Goal: Information Seeking & Learning: Learn about a topic

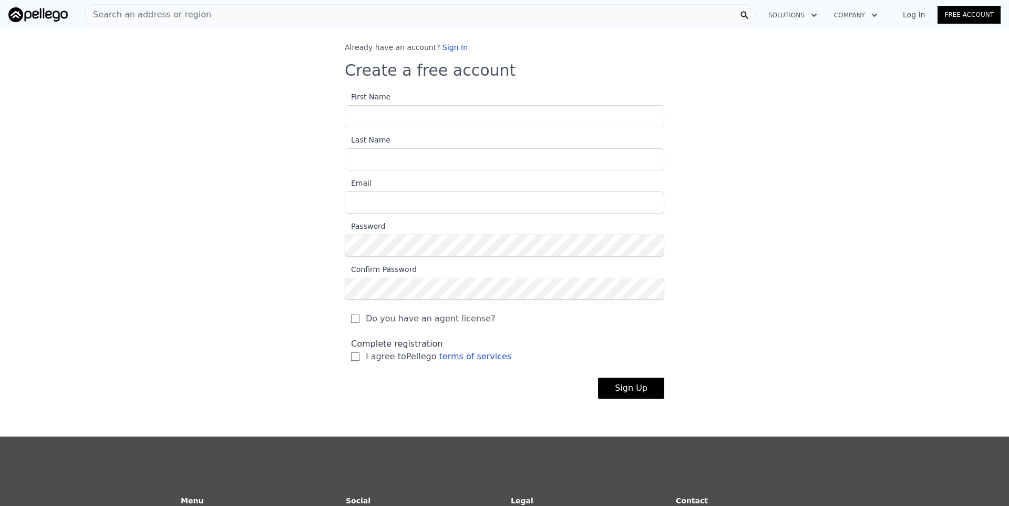
click at [406, 116] on input "First Name" at bounding box center [505, 116] width 320 height 22
type input "[PERSON_NAME]"
type input "Baggio"
type input "[EMAIL_ADDRESS][DOMAIN_NAME]"
click at [354, 356] on input "I agree to Pellego terms of services" at bounding box center [355, 356] width 8 height 8
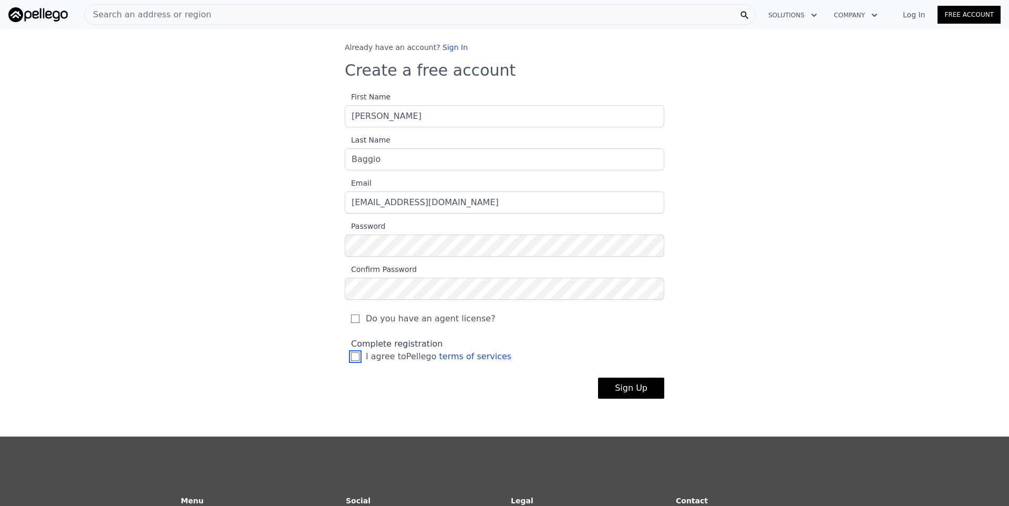
checkbox input "true"
click at [646, 391] on button "Sign Up" at bounding box center [631, 387] width 66 height 21
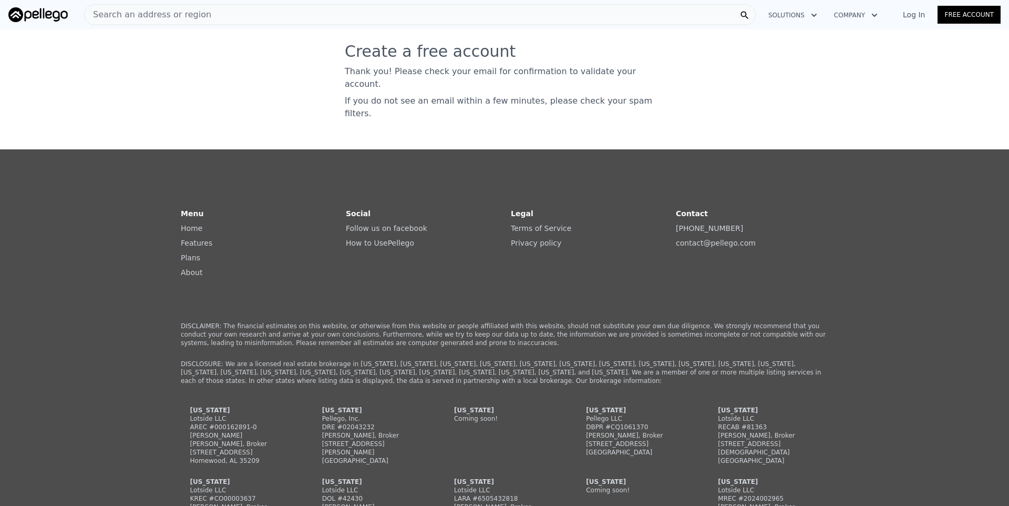
click at [976, 20] on link "Free Account" at bounding box center [969, 15] width 63 height 18
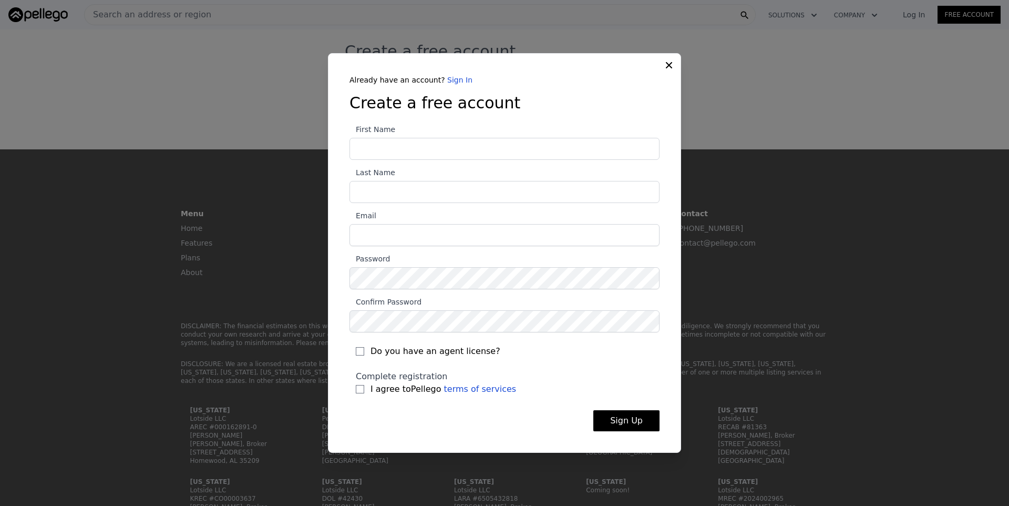
click at [668, 64] on div "Already have an account? Sign In Create a free account First Name Last Name Ema…" at bounding box center [504, 253] width 353 height 400
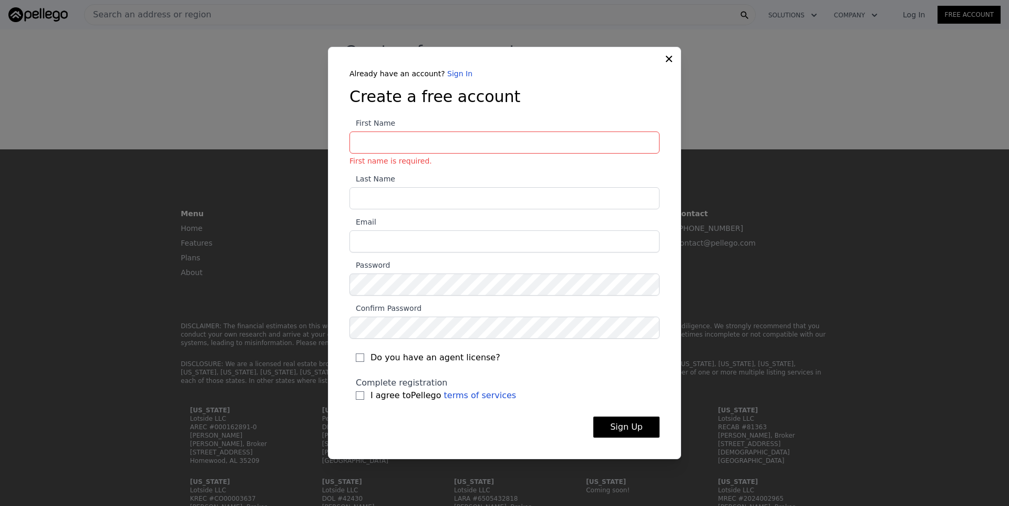
click at [668, 62] on icon at bounding box center [669, 59] width 11 height 11
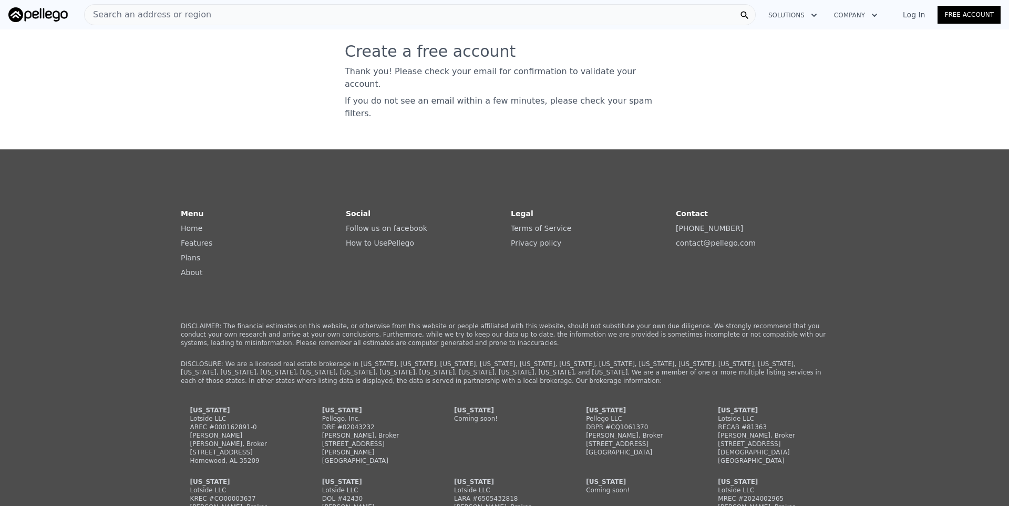
click at [215, 21] on div "Search an address or region" at bounding box center [420, 14] width 672 height 21
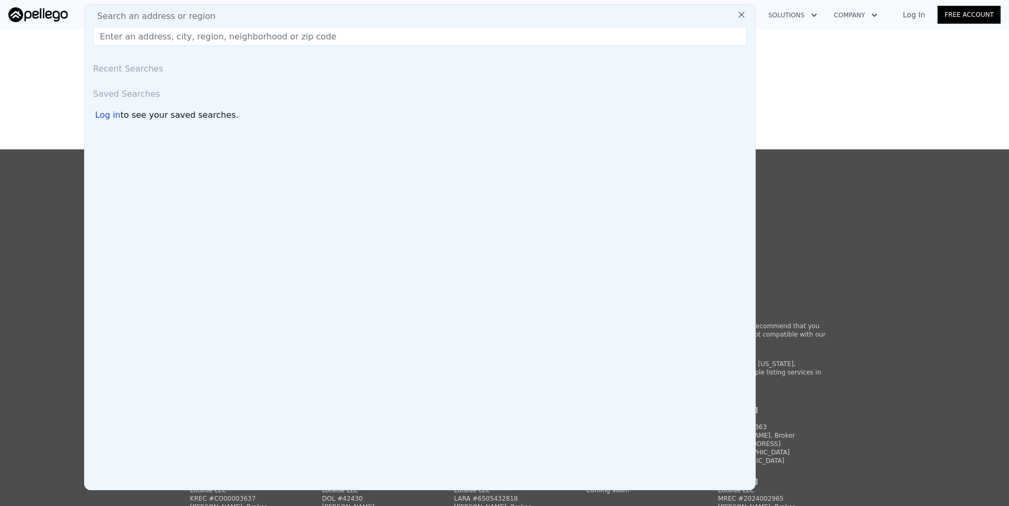
click at [219, 14] on div "Search an address or region" at bounding box center [420, 16] width 662 height 13
click at [156, 43] on input "text" at bounding box center [420, 36] width 654 height 19
paste input "[STREET_ADDRESS]"
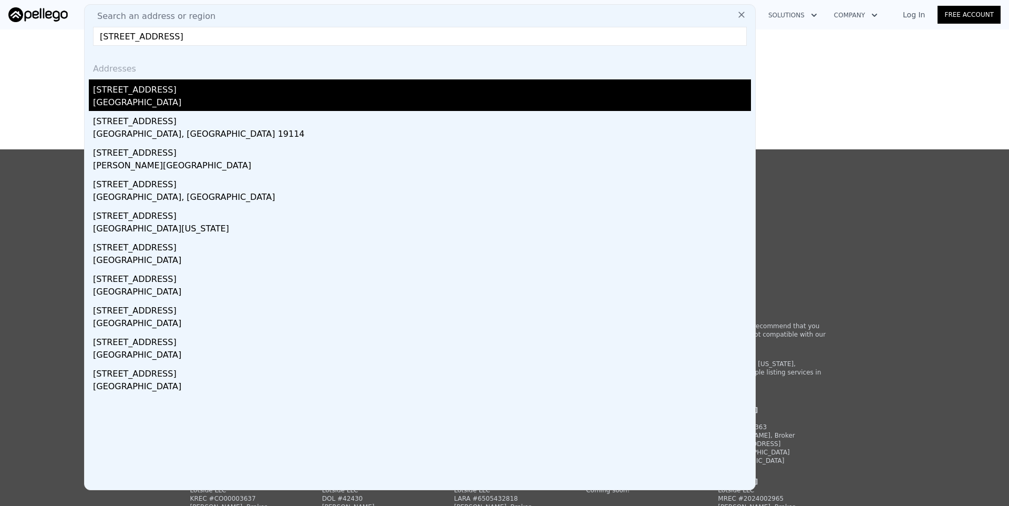
type input "[STREET_ADDRESS]"
click at [167, 103] on div "[GEOGRAPHIC_DATA]" at bounding box center [422, 103] width 658 height 15
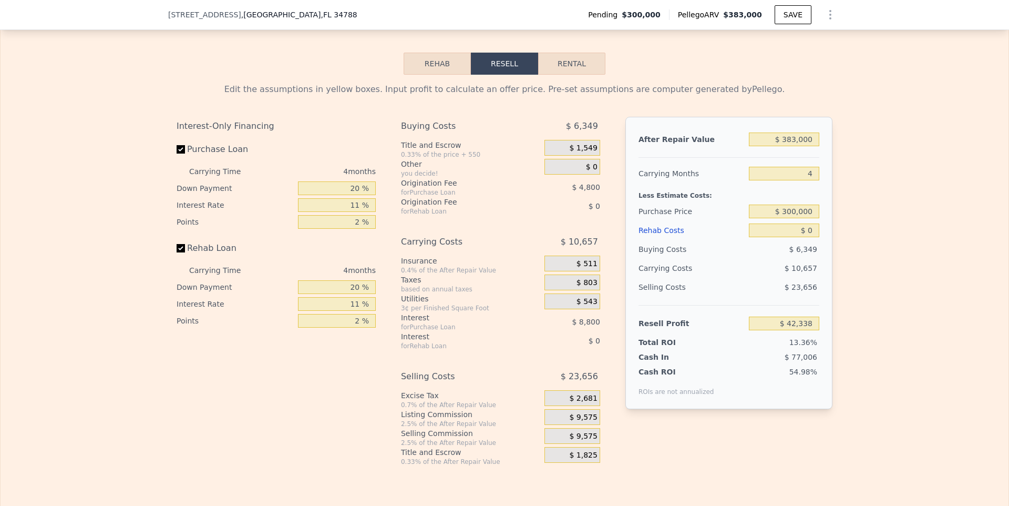
scroll to position [1574, 0]
click at [183, 146] on input "Purchase Loan" at bounding box center [181, 148] width 8 height 8
checkbox input "false"
type input "$ 55,938"
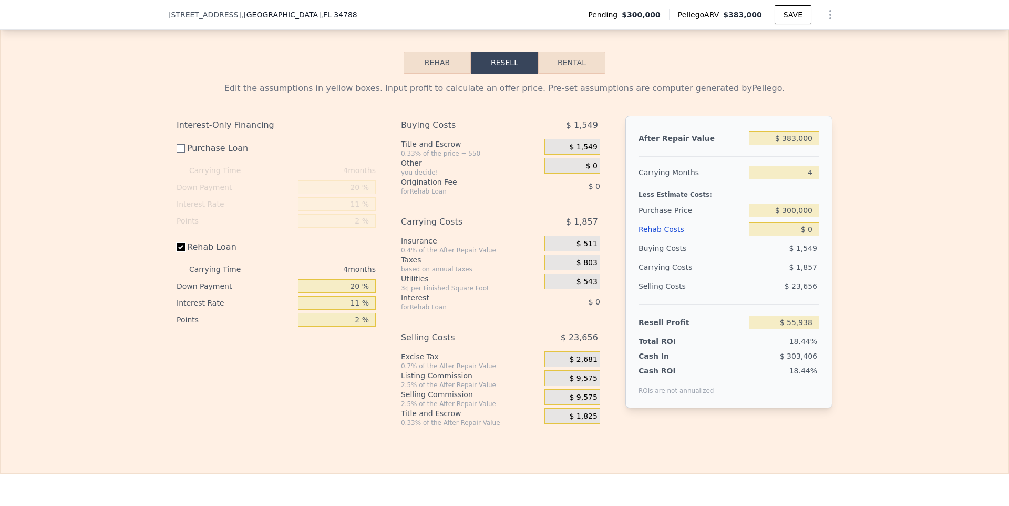
click at [183, 246] on input "Rehab Loan" at bounding box center [181, 247] width 8 height 8
checkbox input "false"
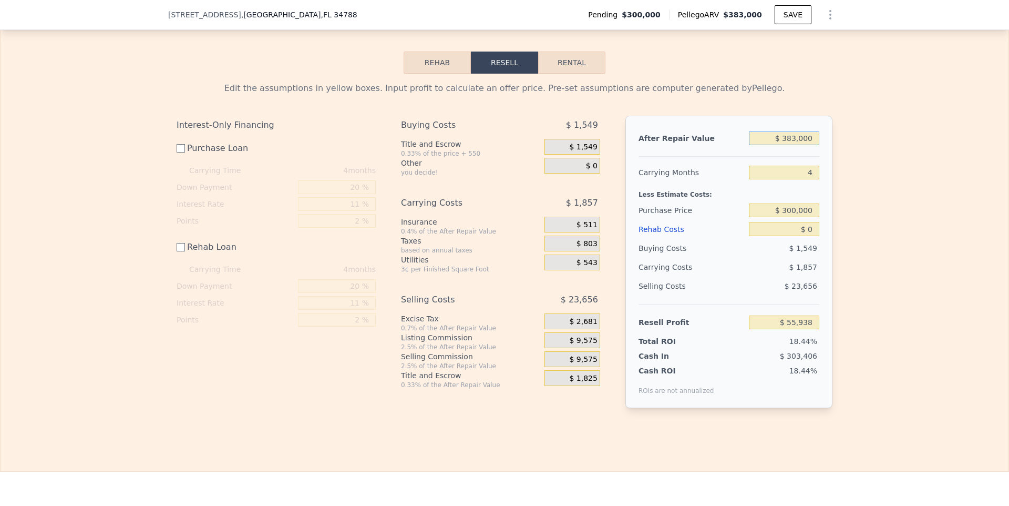
click at [789, 139] on input "$ 383,000" at bounding box center [784, 138] width 70 height 14
click at [787, 139] on input "$ 383,000" at bounding box center [784, 138] width 70 height 14
click at [587, 122] on span "$ 1,549" at bounding box center [582, 125] width 32 height 19
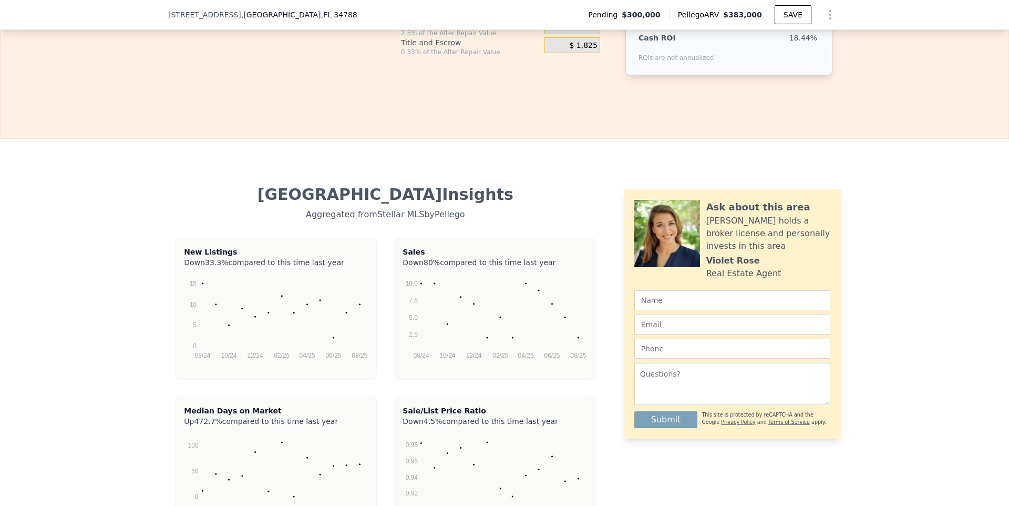
checkbox input "true"
type input "$ 42,338"
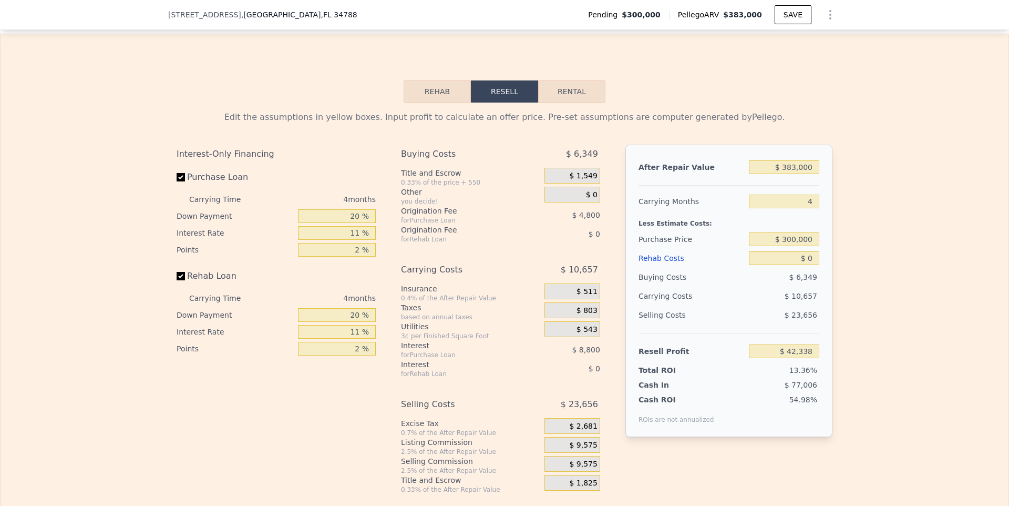
scroll to position [1592, 0]
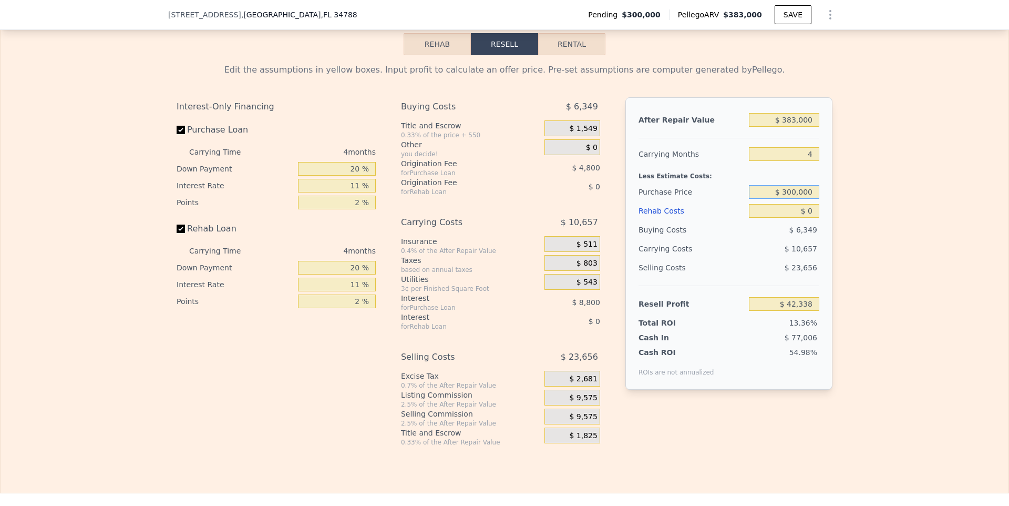
click at [798, 193] on input "$ 300,000" at bounding box center [784, 192] width 70 height 14
type input "$ 240,000"
type input "$ 105,258"
type input "$ 6"
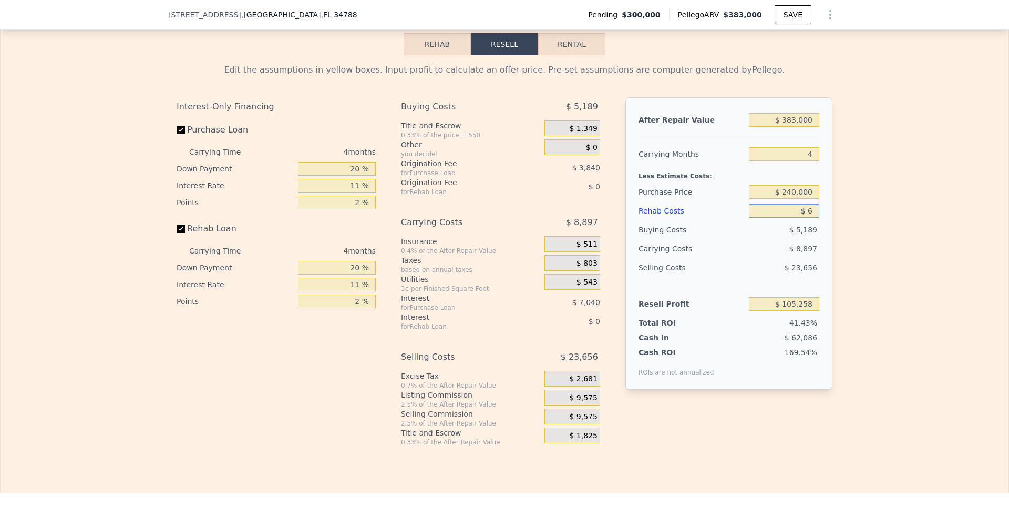
type input "$ 105,252"
type input "$ 60"
type input "$ 105,197"
type input "$ 600"
type input "$ 104,632"
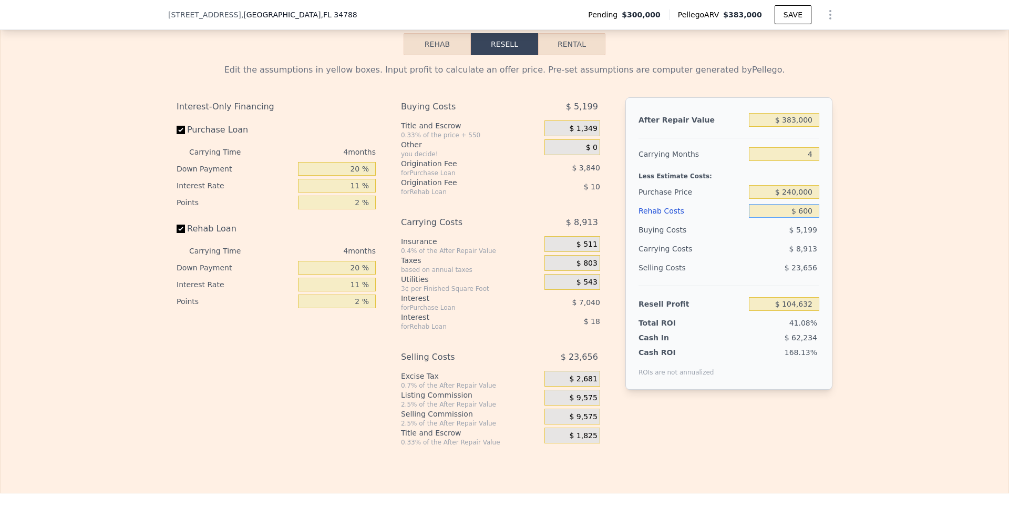
type input "$ 6,000"
type input "$ 98,986"
type input "$ 60,000"
type input "$ 42,538"
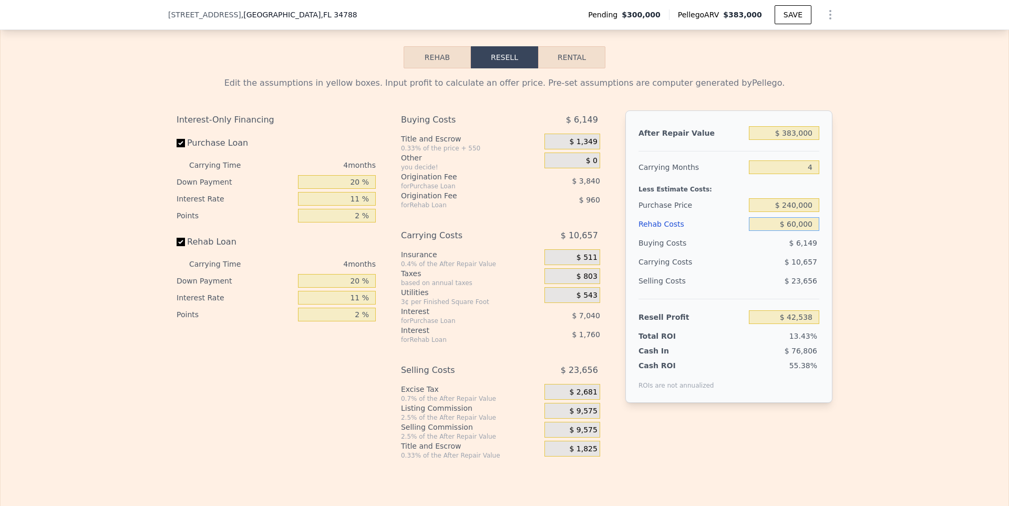
scroll to position [1580, 0]
type input "$ 60,000"
click at [798, 131] on input "$ 383,000" at bounding box center [784, 133] width 70 height 14
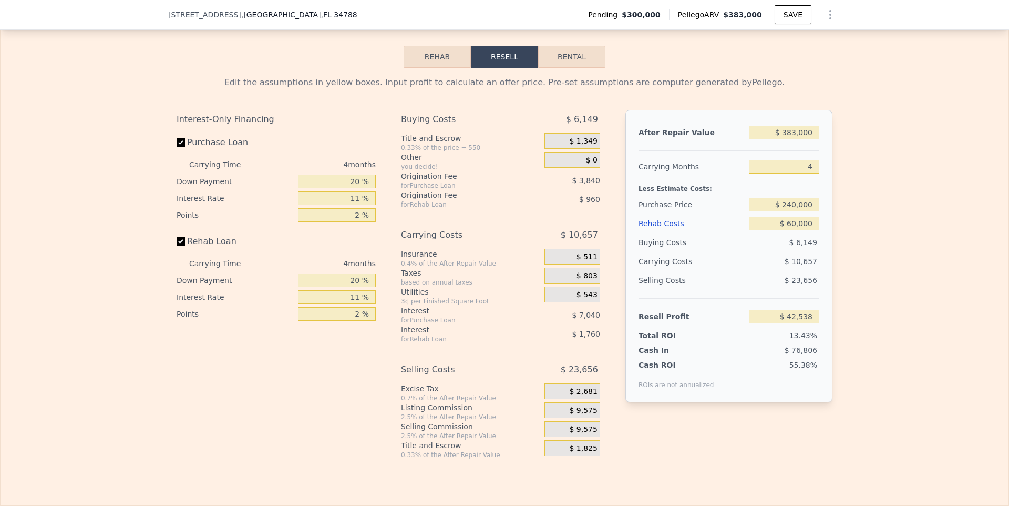
type input "$ 3"
type input "-$ 316,842"
type input "$ 39"
type input "-$ 316,808"
type input "$ 390"
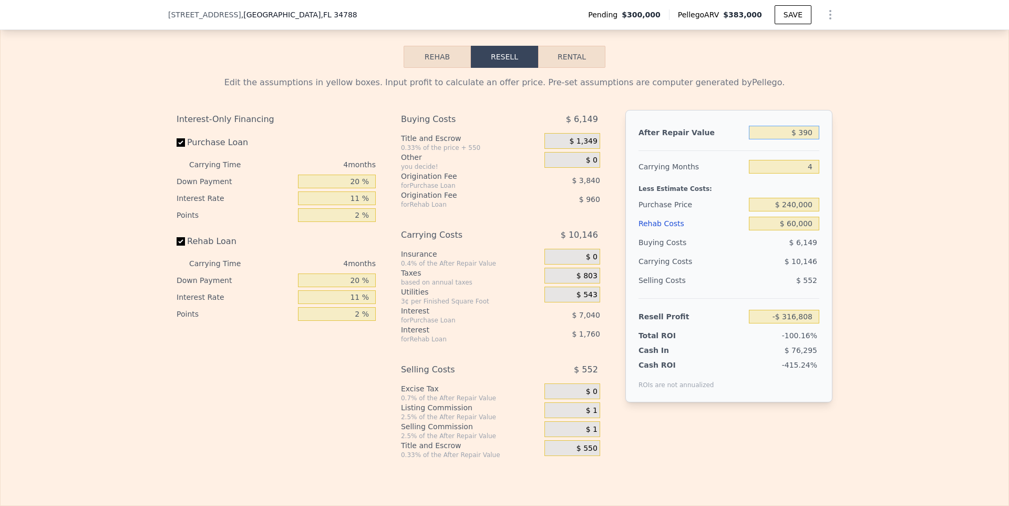
type input "-$ 316,480"
type input "$ 3,900"
type input "-$ 313,186"
type input "$ 39,000"
type input "-$ 280,250"
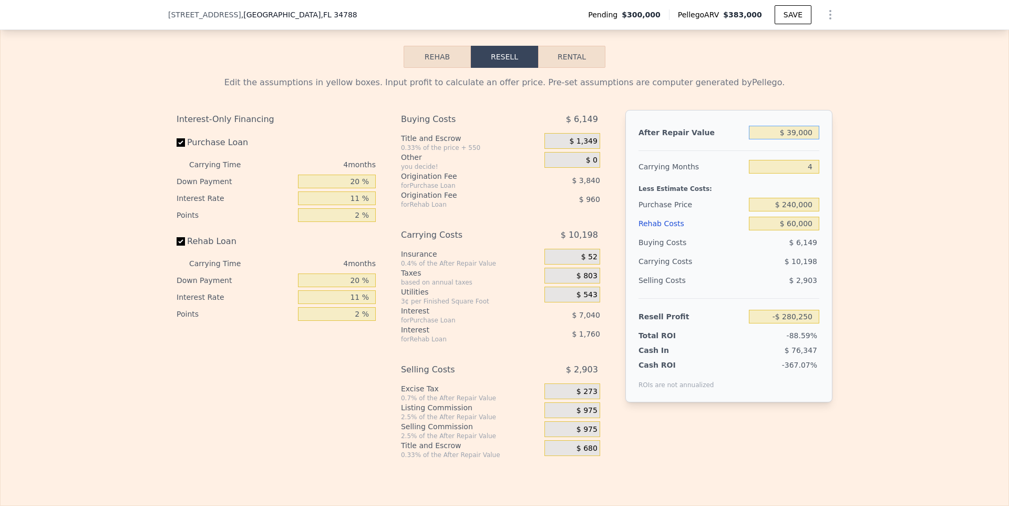
type input "$ 390,000"
type input "$ 49,106"
type input "$ 390,000"
click at [789, 320] on input "$ 49,106" at bounding box center [784, 317] width 70 height 14
click at [714, 345] on div "$ 76,815" at bounding box center [764, 350] width 111 height 11
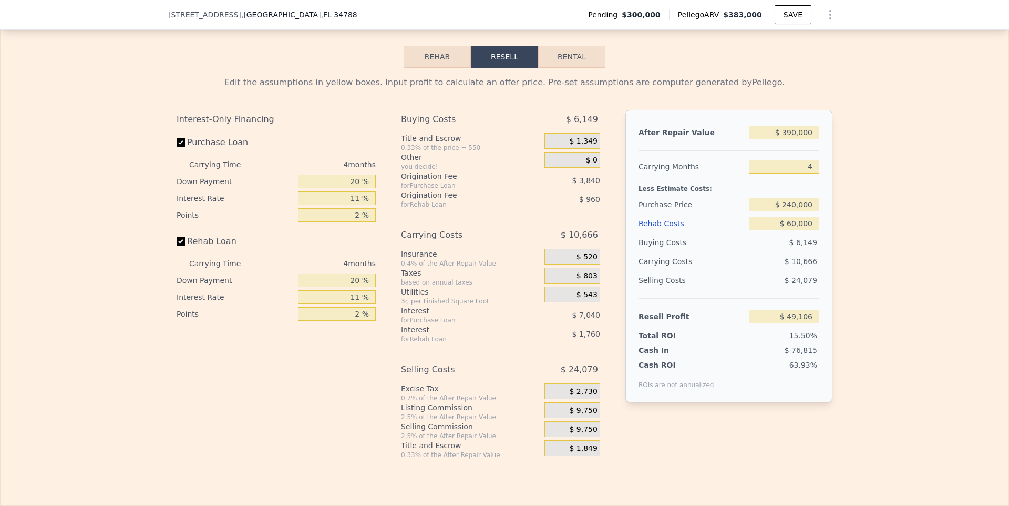
click at [793, 222] on input "$ 60,000" at bounding box center [784, 224] width 70 height 14
type input "$ 0000"
type input "$ 111,826"
type input "$ 70,000"
type input "$ 38,654"
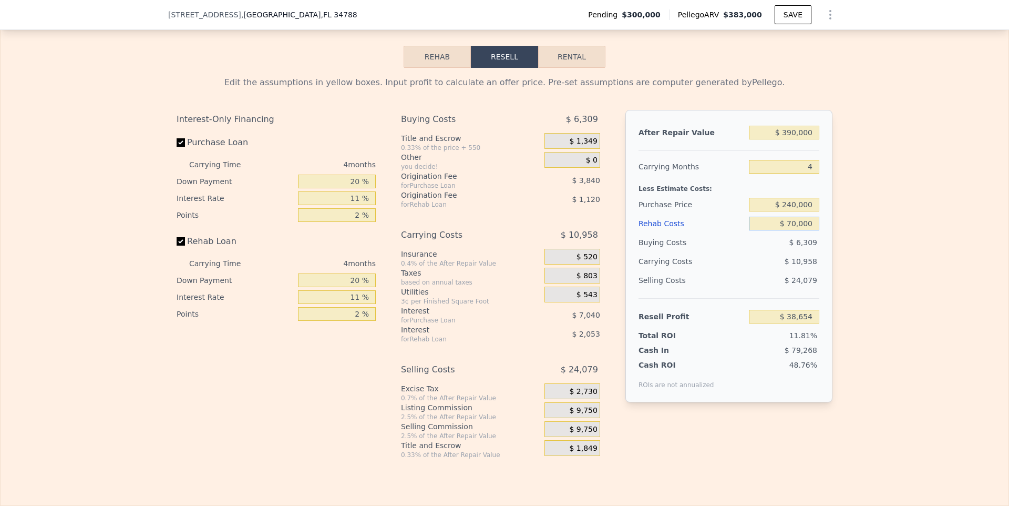
type input "$ 70,000"
click at [857, 290] on div "Edit the assumptions in yellow boxes. Input profit to calculate an offer price.…" at bounding box center [505, 263] width 1008 height 391
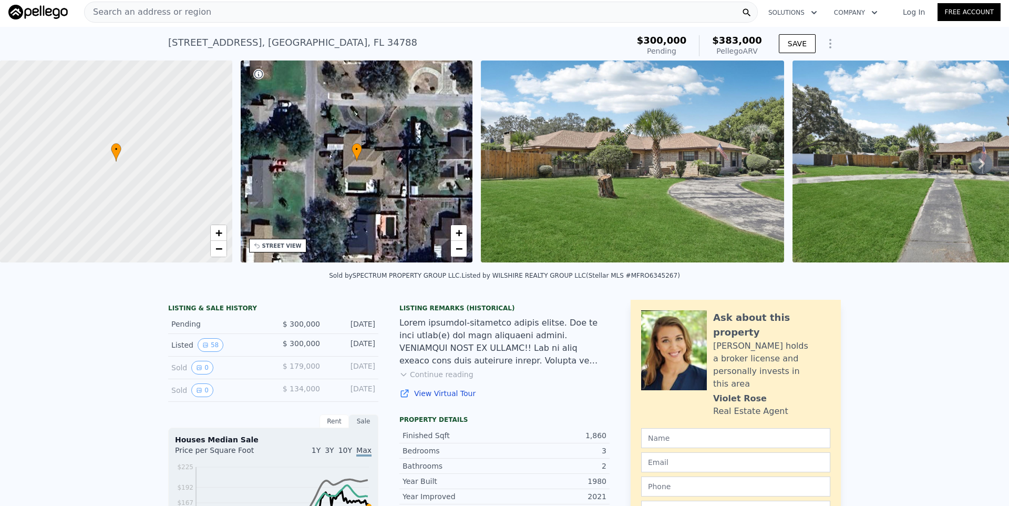
scroll to position [0, 0]
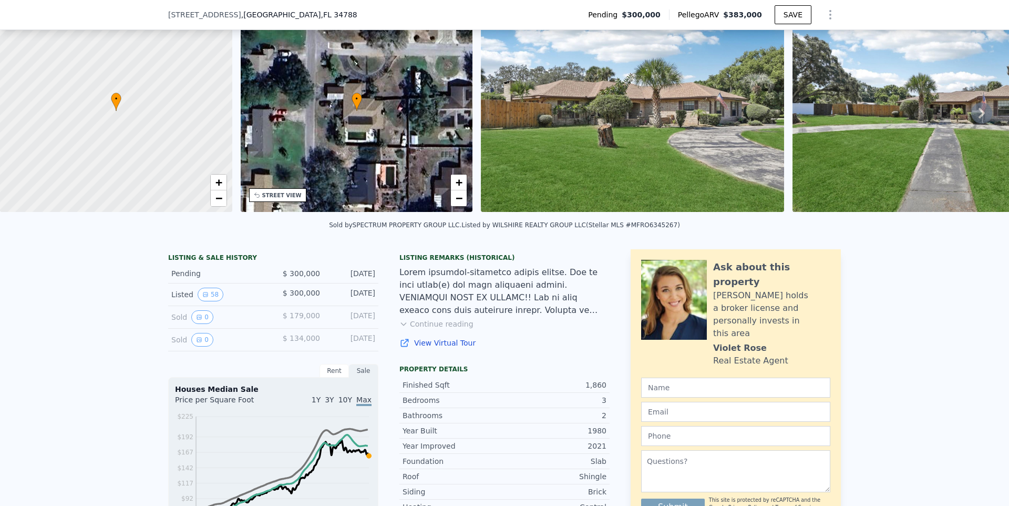
type input "$ 383,000"
type input "$ 0"
type input "$ 42,338"
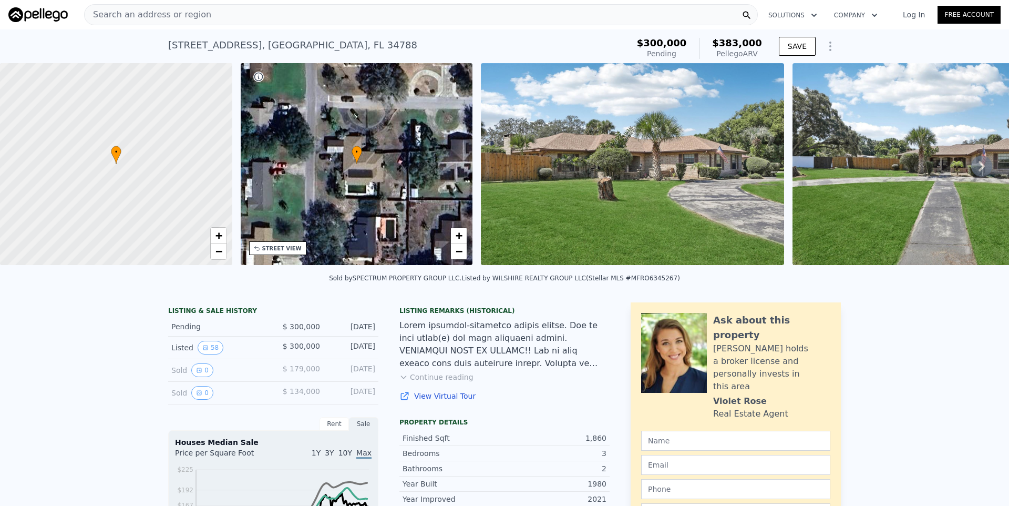
click at [163, 12] on span "Search an address or region" at bounding box center [148, 14] width 127 height 13
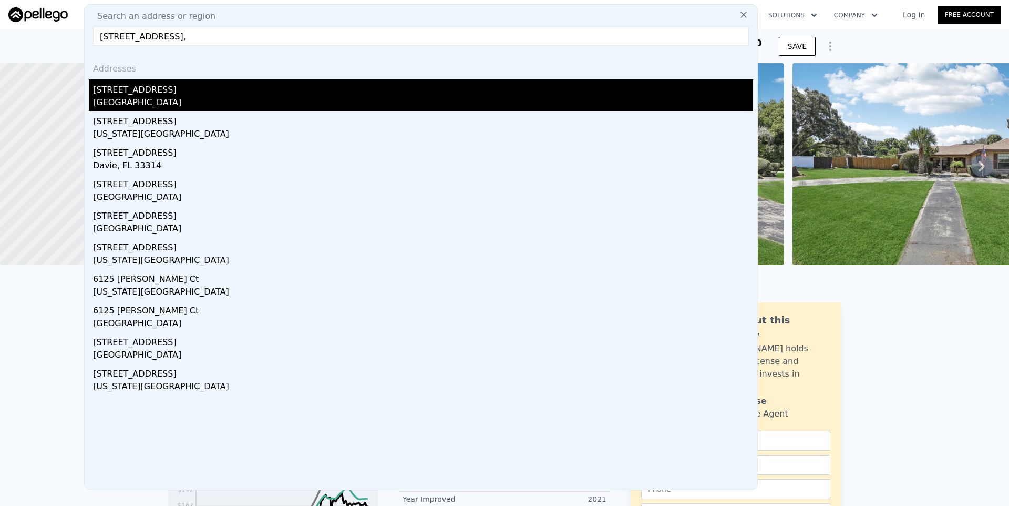
type input "[STREET_ADDRESS],"
click at [153, 97] on div "[GEOGRAPHIC_DATA]" at bounding box center [423, 103] width 660 height 15
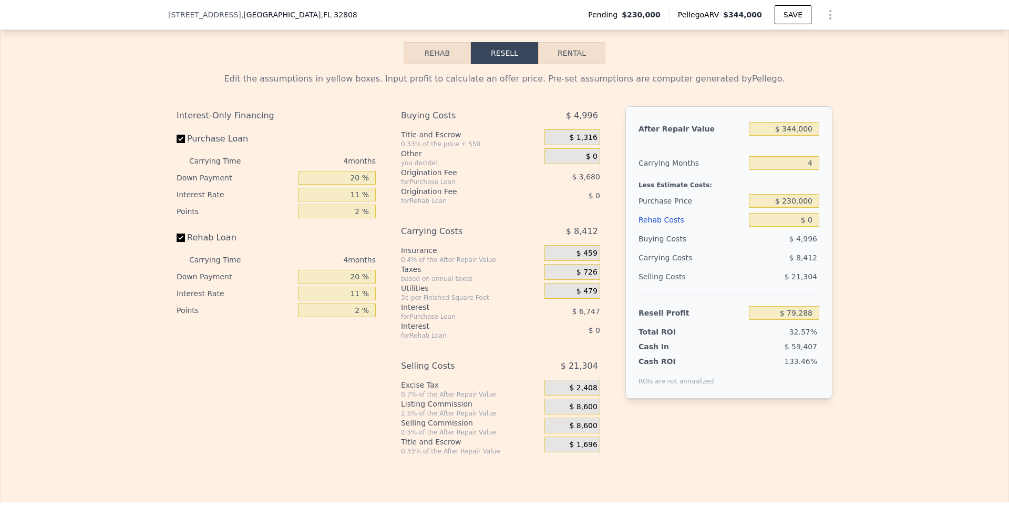
scroll to position [1566, 0]
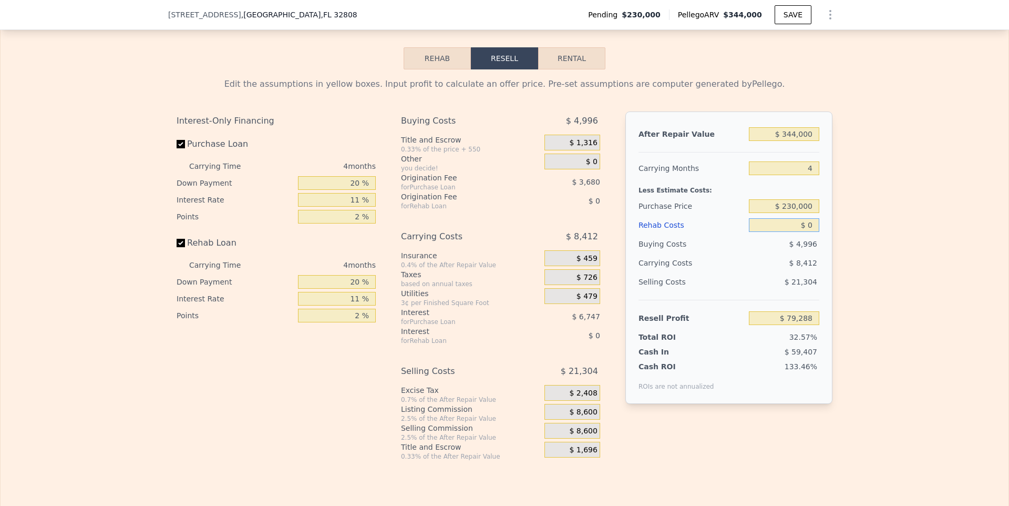
click at [811, 224] on input "$ 0" at bounding box center [784, 225] width 70 height 14
click at [186, 139] on label "Purchase Loan" at bounding box center [235, 144] width 117 height 19
click at [185, 140] on input "Purchase Loan" at bounding box center [181, 144] width 8 height 8
checkbox input "false"
type input "$ 89,716"
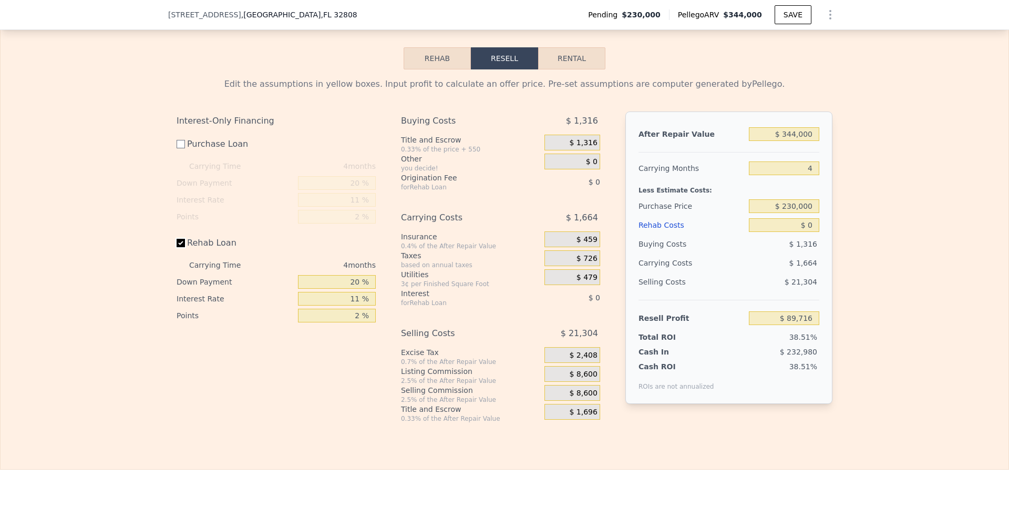
click at [182, 242] on input "Rehab Loan" at bounding box center [181, 243] width 8 height 8
checkbox input "false"
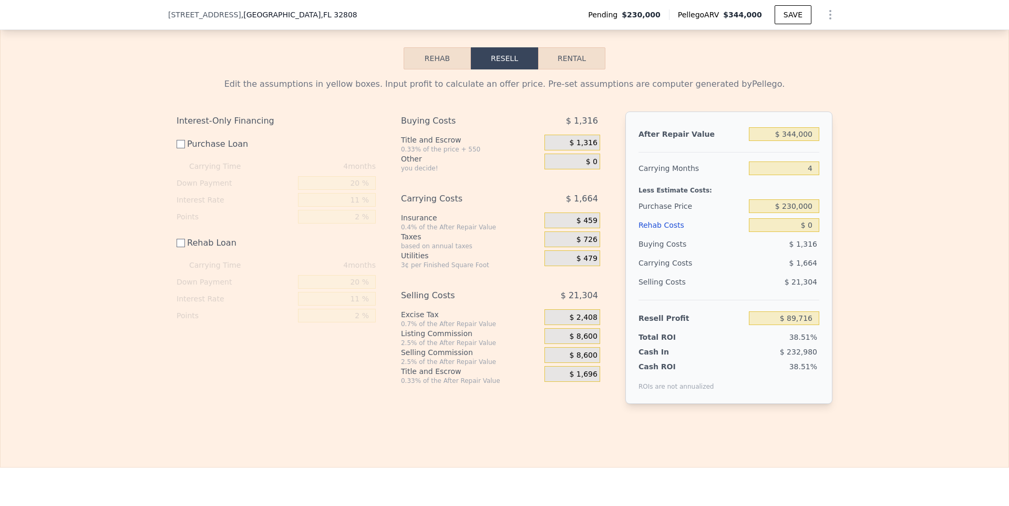
click at [825, 222] on div "After Repair Value $ 344,000 Carrying Months 4 Less Estimate Costs: Purchase Pr…" at bounding box center [729, 257] width 207 height 292
click at [820, 223] on div "After Repair Value $ 344,000 Carrying Months 4 Less Estimate Costs: Purchase Pr…" at bounding box center [729, 257] width 207 height 292
click at [811, 223] on input "$ 0" at bounding box center [784, 225] width 70 height 14
type input "$ 05"
type input "$ 89,711"
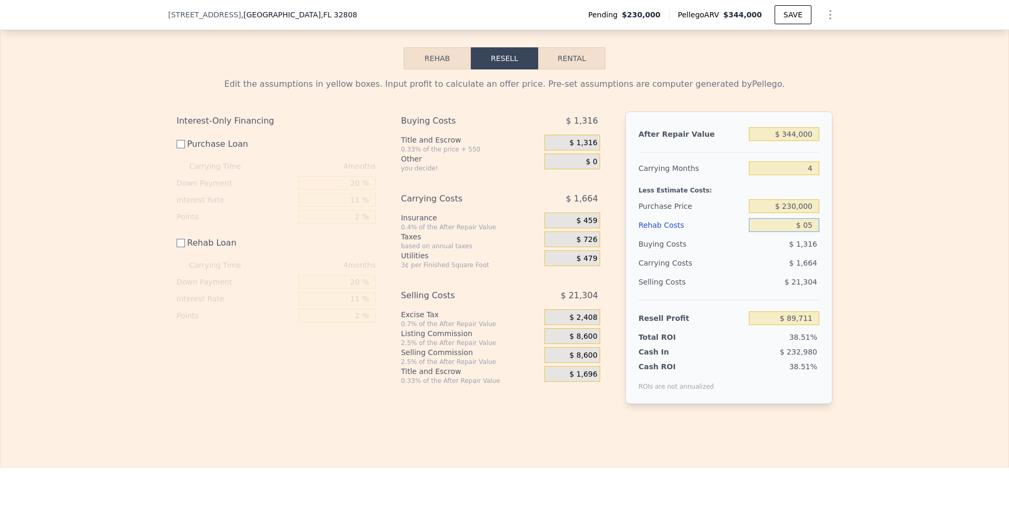
type input "$ 050"
type input "$ 89,666"
type input "$ 05"
type input "$ 89,711"
type input "$ 0"
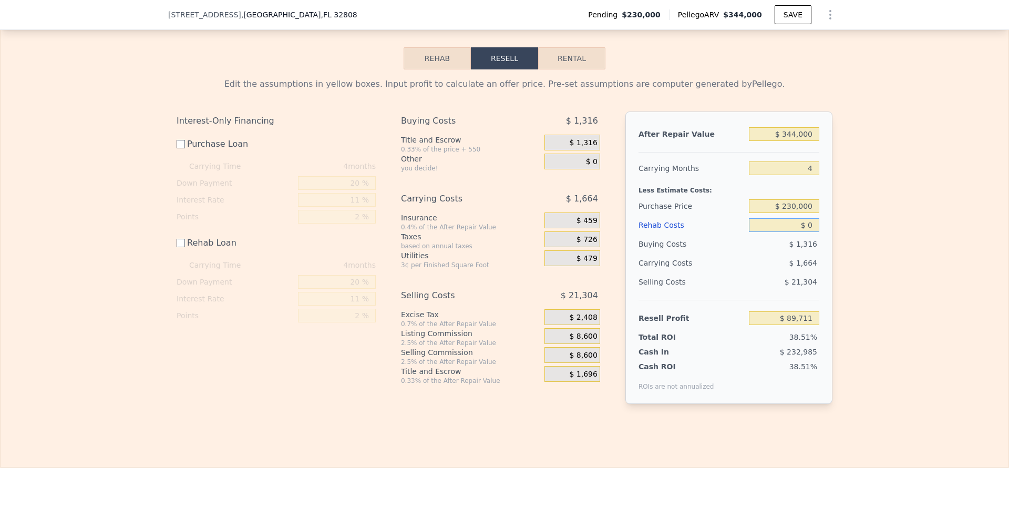
type input "$ 89,716"
type input "$ 5"
type input "$ 89,711"
type input "$ 50"
type input "$ 89,666"
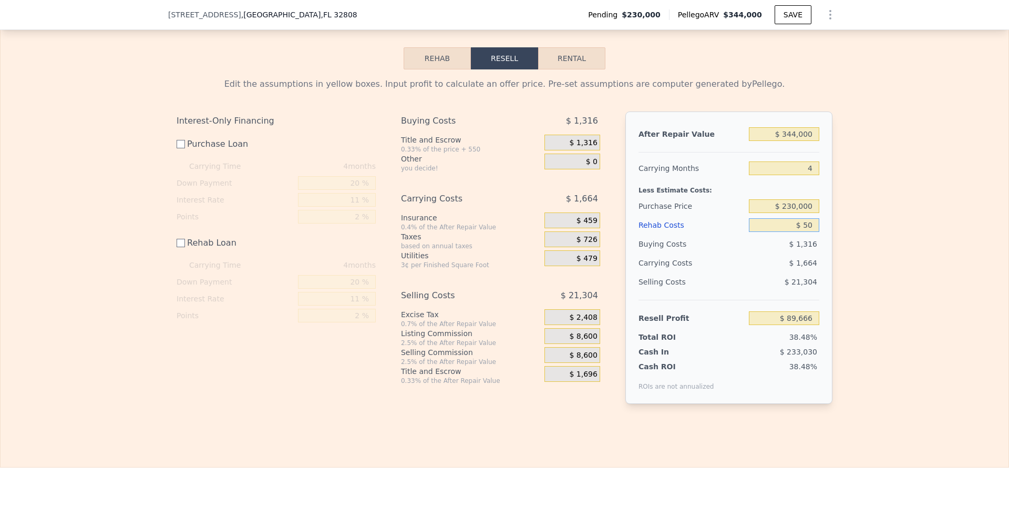
type input "$ 500"
type input "$ 89,216"
type input "$ 5,000"
type input "$ 84,716"
type input "$ 50,000"
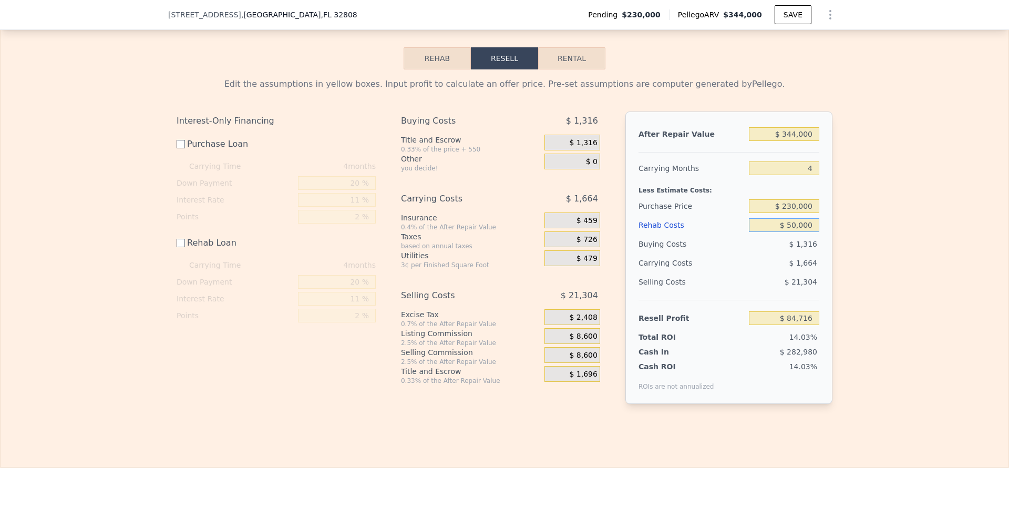
type input "$ 39,716"
type input "$ 50,000"
click at [807, 171] on input "4" at bounding box center [784, 168] width 70 height 14
type input "5"
type input "$ 39,301"
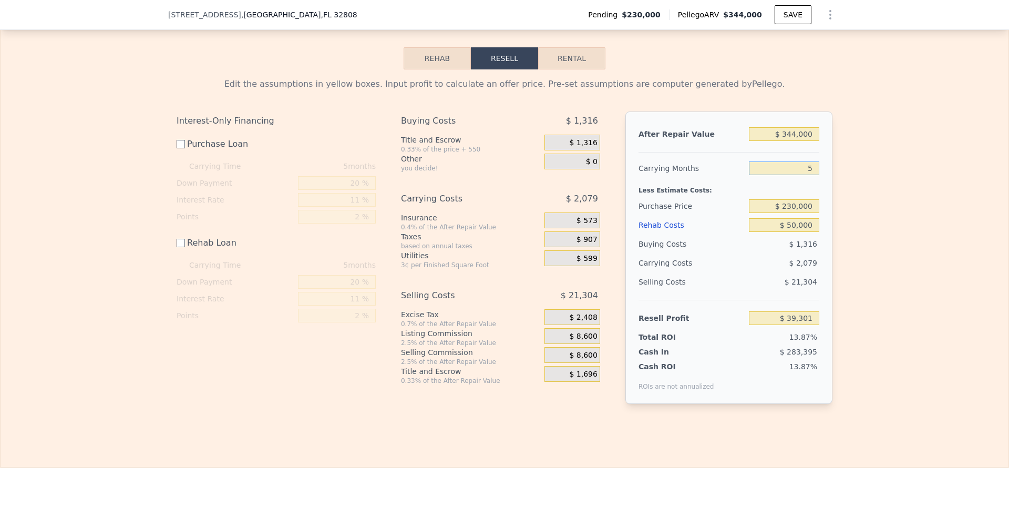
type input "5"
click at [880, 196] on div "Edit the assumptions in yellow boxes. Input profit to calculate an offer price.…" at bounding box center [505, 244] width 1008 height 351
click at [790, 204] on input "$ 230,000" at bounding box center [784, 206] width 70 height 14
click at [790, 221] on input "$ 50,000" at bounding box center [784, 225] width 70 height 14
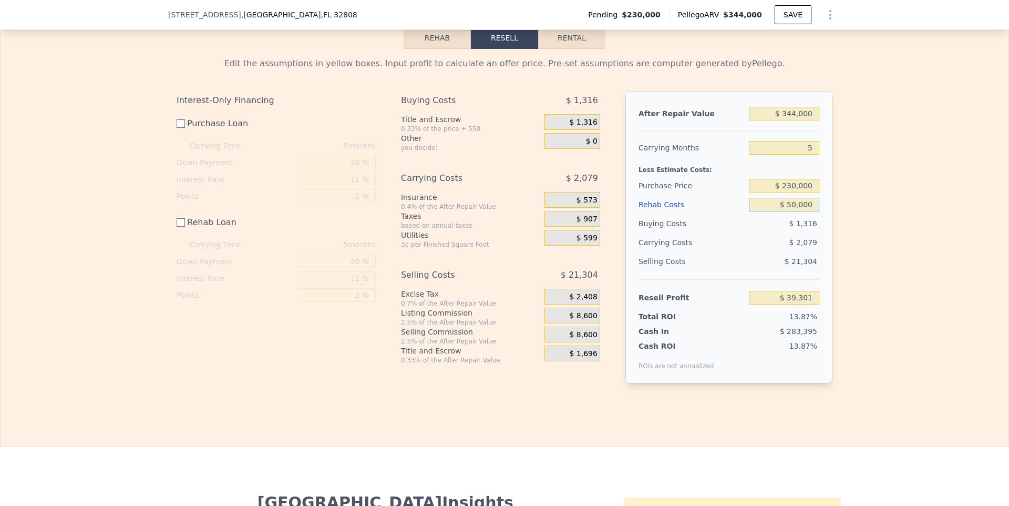
scroll to position [1588, 0]
click at [796, 109] on input "$ 344,000" at bounding box center [784, 113] width 70 height 14
type input "$ 34,000"
type input "-$ 251,480"
type input "$ 345,000"
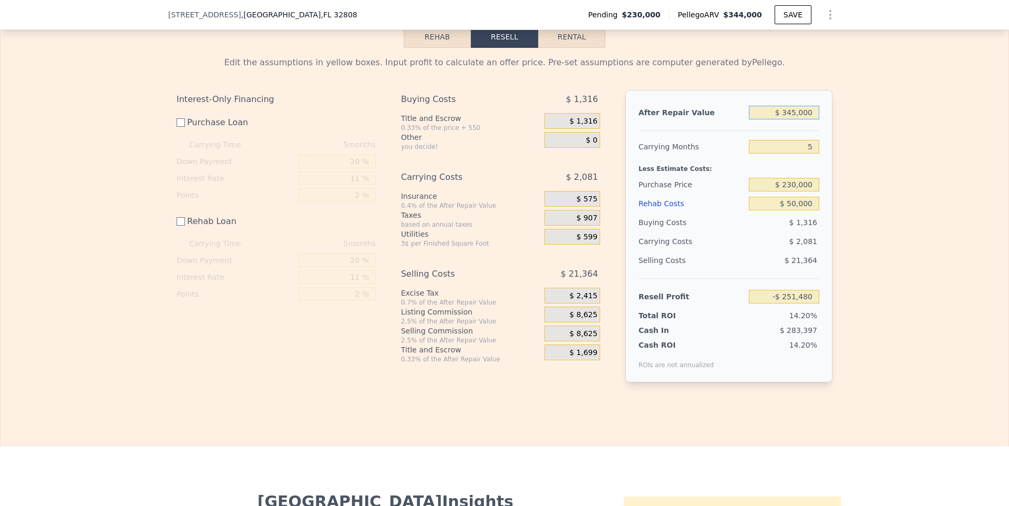
type input "$ 40,239"
type input "$ 345,000"
click at [908, 176] on div "Edit the assumptions in yellow boxes. Input profit to calculate an offer price.…" at bounding box center [505, 223] width 1008 height 351
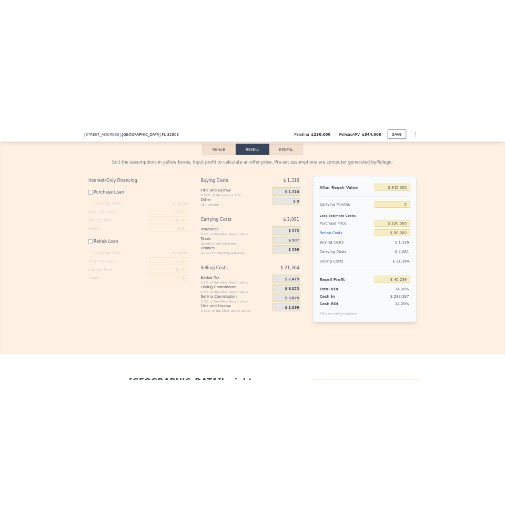
scroll to position [1578, 0]
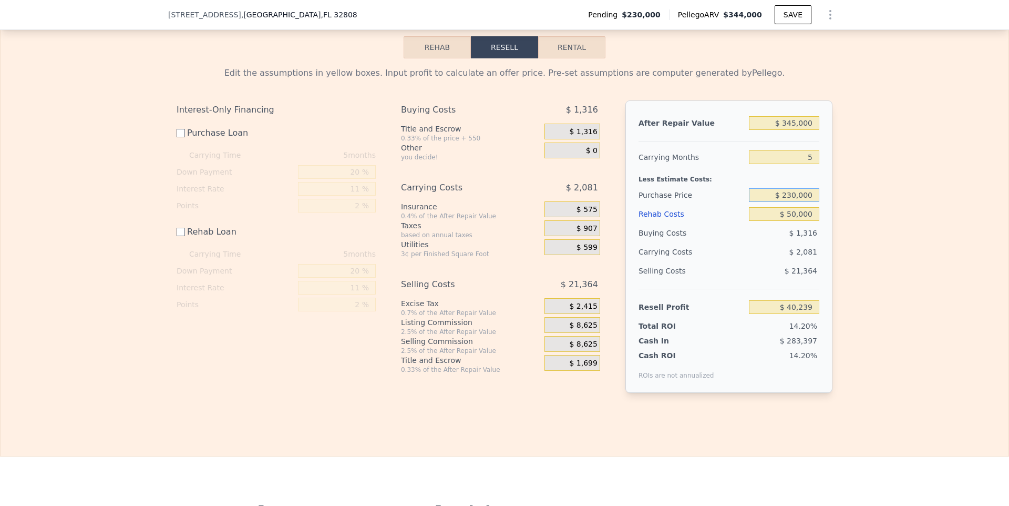
click at [790, 190] on input "$ 230,000" at bounding box center [784, 195] width 70 height 14
type input "$ 220,000"
type input "$ 50,272"
click at [916, 262] on div "Edit the assumptions in yellow boxes. Input profit to calculate an offer price.…" at bounding box center [505, 233] width 1008 height 351
checkbox input "true"
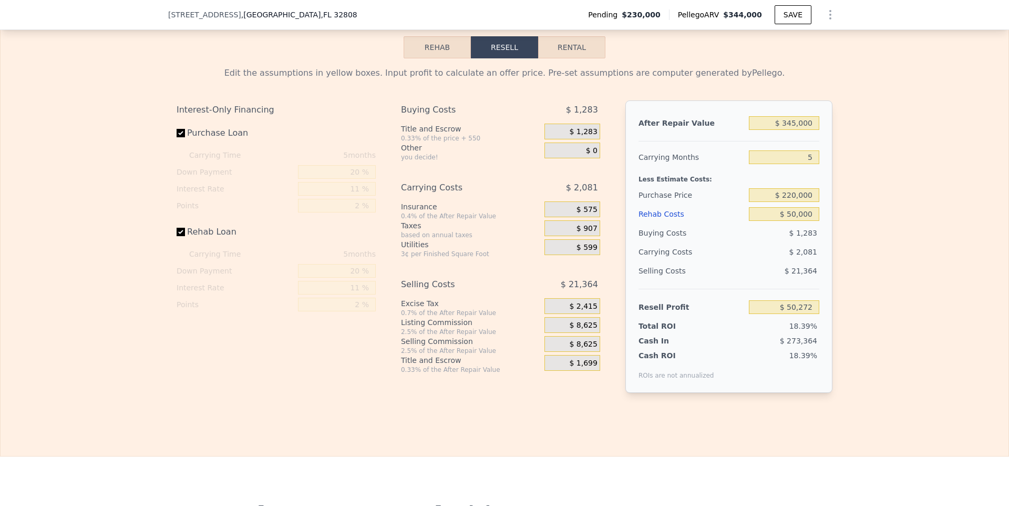
checkbox input "true"
type input "$ 344,000"
type input "4"
type input "$ 0"
type input "$ 79,288"
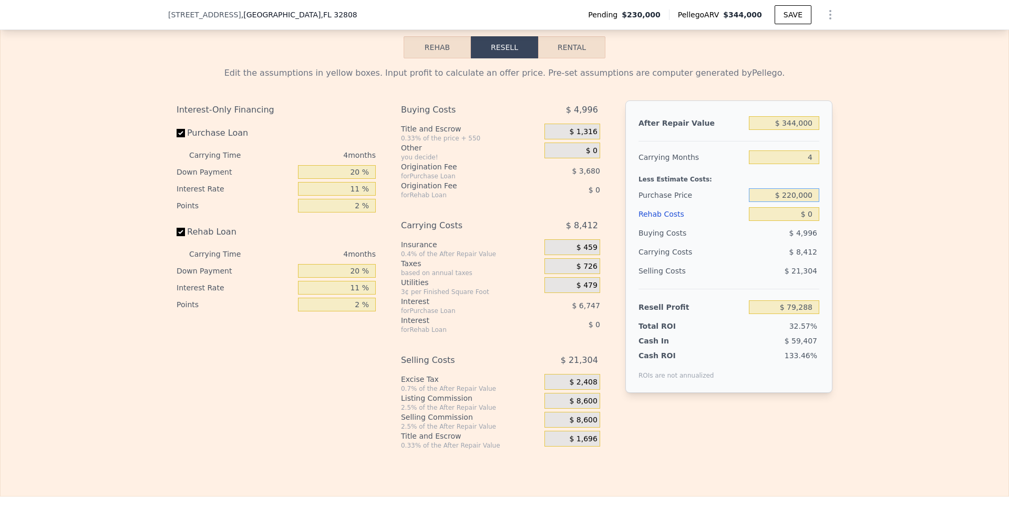
click at [789, 197] on input "$ 220,000" at bounding box center [784, 195] width 70 height 14
type input "$ 225,000"
type input "$ 84,533"
click at [812, 156] on input "4" at bounding box center [784, 157] width 70 height 14
type input "5"
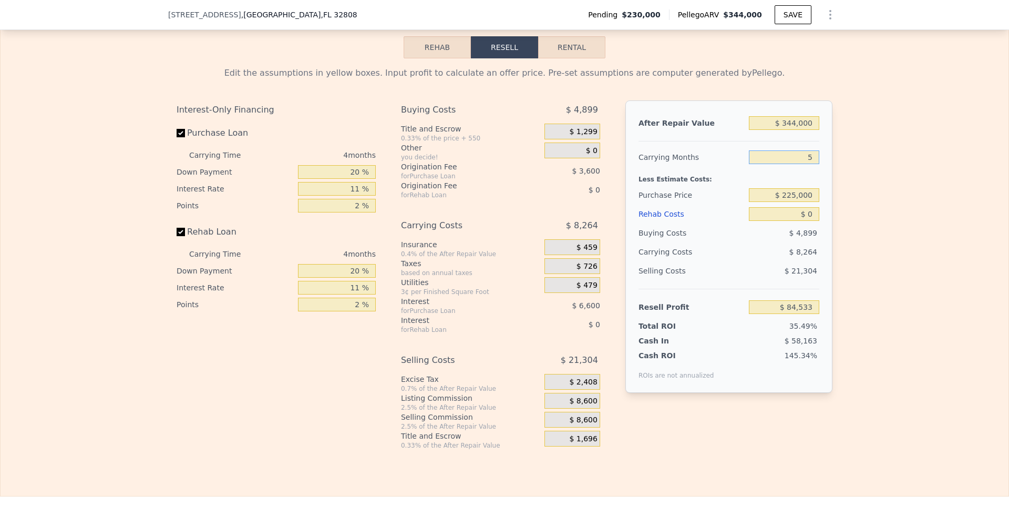
type input "$ 82,468"
type input "5"
type input "$ 5"
type input "$ 82,463"
type input "$ 50"
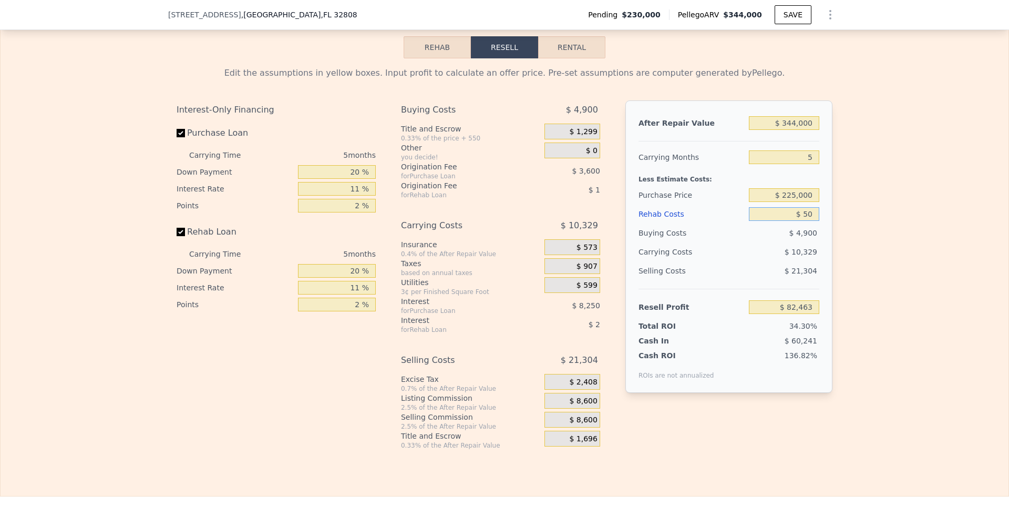
type input "$ 82,417"
type input "$ 500"
type input "$ 81,940"
type input "$ 5,000"
type input "$ 77,203"
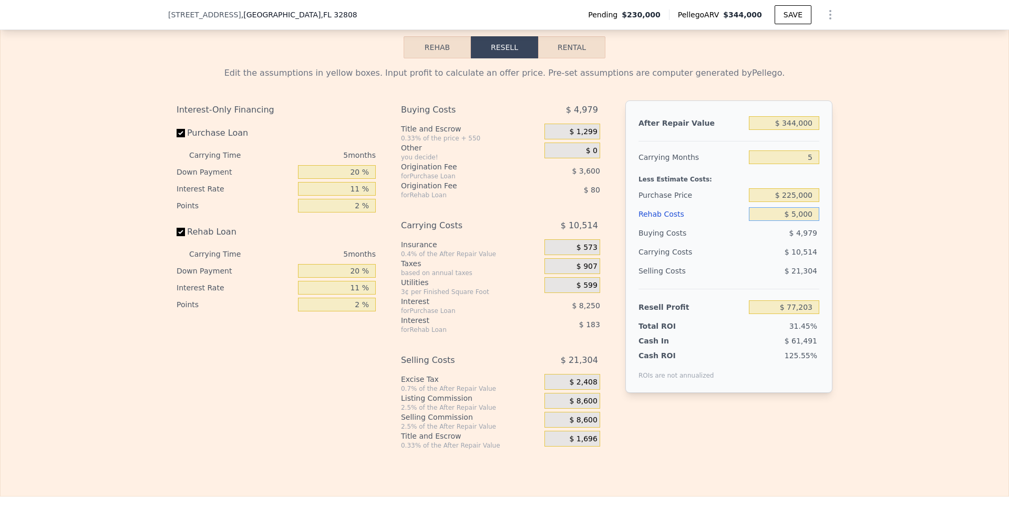
type input "$ 50,000"
type input "$ 29,833"
type input "$ 50,000"
click at [903, 274] on div "Edit the assumptions in yellow boxes. Input profit to calculate an offer price.…" at bounding box center [505, 253] width 1008 height 391
click at [179, 131] on input "Purchase Loan" at bounding box center [181, 133] width 8 height 8
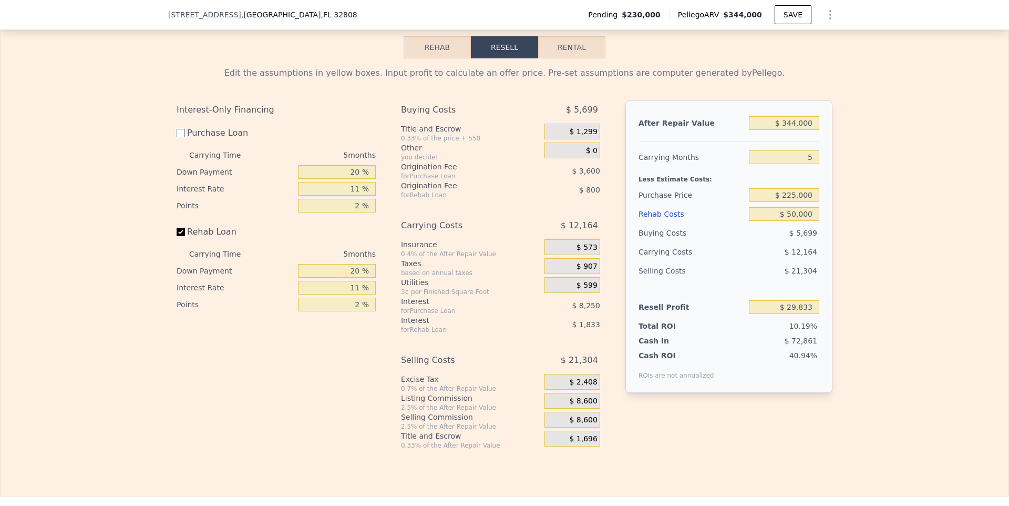
checkbox input "false"
type input "$ 41,683"
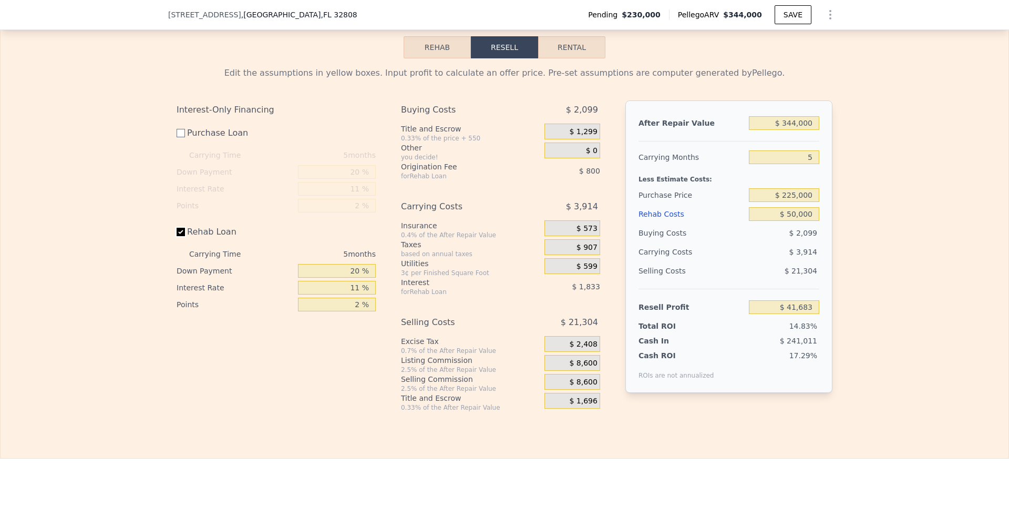
click at [178, 231] on input "Rehab Loan" at bounding box center [181, 232] width 8 height 8
checkbox input "false"
type input "$ 44,318"
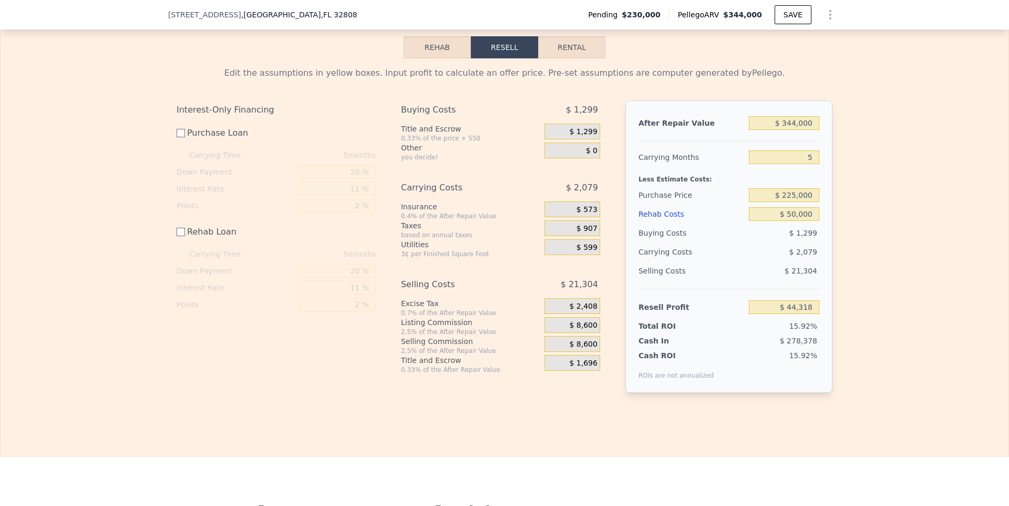
click at [882, 170] on div "Edit the assumptions in yellow boxes. Input profit to calculate an offer price.…" at bounding box center [505, 233] width 1008 height 351
click at [795, 194] on input "$ 225,000" at bounding box center [784, 195] width 70 height 14
type input "$ 220,000"
type input "$ 49,334"
click at [884, 243] on div "Edit the assumptions in yellow boxes. Input profit to calculate an offer price.…" at bounding box center [505, 233] width 1008 height 351
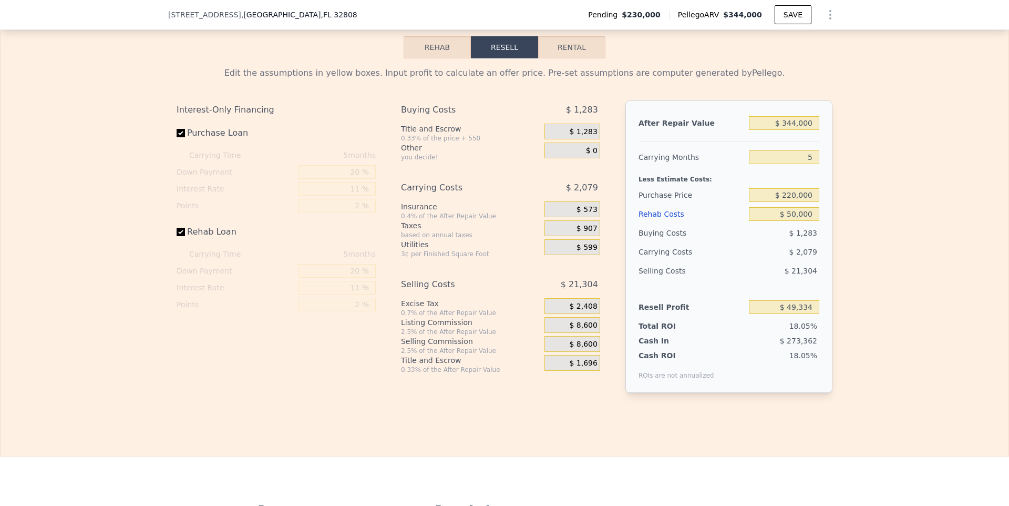
click at [575, 41] on button "Rental" at bounding box center [571, 47] width 67 height 22
select select "30"
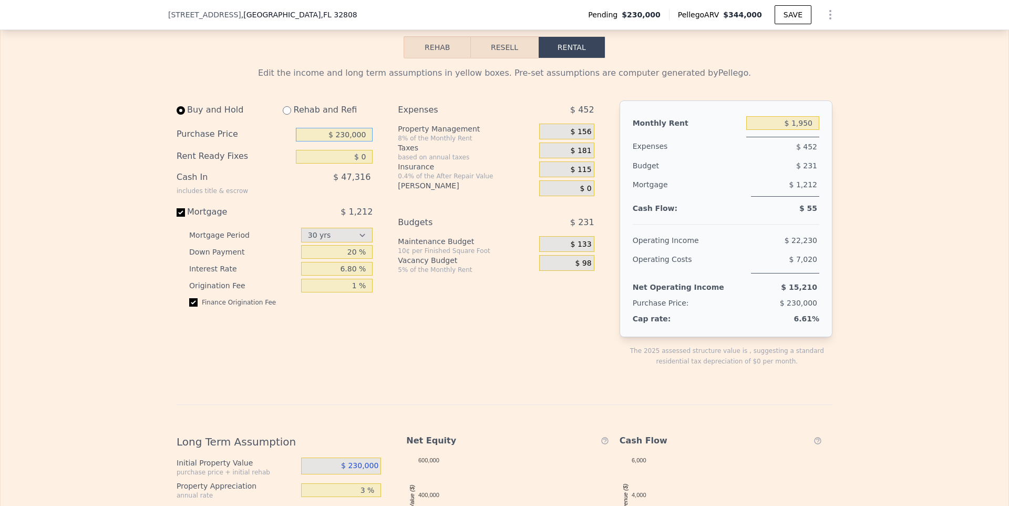
click at [353, 134] on input "$ 230,000" at bounding box center [334, 135] width 77 height 14
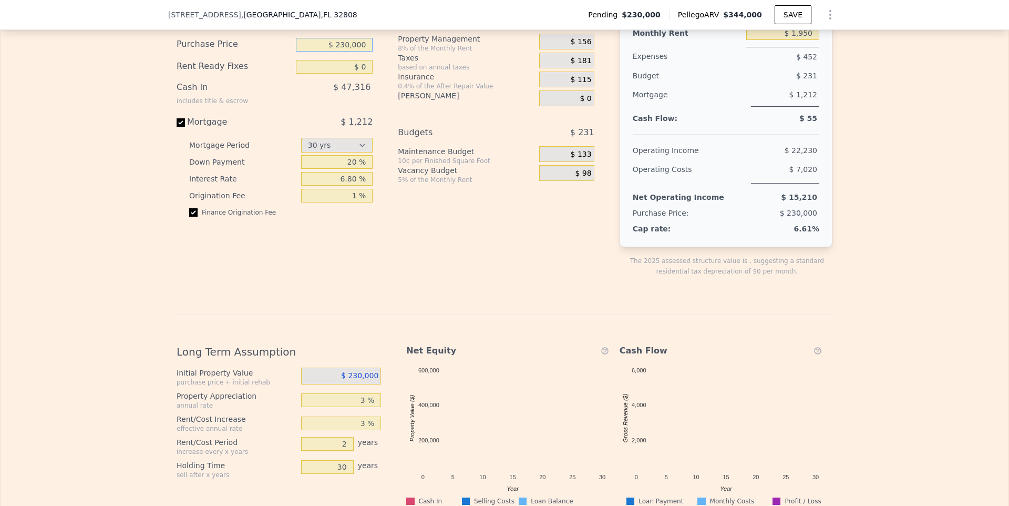
scroll to position [1524, 0]
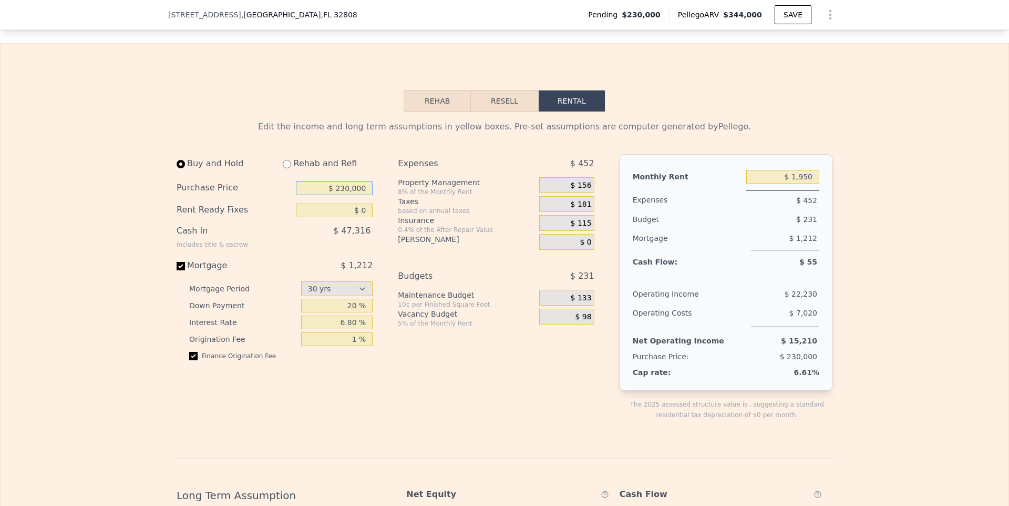
click at [431, 95] on button "Rehab" at bounding box center [437, 101] width 67 height 22
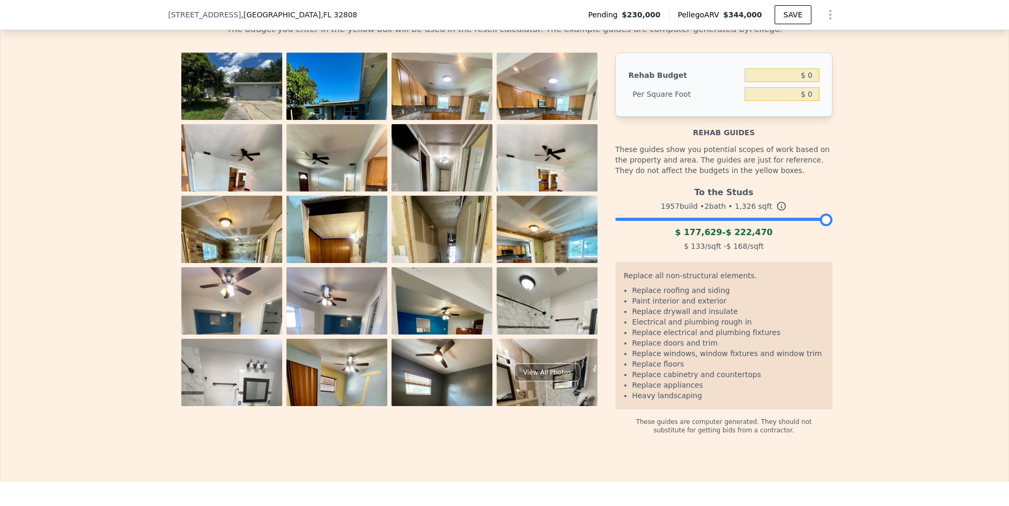
scroll to position [1634, 0]
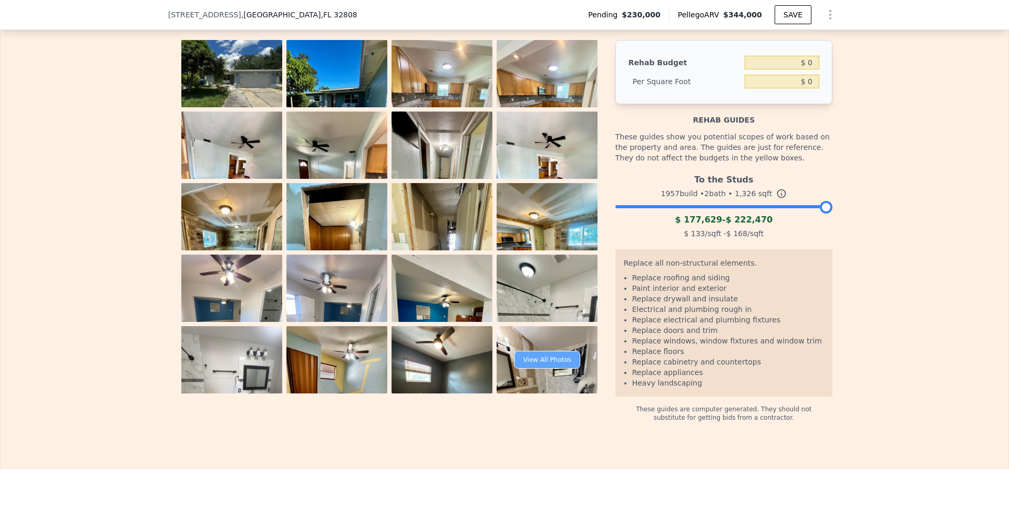
click at [552, 356] on div "View All Photos" at bounding box center [548, 360] width 66 height 18
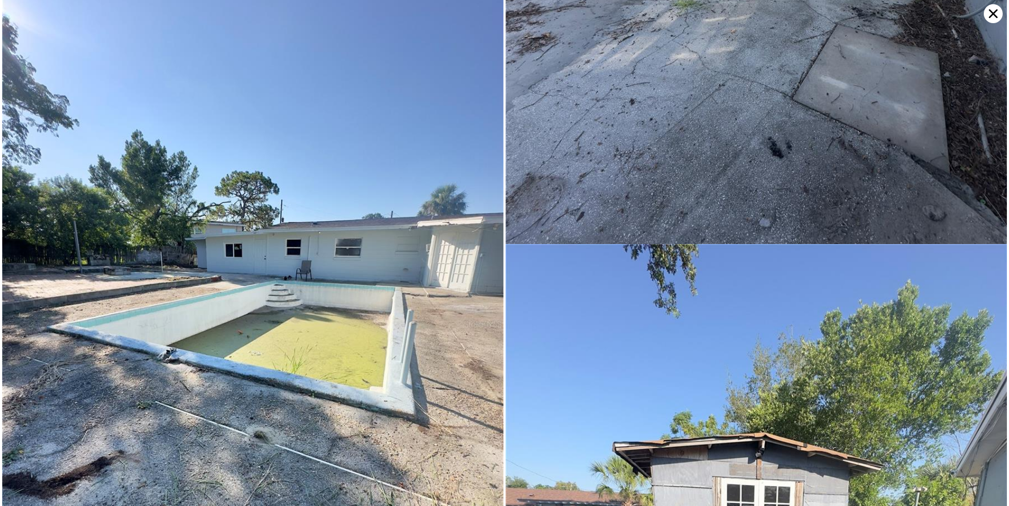
scroll to position [7973, 0]
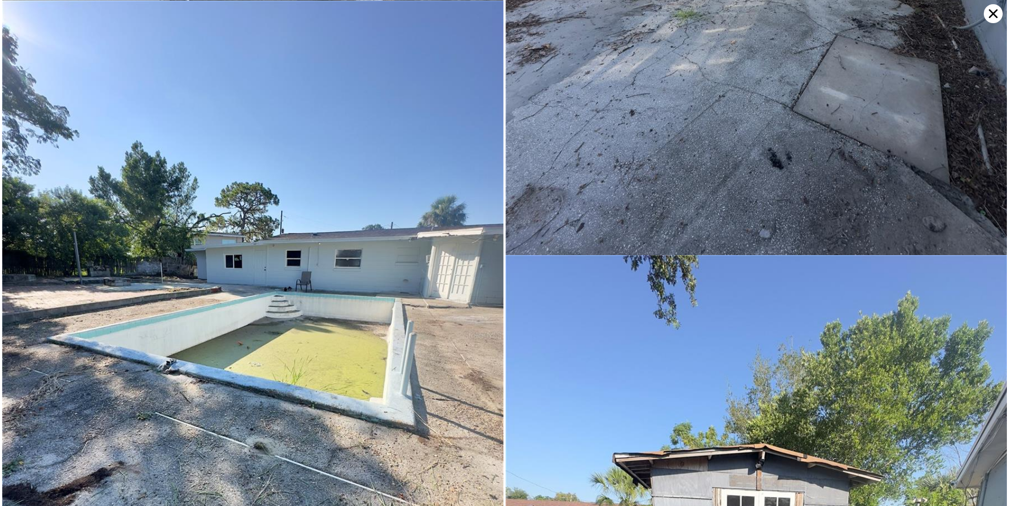
drag, startPoint x: 341, startPoint y: 240, endPoint x: 613, endPoint y: 5, distance: 359.3
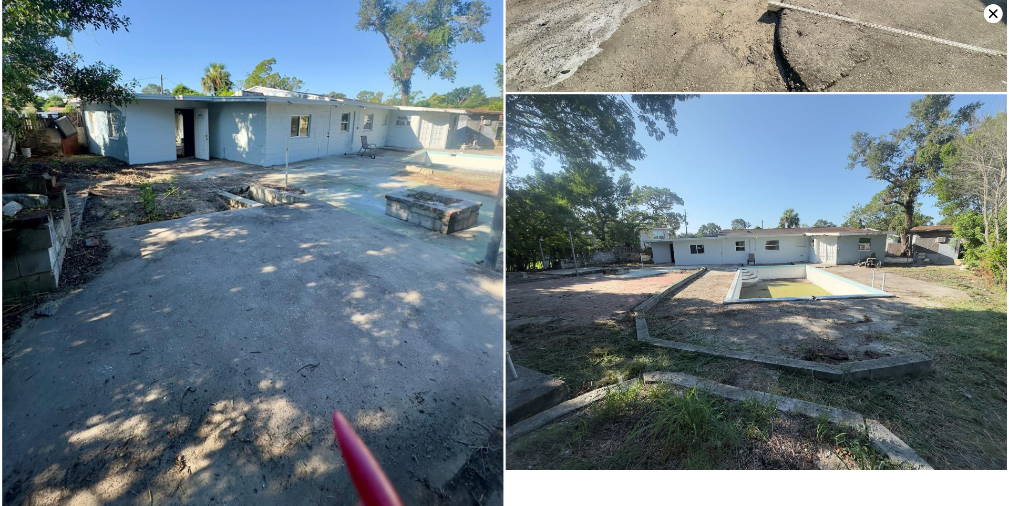
scroll to position [11046, 0]
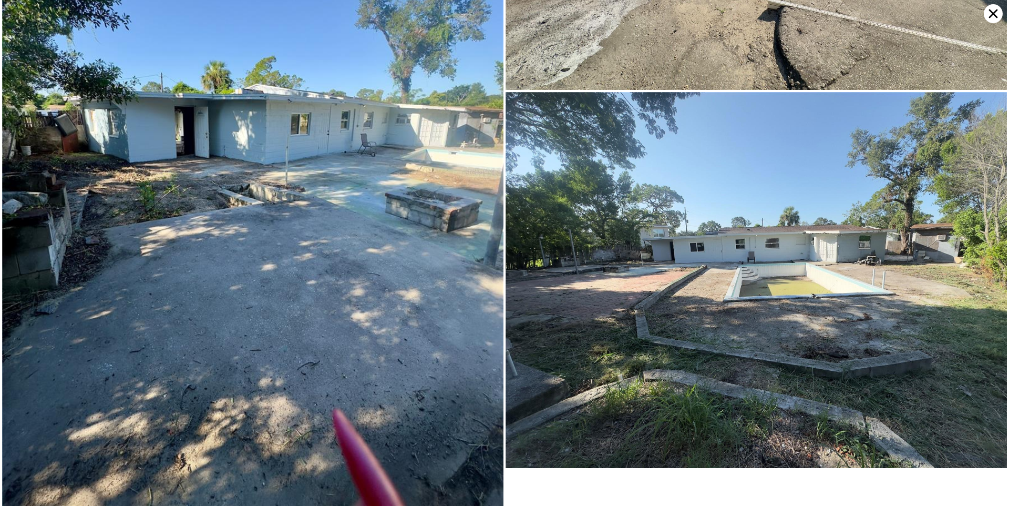
click at [991, 12] on icon at bounding box center [993, 13] width 9 height 9
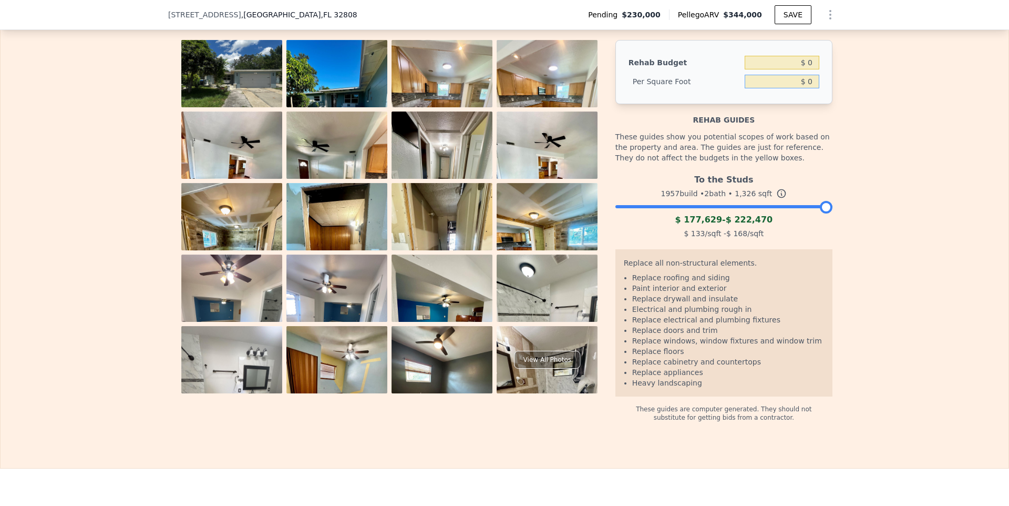
click at [808, 82] on input "$ 0" at bounding box center [782, 82] width 75 height 14
type input "$ 30"
type input "$ 39,780"
click at [811, 79] on input "$ 30" at bounding box center [782, 82] width 75 height 14
type input "$ 35"
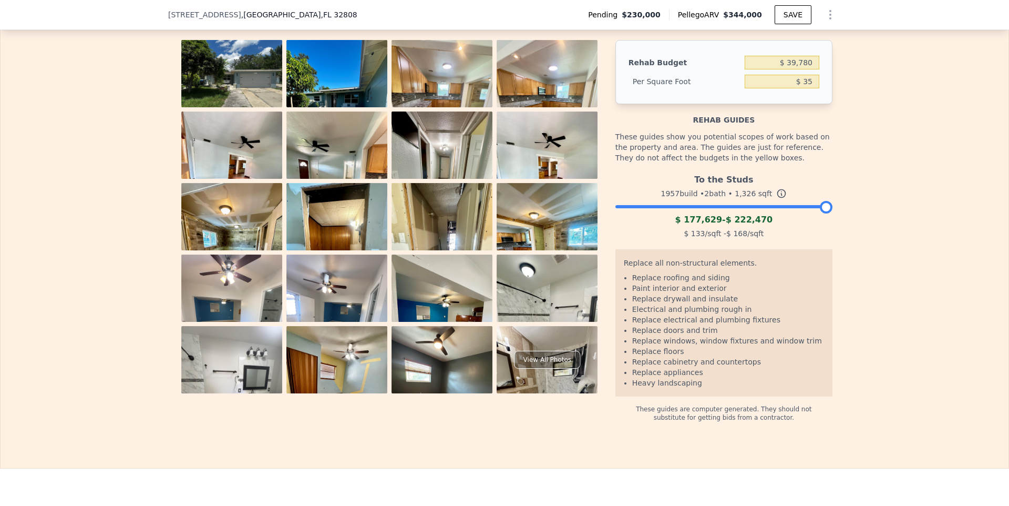
type input "$ 46,410"
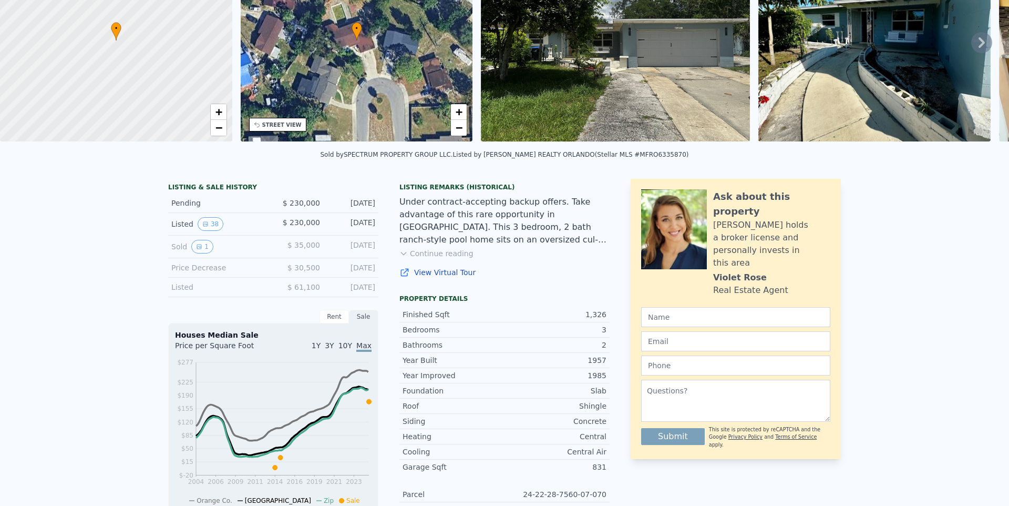
scroll to position [0, 0]
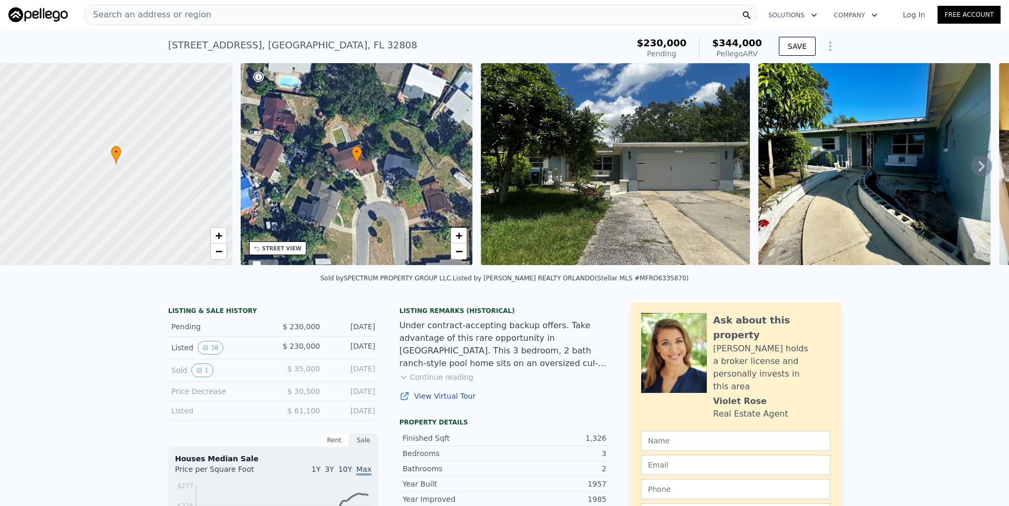
click at [836, 48] on icon "Show Options" at bounding box center [830, 46] width 13 height 13
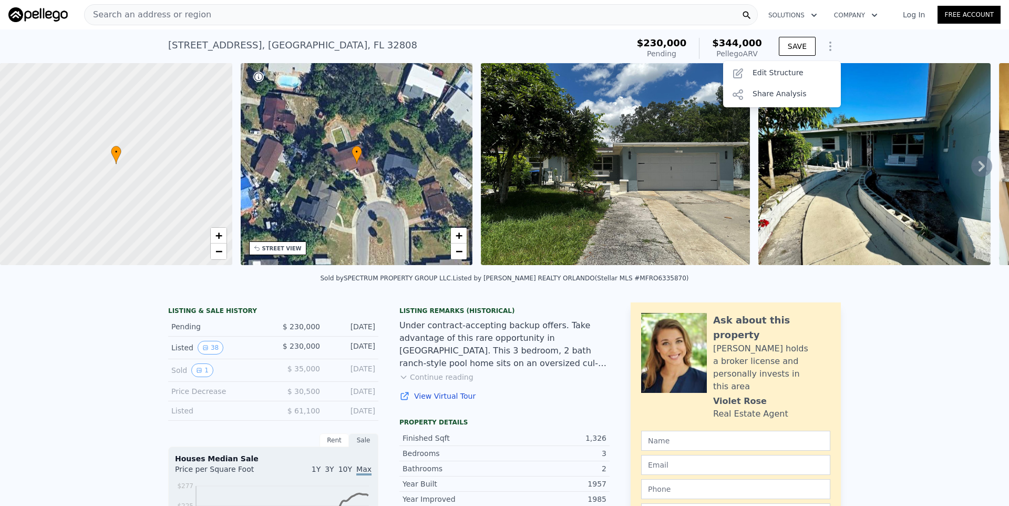
click at [836, 48] on icon "Show Options" at bounding box center [830, 46] width 13 height 13
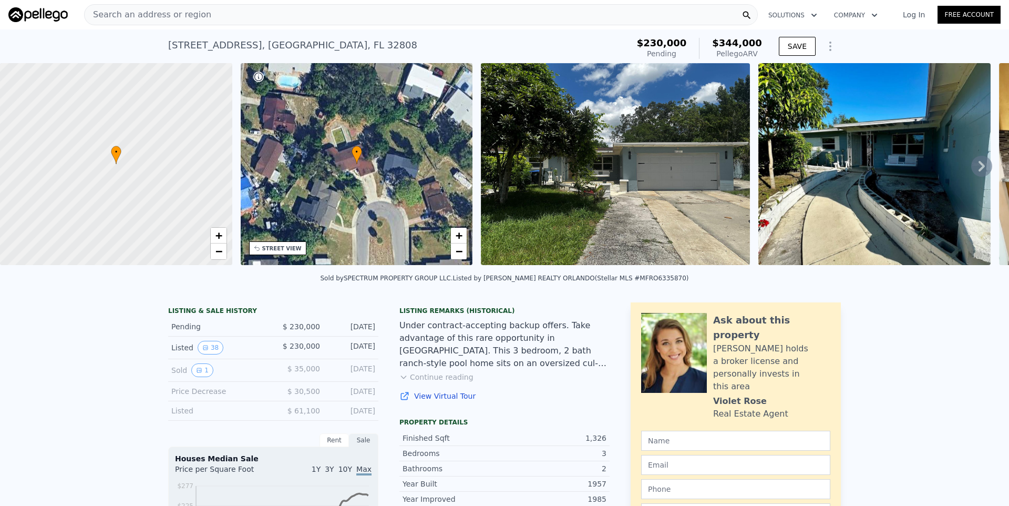
click at [817, 13] on icon "button" at bounding box center [814, 15] width 11 height 13
click at [879, 15] on icon "button" at bounding box center [874, 15] width 11 height 13
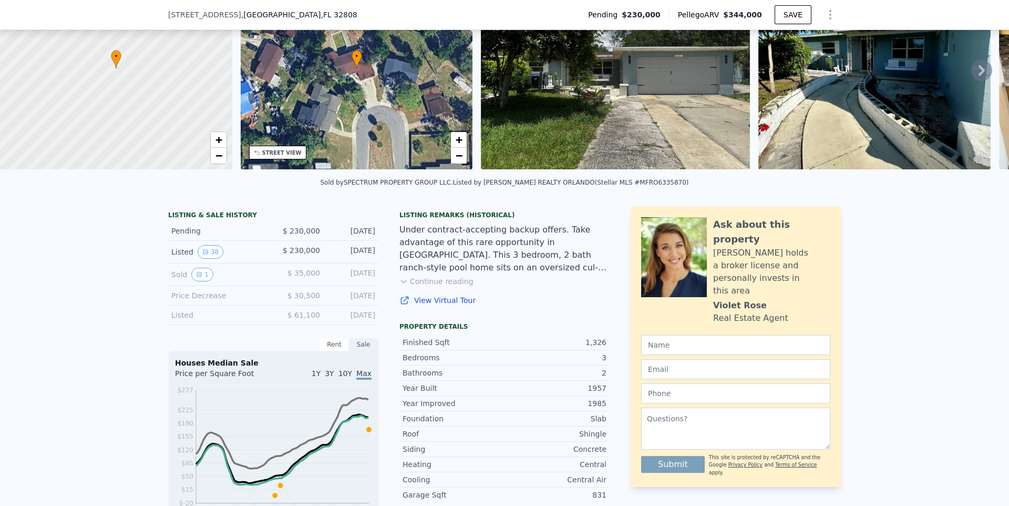
click at [110, 328] on div "LISTING & SALE HISTORY Pending $ 230,000 [DATE] Listed 38 $ 230,000 [DATE] Sold…" at bounding box center [504, 477] width 1009 height 559
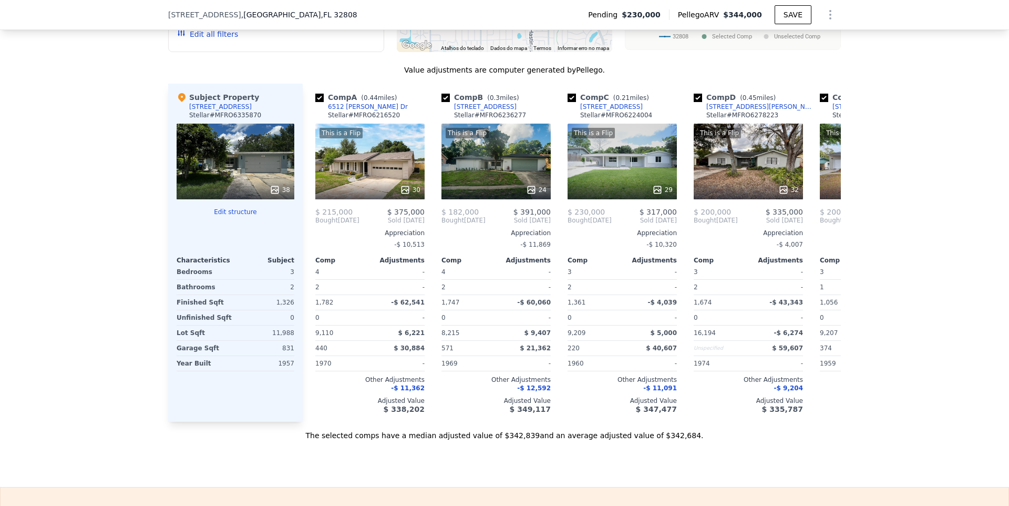
scroll to position [1083, 0]
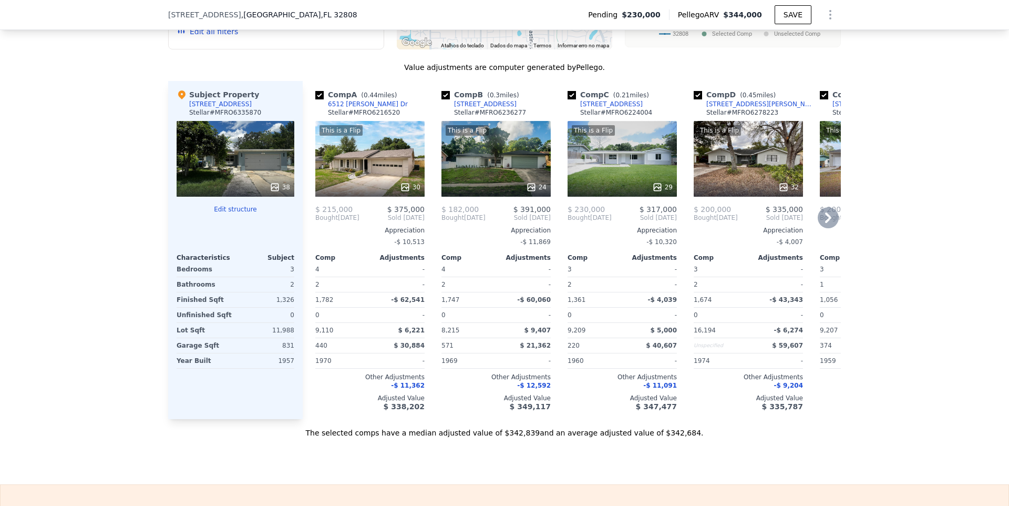
click at [829, 214] on icon at bounding box center [828, 217] width 21 height 21
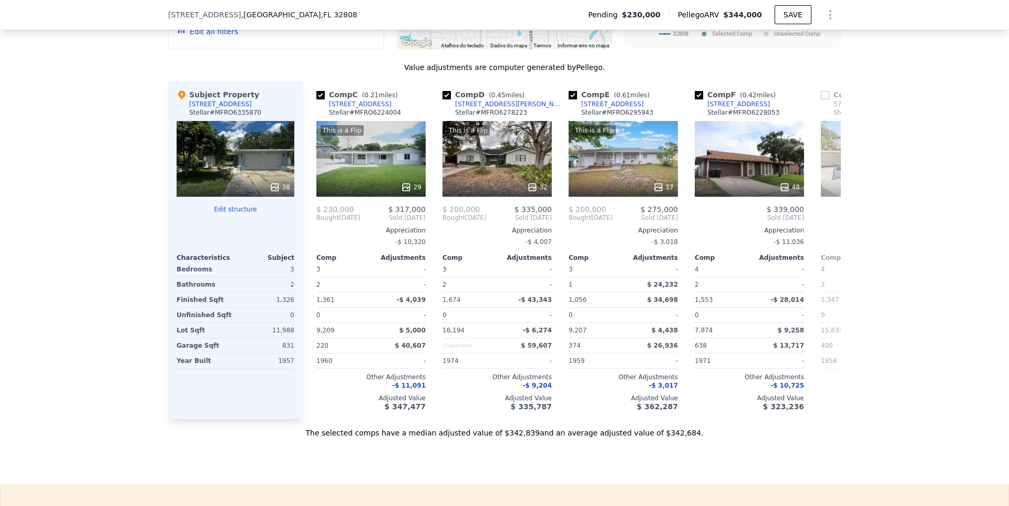
scroll to position [0, 252]
click at [830, 217] on icon at bounding box center [828, 217] width 6 height 11
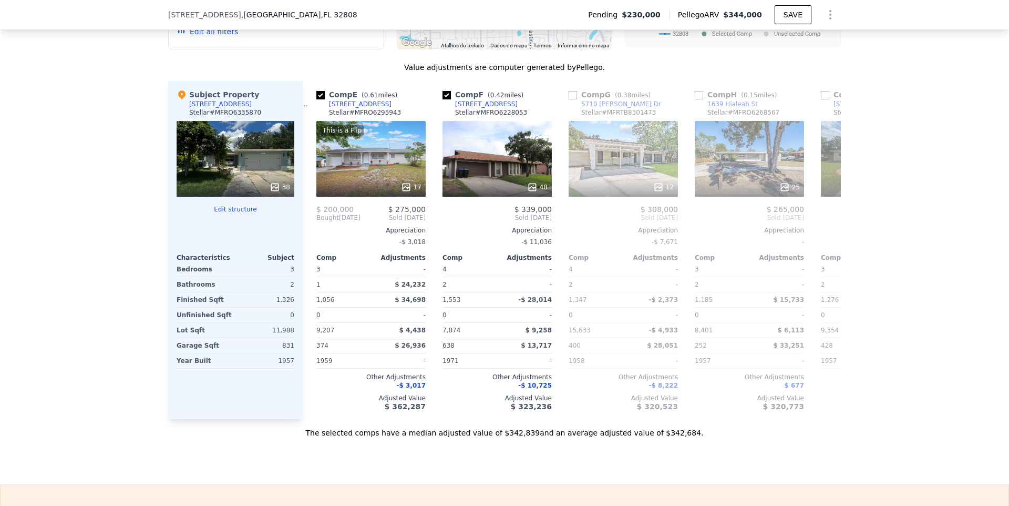
scroll to position [0, 505]
click at [829, 215] on icon at bounding box center [828, 217] width 6 height 11
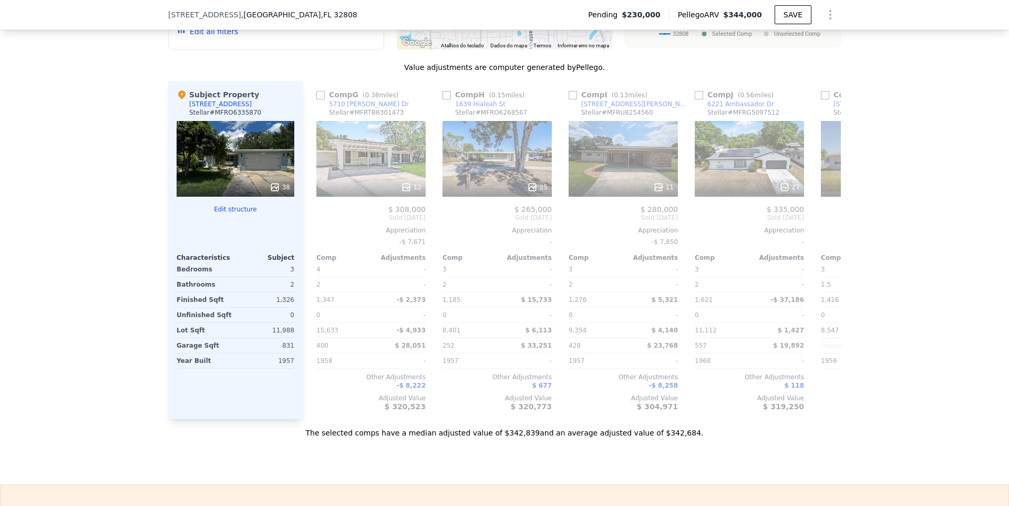
scroll to position [0, 757]
click at [316, 220] on icon at bounding box center [315, 217] width 6 height 11
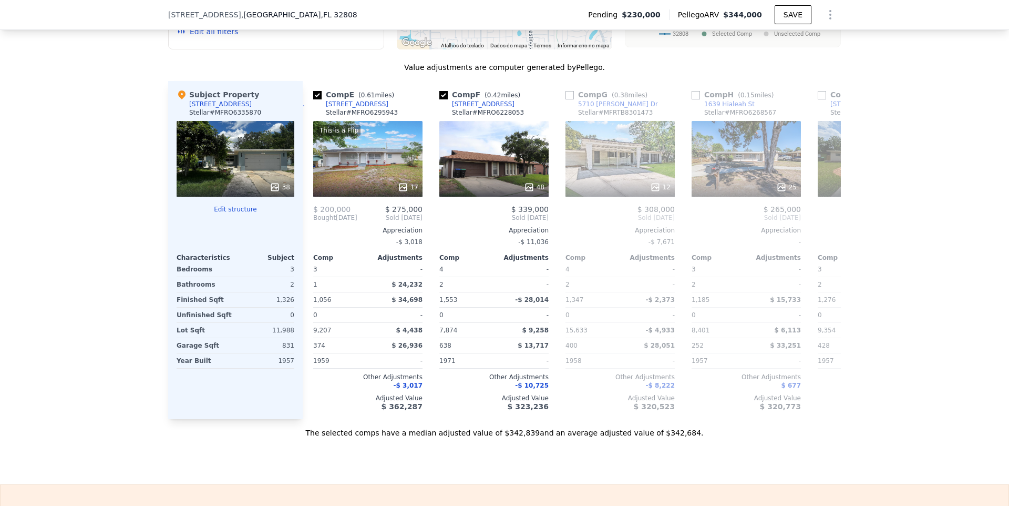
scroll to position [0, 505]
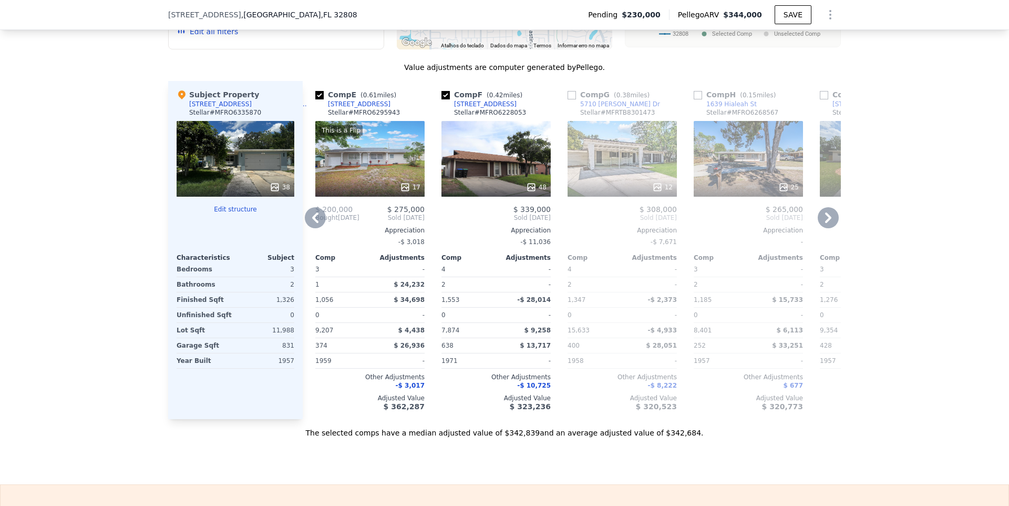
click at [314, 214] on icon at bounding box center [315, 217] width 6 height 11
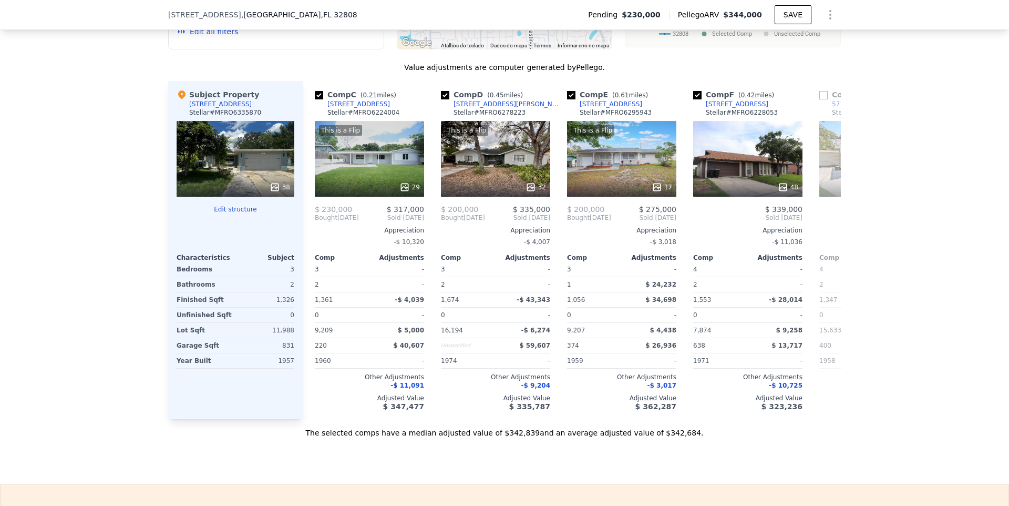
scroll to position [0, 252]
click at [314, 214] on icon at bounding box center [315, 217] width 6 height 11
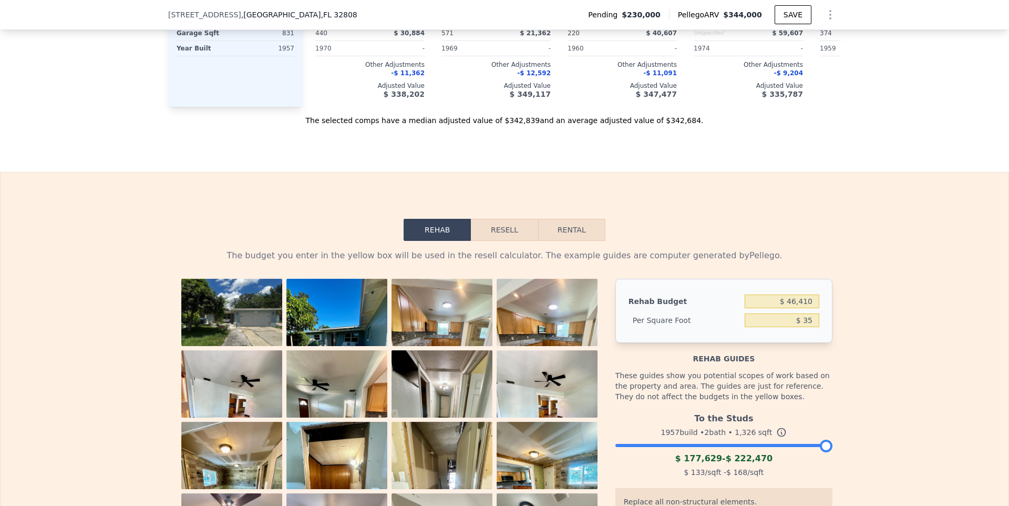
scroll to position [1495, 0]
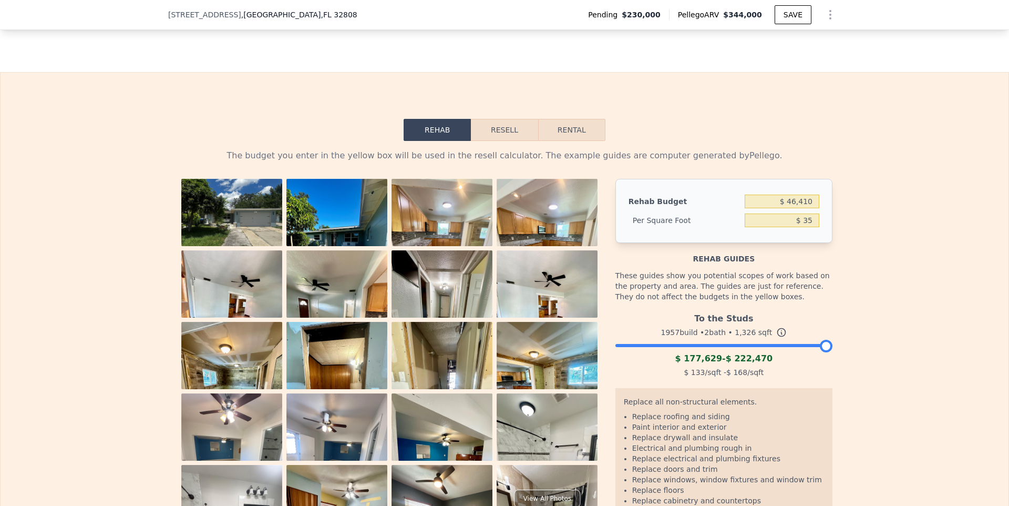
click at [497, 124] on button "Resell" at bounding box center [504, 130] width 67 height 22
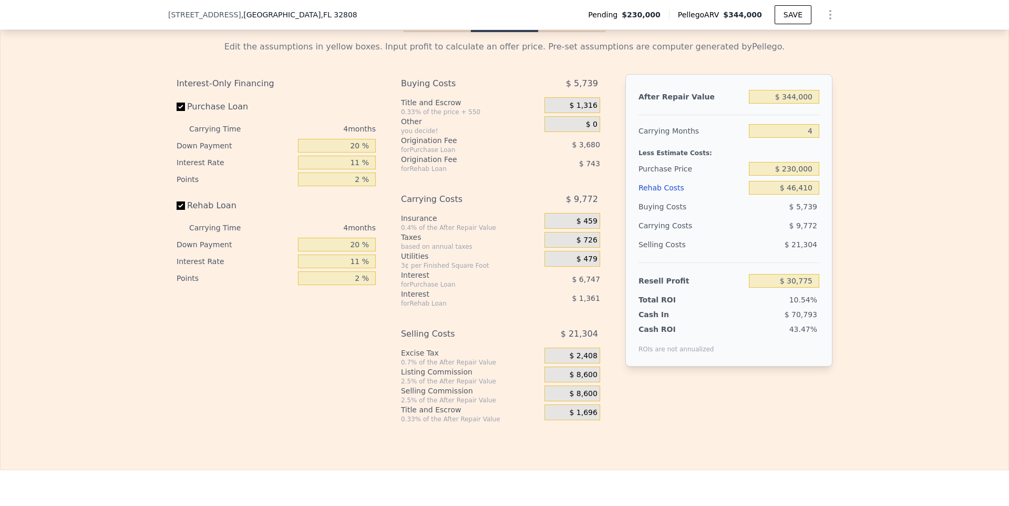
scroll to position [1624, 0]
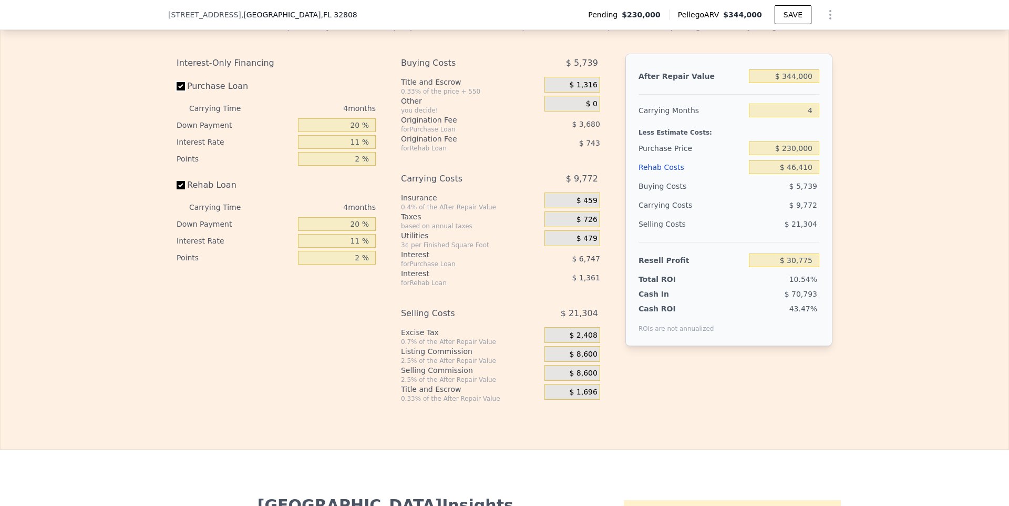
click at [182, 86] on input "Purchase Loan" at bounding box center [181, 86] width 8 height 8
checkbox input "false"
type input "$ 41,203"
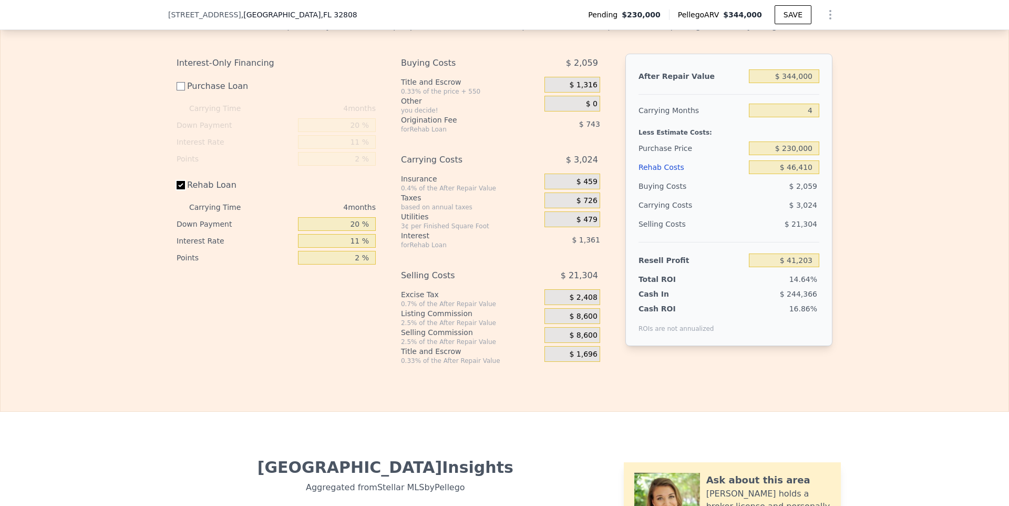
click at [181, 183] on input "Rehab Loan" at bounding box center [181, 185] width 8 height 8
checkbox input "false"
type input "$ 43,306"
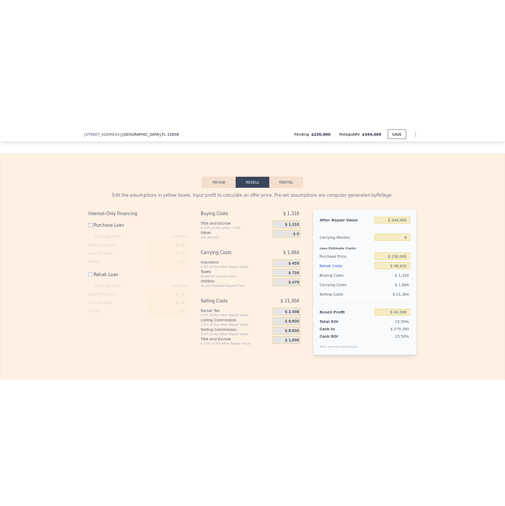
scroll to position [1511, 0]
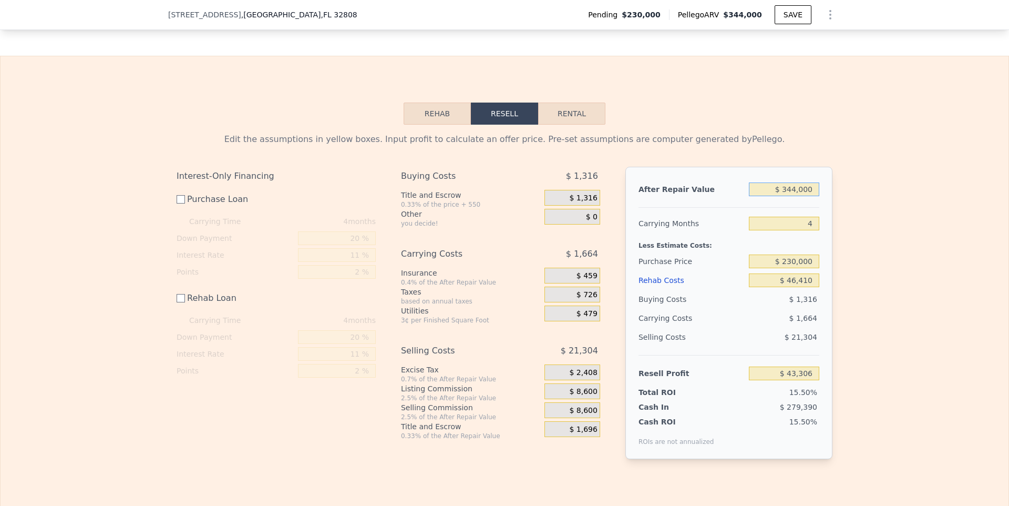
click at [792, 186] on input "$ 344,000" at bounding box center [784, 189] width 70 height 14
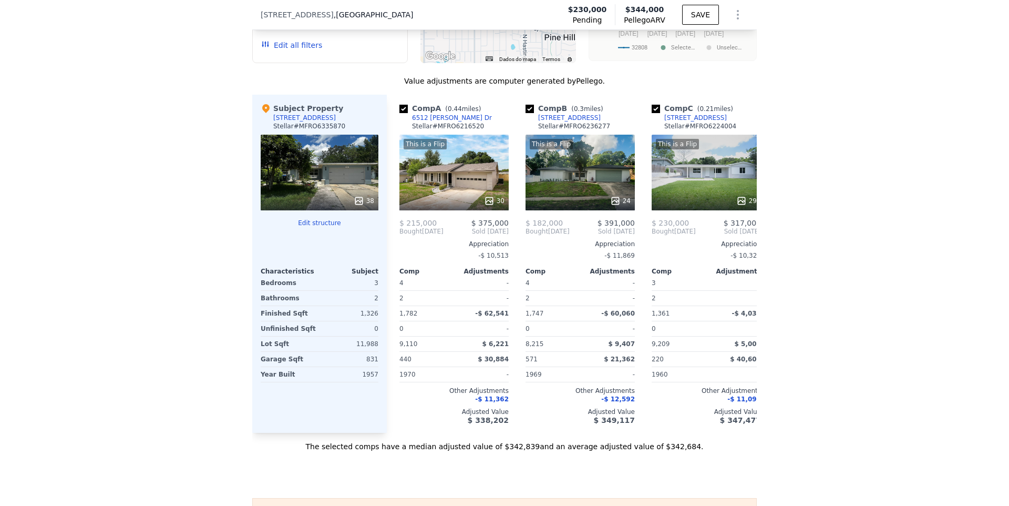
scroll to position [1953, 0]
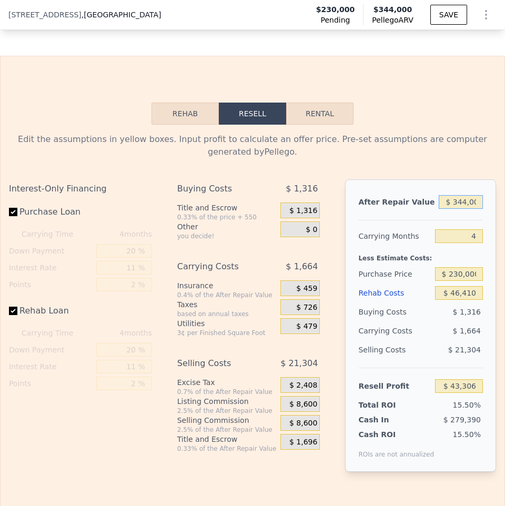
checkbox input "true"
type input "$ 0"
type input "$ 79,288"
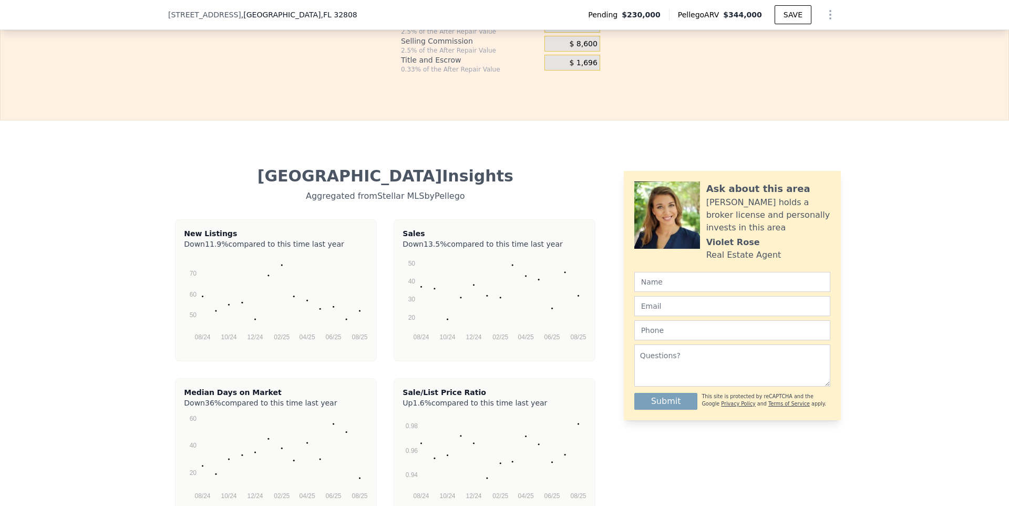
scroll to position [1511, 0]
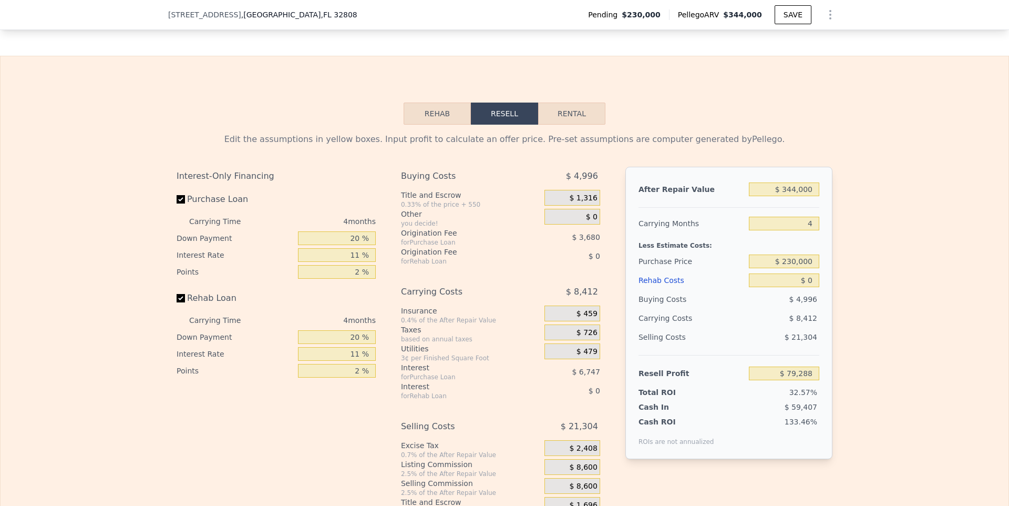
click at [961, 235] on div "Edit the assumptions in yellow boxes. Input profit to calculate an offer price.…" at bounding box center [505, 320] width 1008 height 391
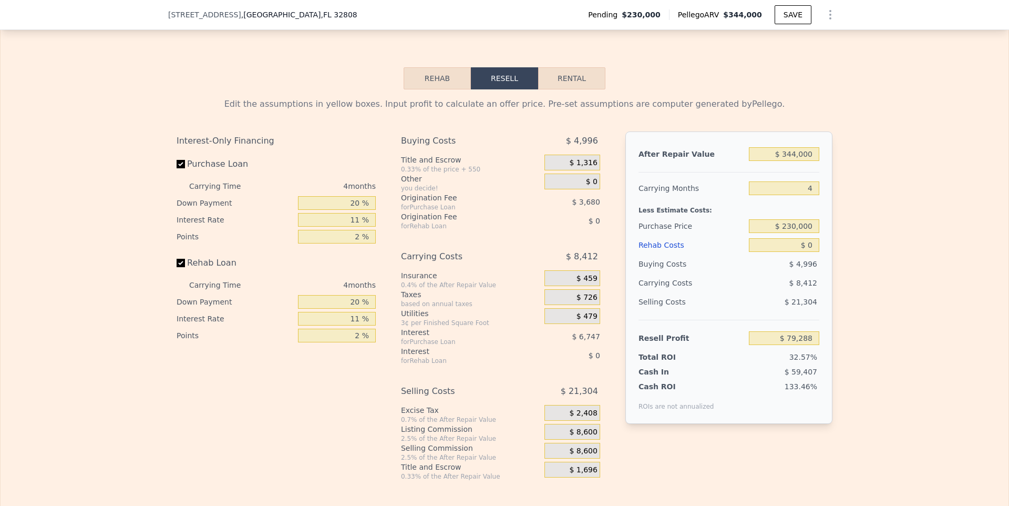
scroll to position [1560, 0]
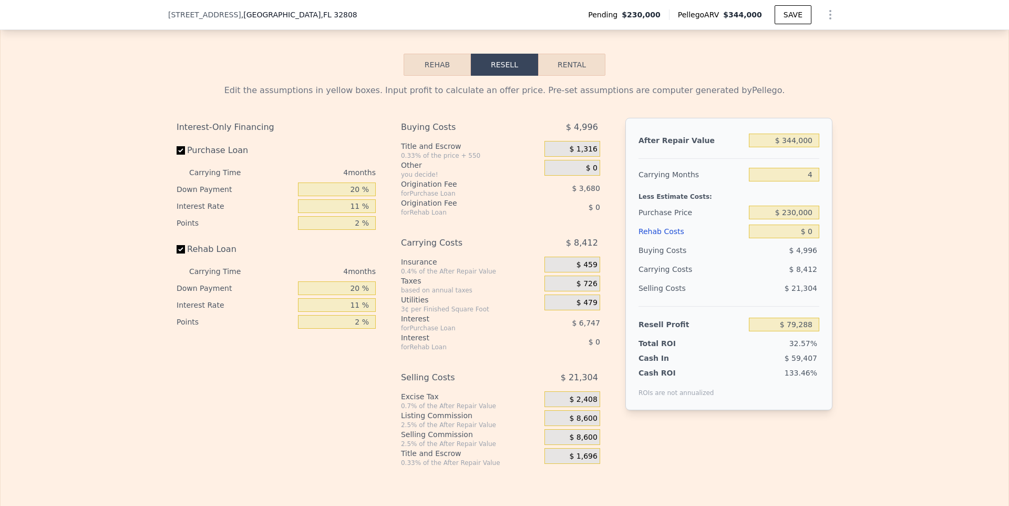
click at [198, 150] on label "Purchase Loan" at bounding box center [235, 150] width 117 height 19
click at [185, 150] on input "Purchase Loan" at bounding box center [181, 150] width 8 height 8
checkbox input "false"
type input "$ 89,716"
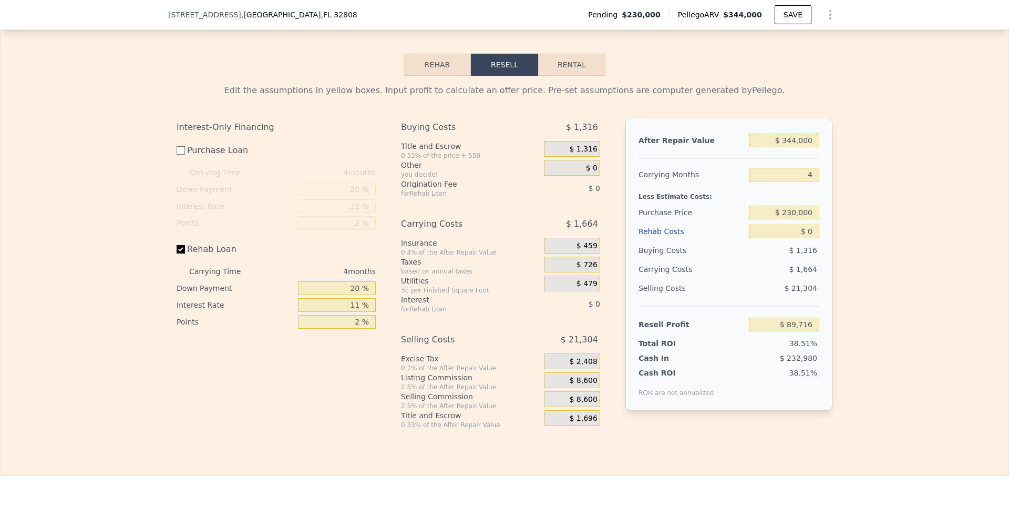
click at [189, 247] on label "Rehab Loan" at bounding box center [235, 249] width 117 height 19
click at [185, 247] on input "Rehab Loan" at bounding box center [181, 249] width 8 height 8
checkbox input "false"
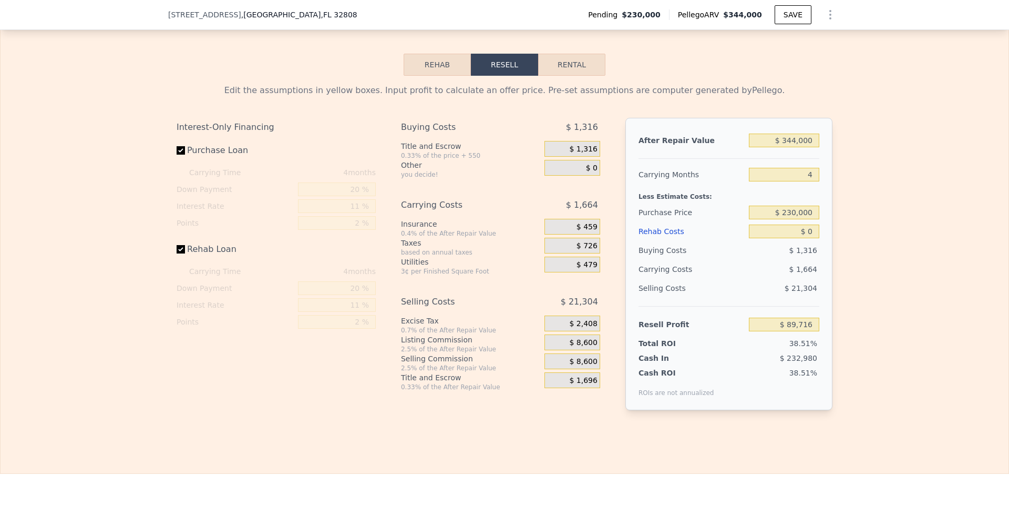
checkbox input "true"
type input "$ 79,288"
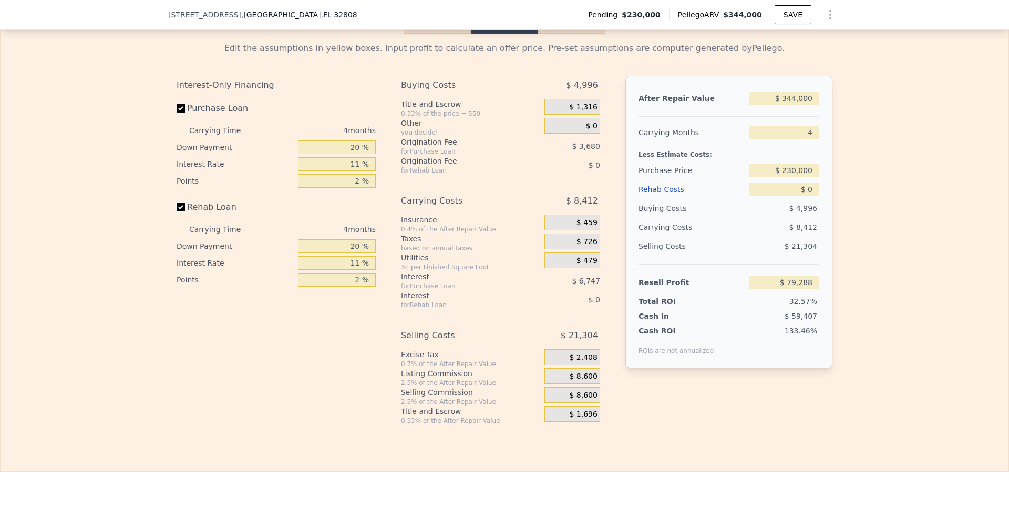
scroll to position [1615, 0]
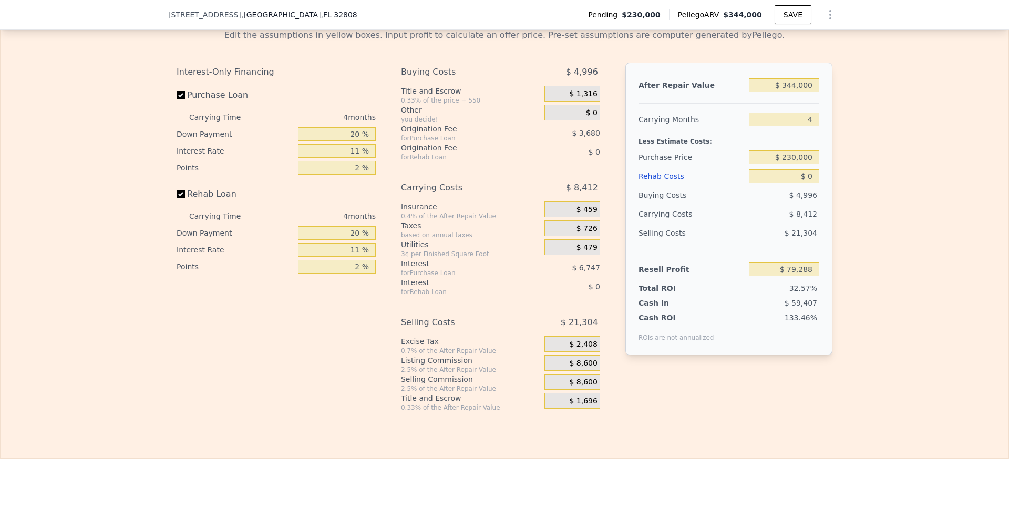
click at [206, 94] on label "Purchase Loan" at bounding box center [235, 95] width 117 height 19
click at [185, 94] on input "Purchase Loan" at bounding box center [181, 95] width 8 height 8
checkbox input "false"
type input "$ 89,716"
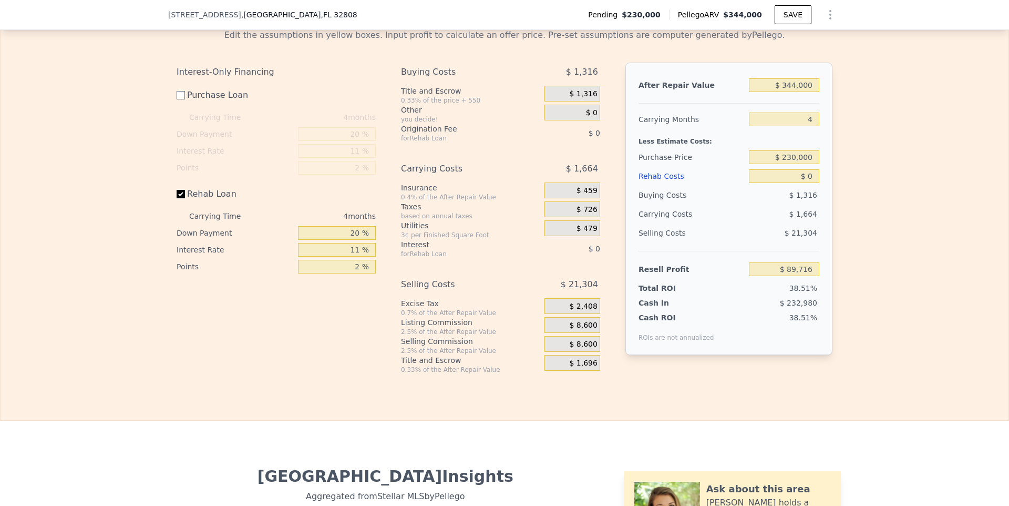
click at [213, 192] on label "Rehab Loan" at bounding box center [235, 194] width 117 height 19
click at [185, 192] on input "Rehab Loan" at bounding box center [181, 194] width 8 height 8
checkbox input "false"
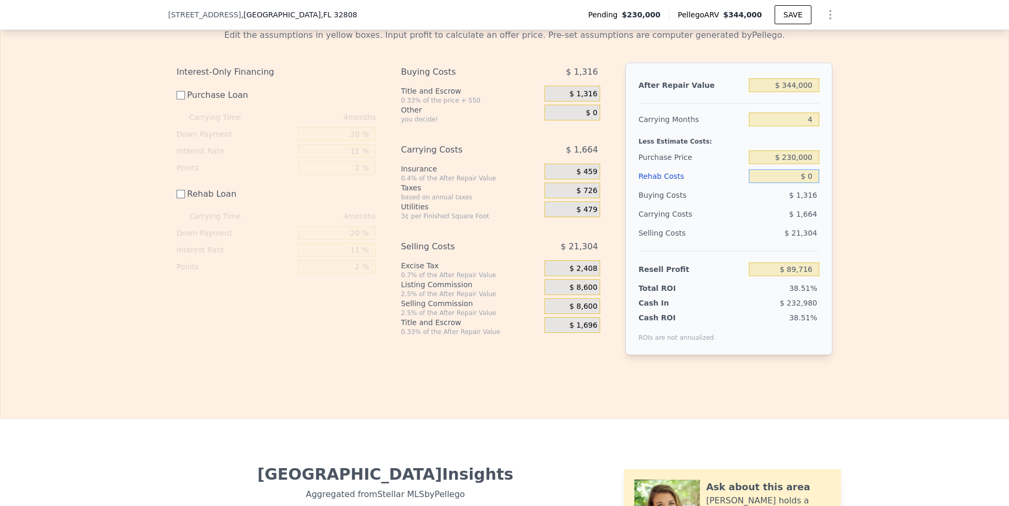
click at [815, 176] on input "$ 0" at bounding box center [784, 176] width 70 height 14
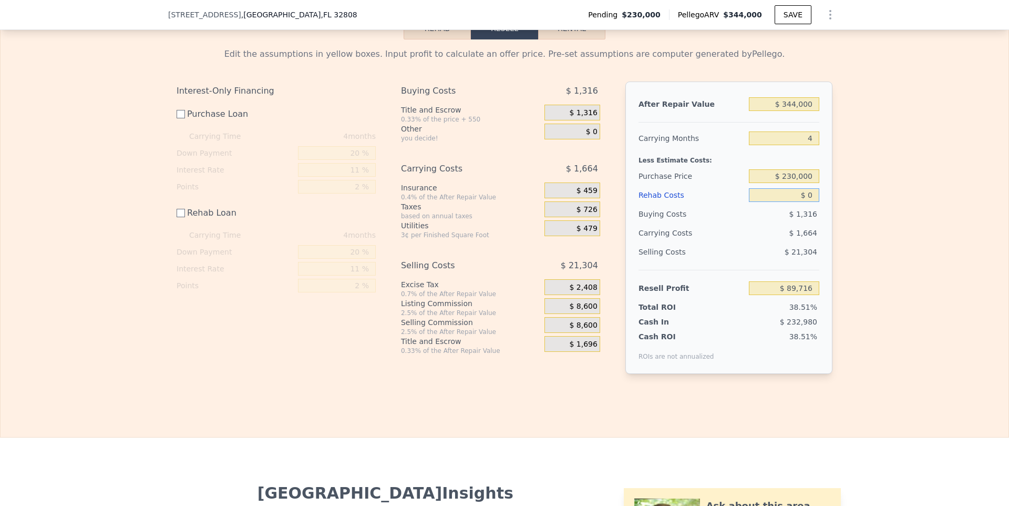
scroll to position [1597, 0]
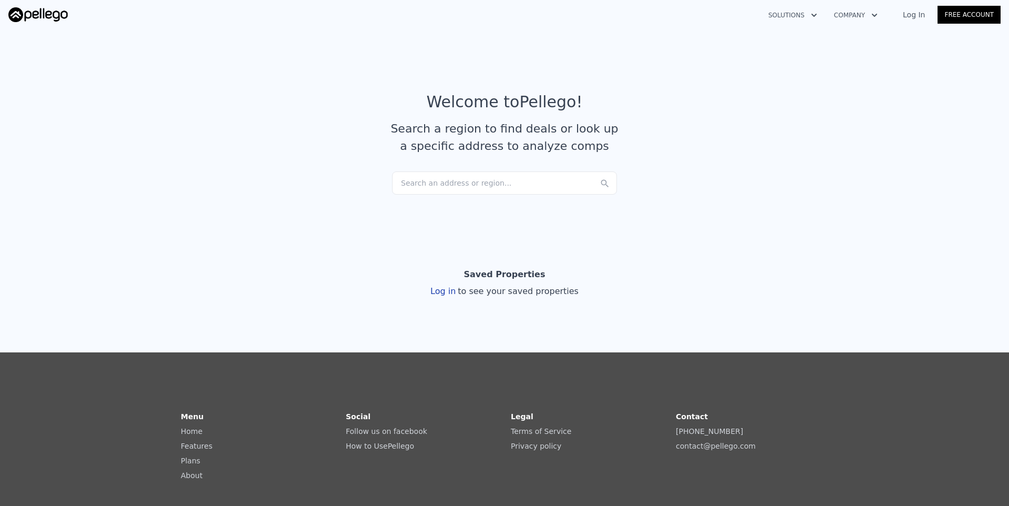
click at [915, 26] on div "Solutions Company Open main menu Log In Free Account" at bounding box center [504, 14] width 992 height 25
click at [915, 14] on link "Log In" at bounding box center [913, 14] width 47 height 11
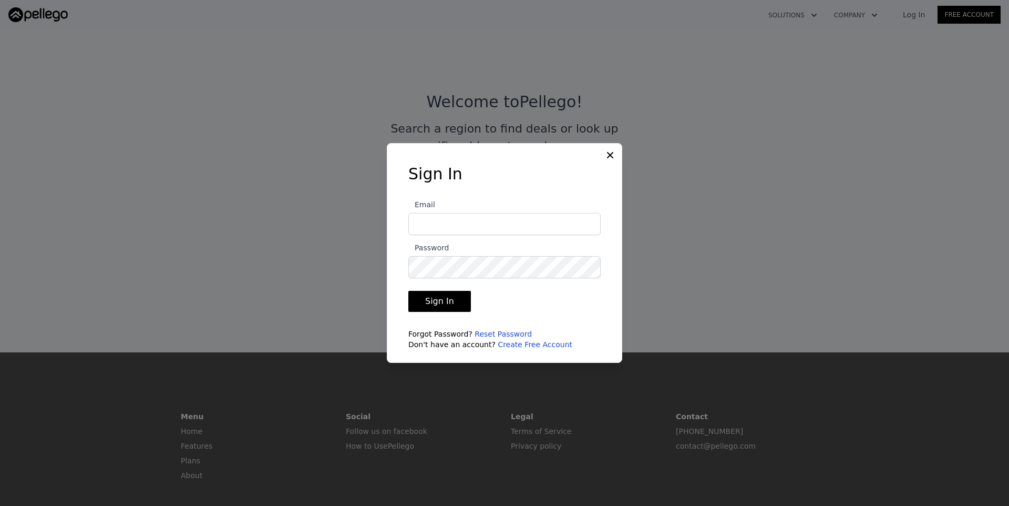
click at [465, 228] on input "Email" at bounding box center [504, 224] width 192 height 22
type input "f.baggio2016@gmail.com"
click at [442, 301] on button "Sign In" at bounding box center [439, 301] width 63 height 21
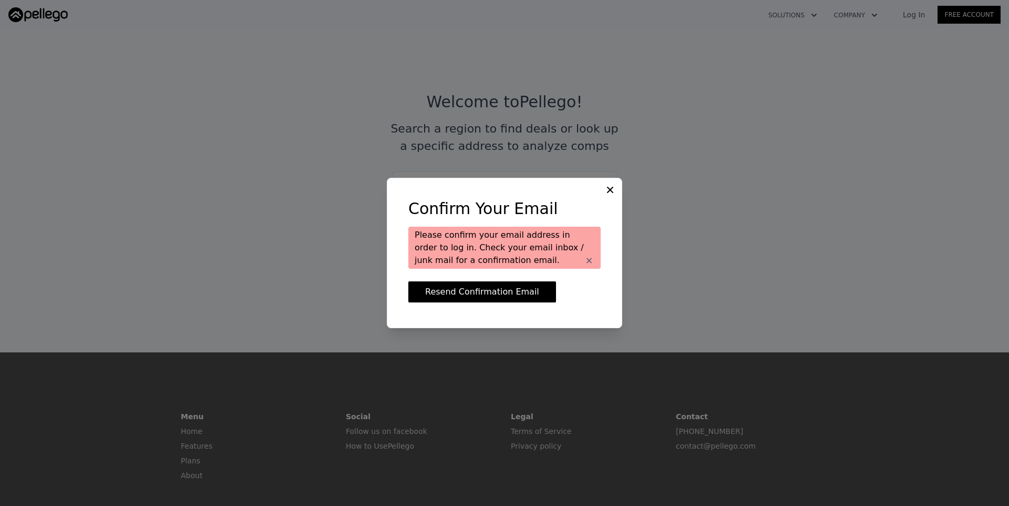
click at [610, 188] on icon at bounding box center [610, 190] width 11 height 11
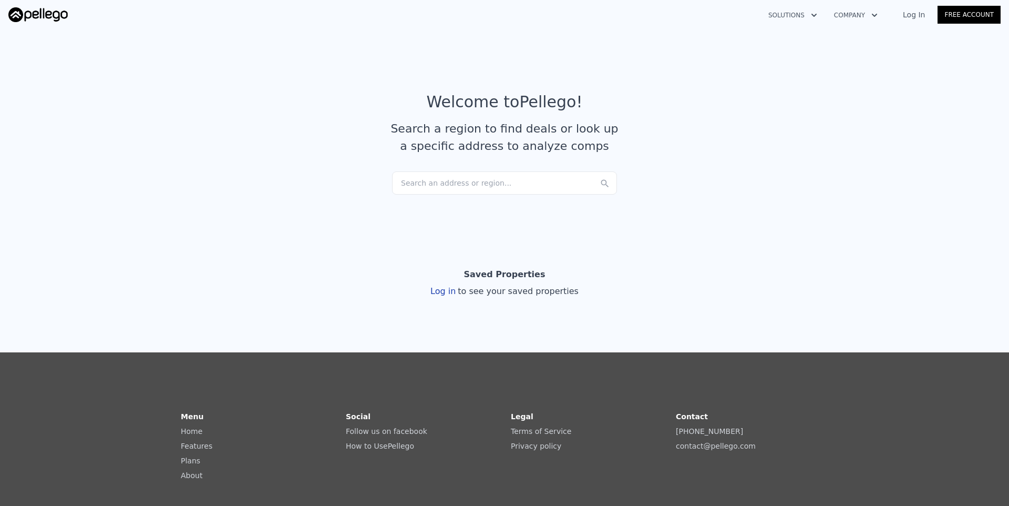
click at [919, 14] on link "Log In" at bounding box center [913, 14] width 47 height 11
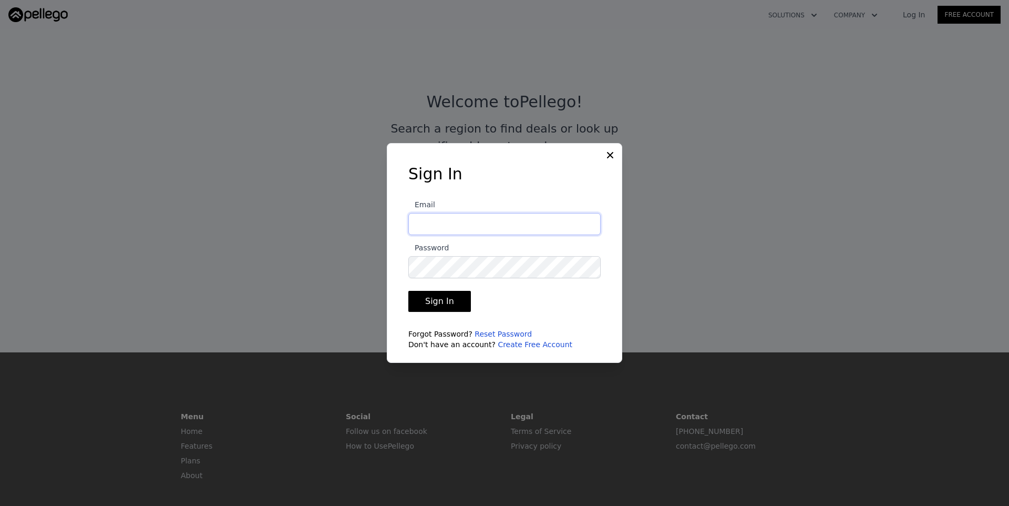
click at [507, 229] on input "Email" at bounding box center [504, 224] width 192 height 22
type input "[EMAIL_ADDRESS][DOMAIN_NAME]"
click at [436, 291] on button "Sign In" at bounding box center [439, 301] width 63 height 21
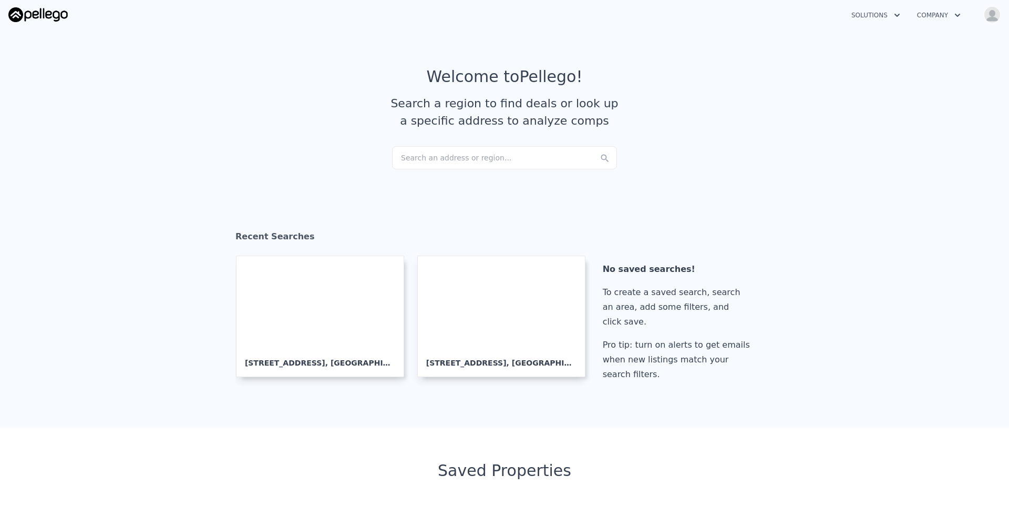
checkbox input "true"
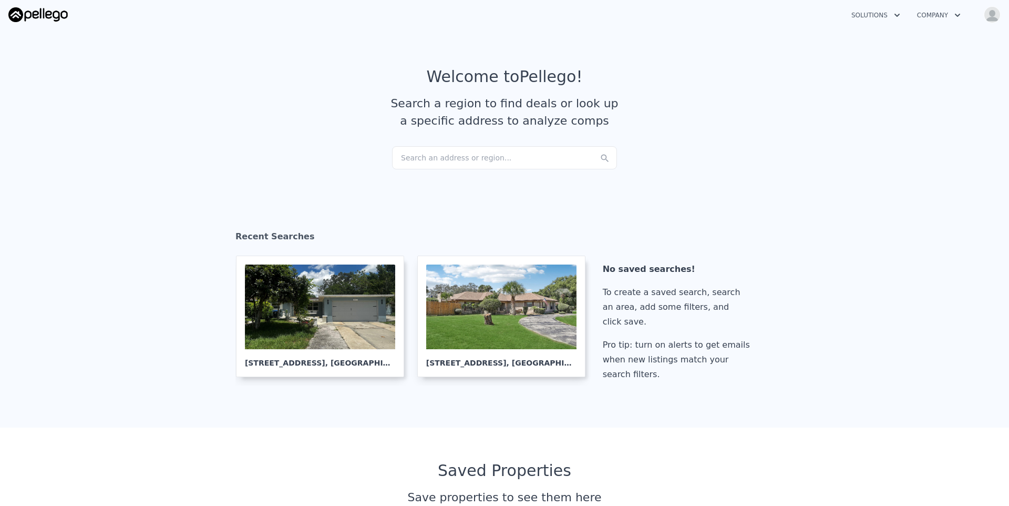
click at [894, 13] on icon "button" at bounding box center [897, 15] width 11 height 13
click at [878, 65] on link "Buyer Solutions" at bounding box center [902, 59] width 118 height 19
click at [898, 13] on icon "button" at bounding box center [897, 15] width 11 height 13
click at [709, 116] on article "Welcome to Pellego ! Search a region to find deals or look up a specific addres…" at bounding box center [504, 106] width 673 height 79
click at [460, 155] on div "Search an address or region..." at bounding box center [504, 157] width 225 height 23
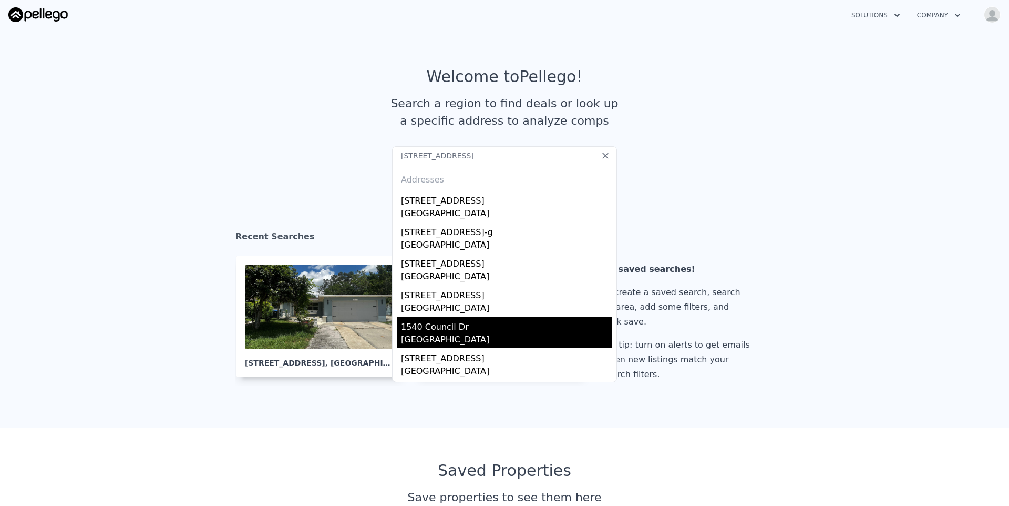
type input "1540 Park Center Dr, orlando fl"
click at [457, 322] on div "1540 Council Dr" at bounding box center [506, 324] width 211 height 17
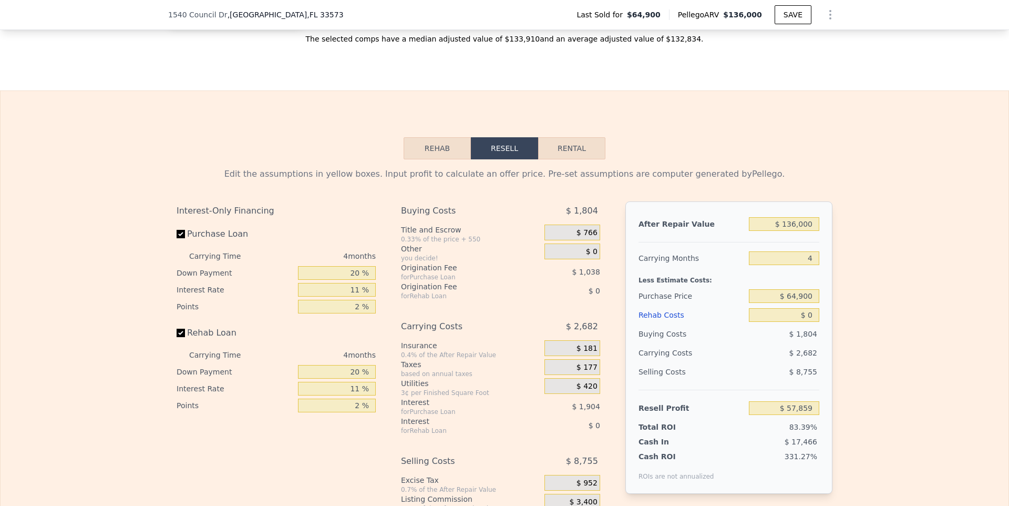
scroll to position [1440, 0]
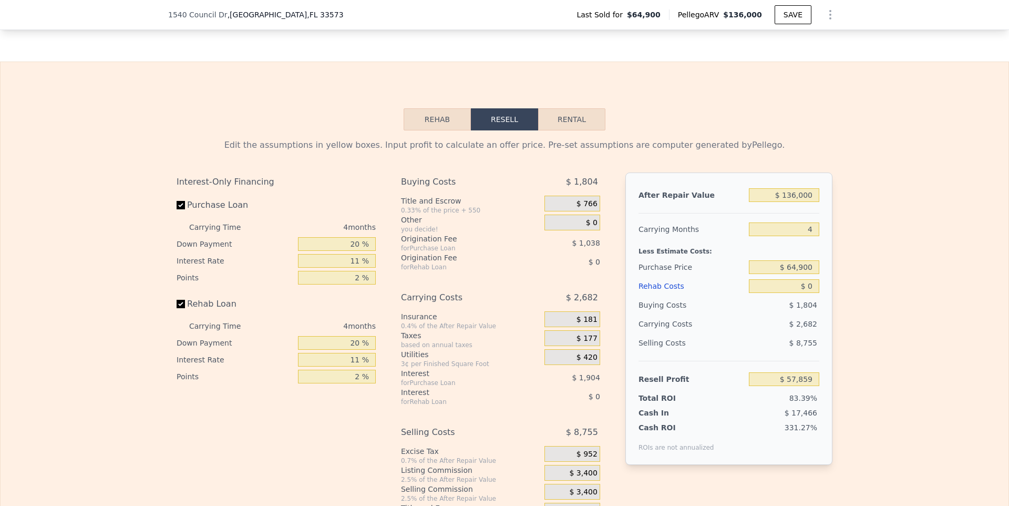
click at [439, 124] on button "Rehab" at bounding box center [437, 119] width 67 height 22
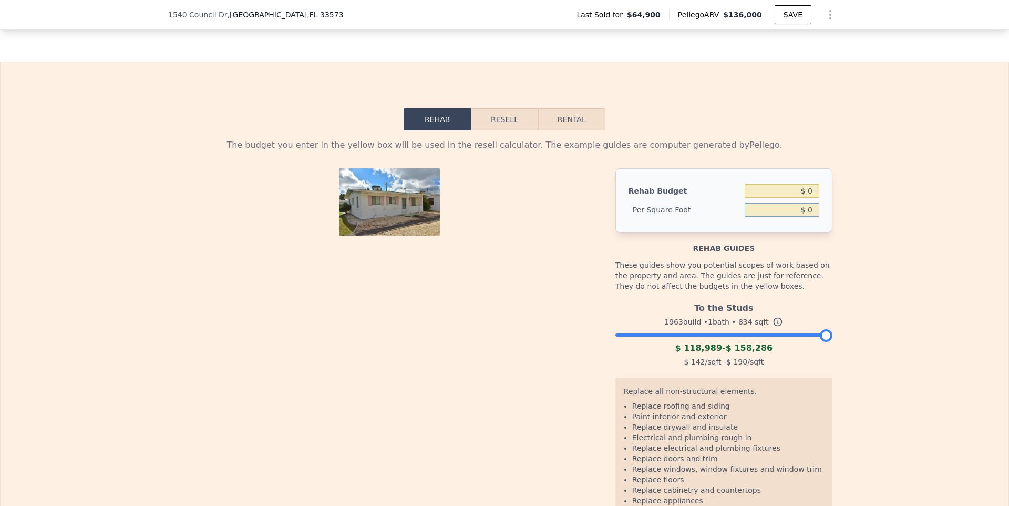
click at [803, 207] on input "$ 0" at bounding box center [782, 210] width 75 height 14
click at [803, 207] on input "$ 350" at bounding box center [782, 210] width 75 height 14
type input "$ 35"
type input "$ 29,190"
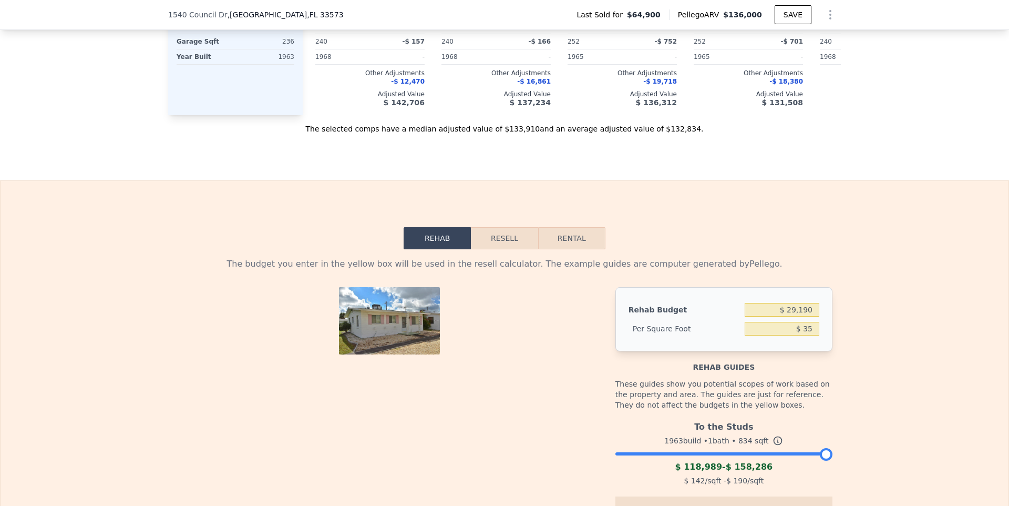
scroll to position [1271, 0]
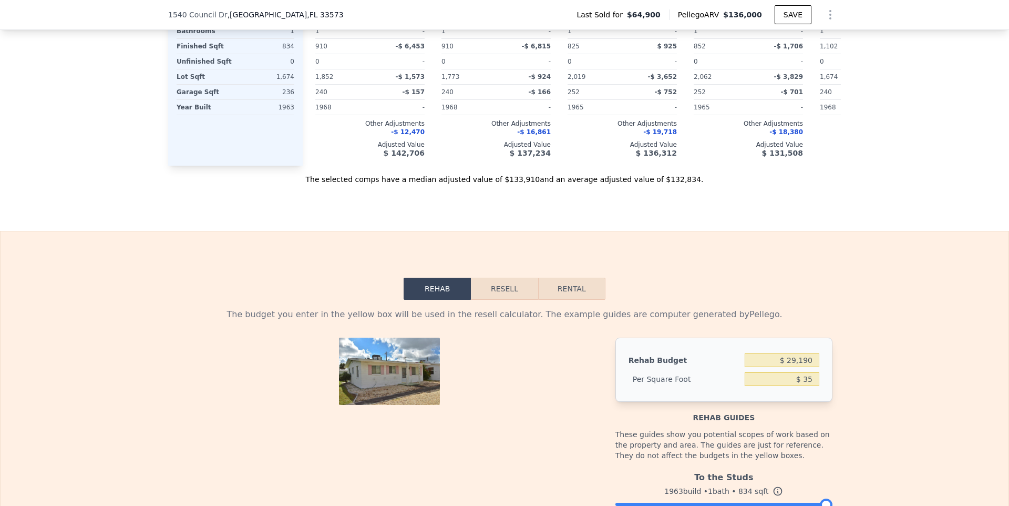
click at [499, 292] on button "Resell" at bounding box center [504, 289] width 67 height 22
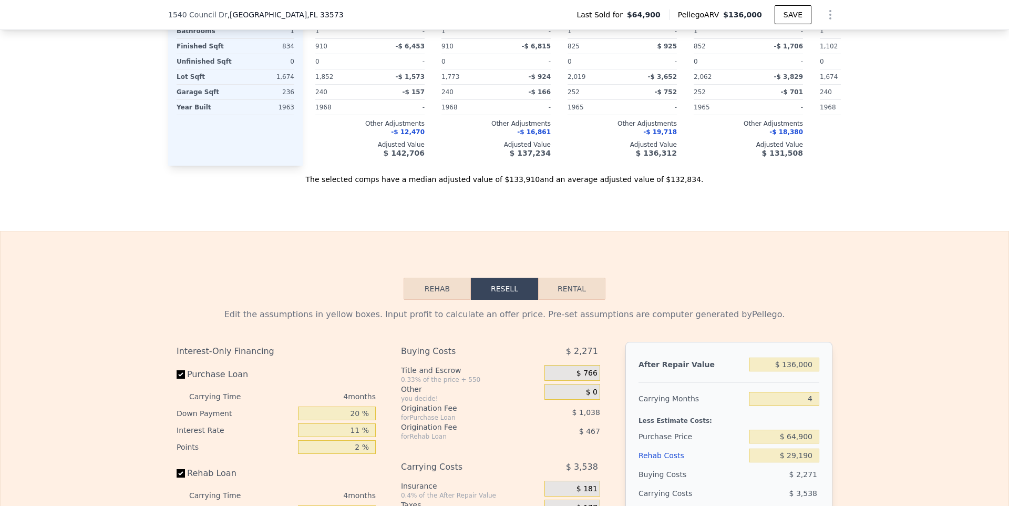
click at [211, 371] on label "Purchase Loan" at bounding box center [235, 374] width 117 height 19
click at [185, 371] on input "Purchase Loan" at bounding box center [181, 374] width 8 height 8
checkbox input "false"
type input "$ 30,288"
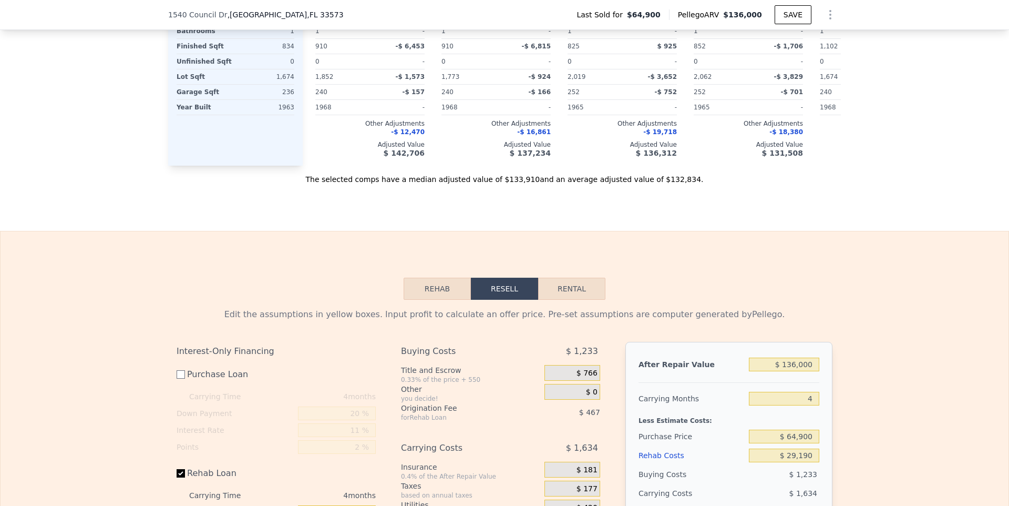
click at [201, 471] on label "Rehab Loan" at bounding box center [235, 473] width 117 height 19
click at [185, 471] on input "Rehab Loan" at bounding box center [181, 473] width 8 height 8
checkbox input "false"
type input "$ 31,611"
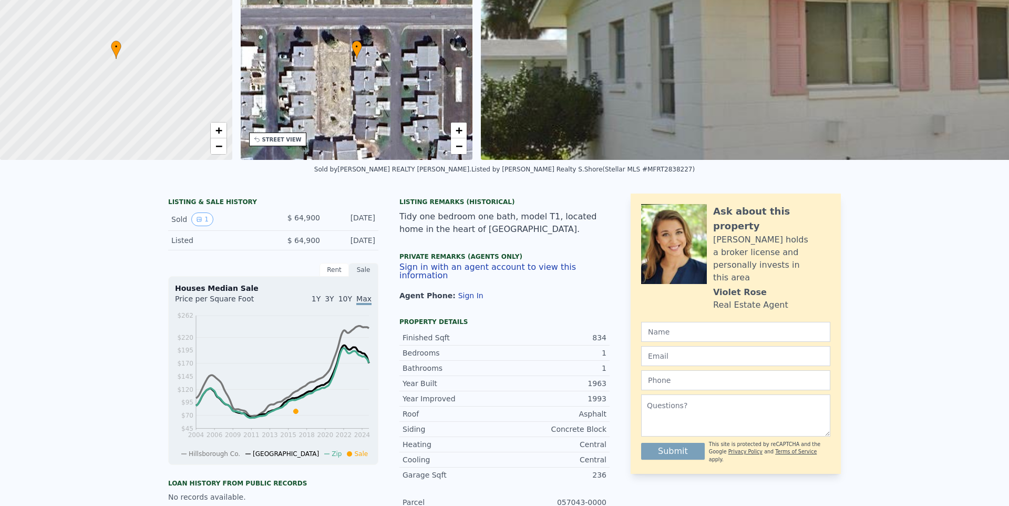
scroll to position [0, 0]
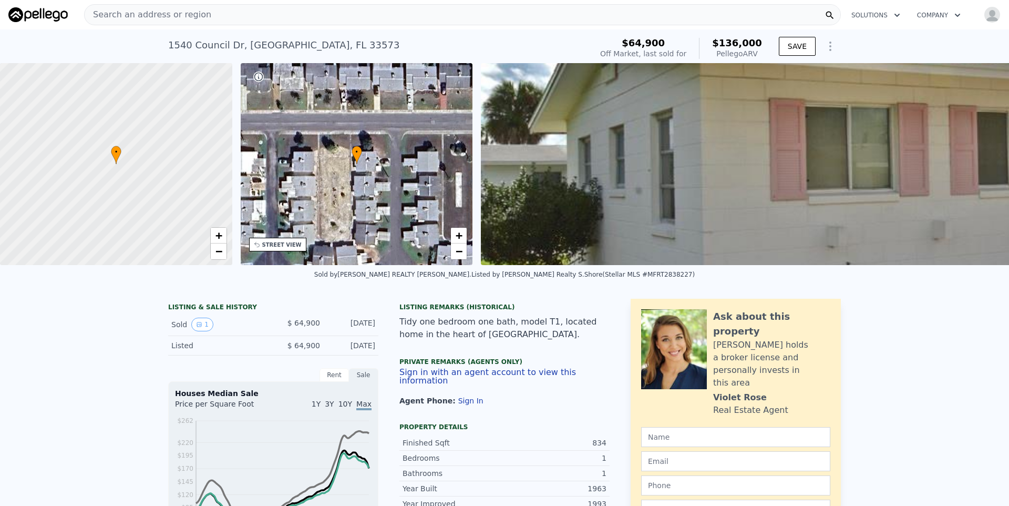
click at [555, 181] on img at bounding box center [981, 164] width 1001 height 202
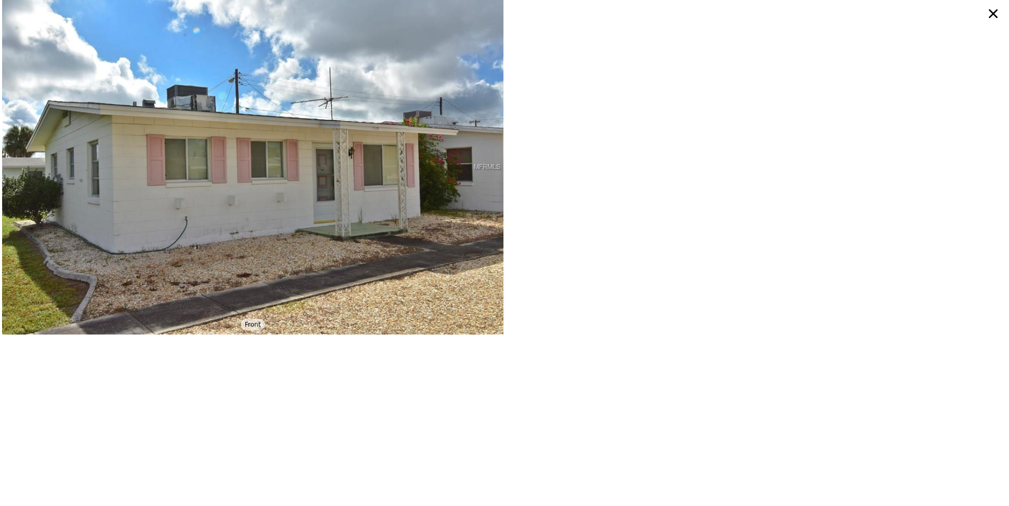
click at [990, 16] on icon at bounding box center [993, 13] width 9 height 9
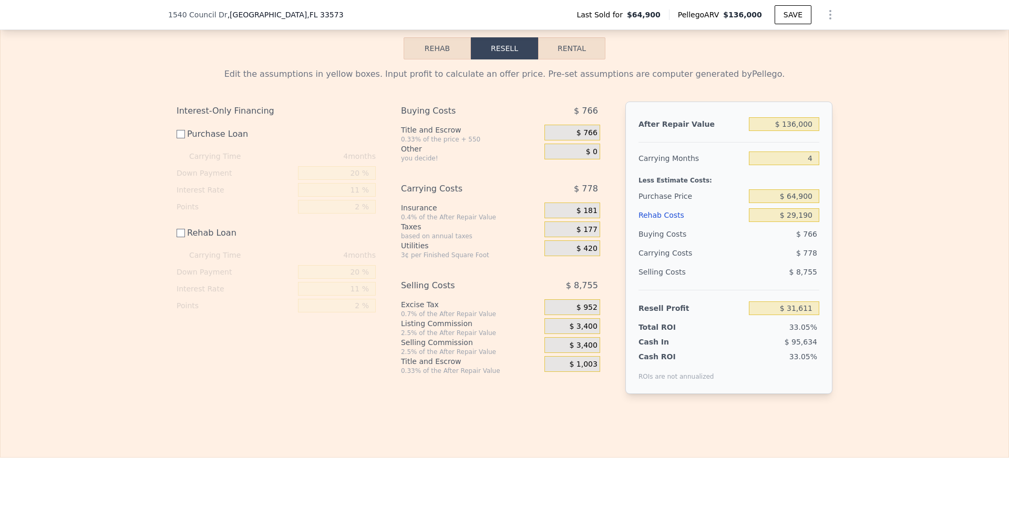
scroll to position [1512, 0]
checkbox input "true"
type input "$ 0"
type input "$ 57,859"
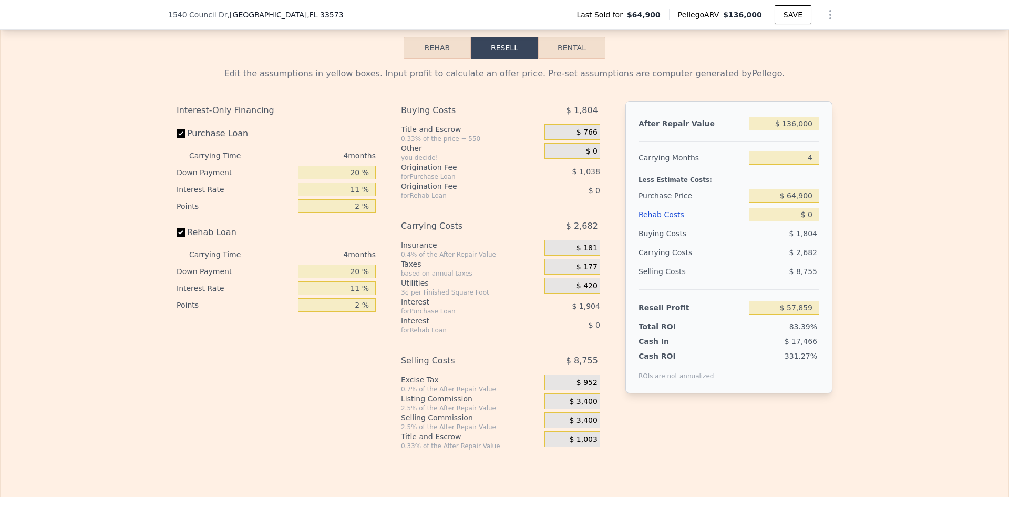
click at [188, 131] on label "Purchase Loan" at bounding box center [235, 133] width 117 height 19
click at [185, 131] on input "Purchase Loan" at bounding box center [181, 133] width 8 height 8
checkbox input "false"
type input "$ 60,801"
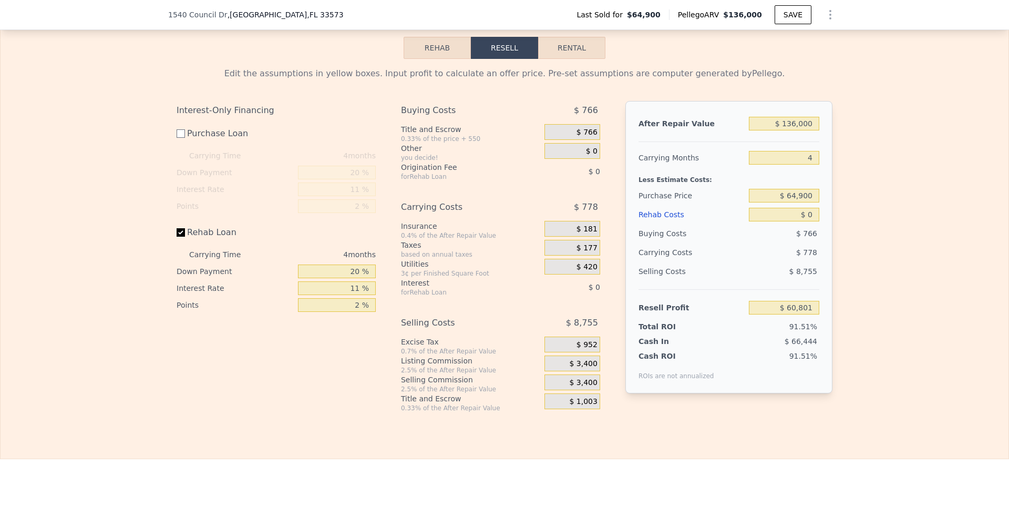
click at [188, 230] on label "Rehab Loan" at bounding box center [235, 232] width 117 height 19
click at [185, 230] on input "Rehab Loan" at bounding box center [181, 232] width 8 height 8
checkbox input "false"
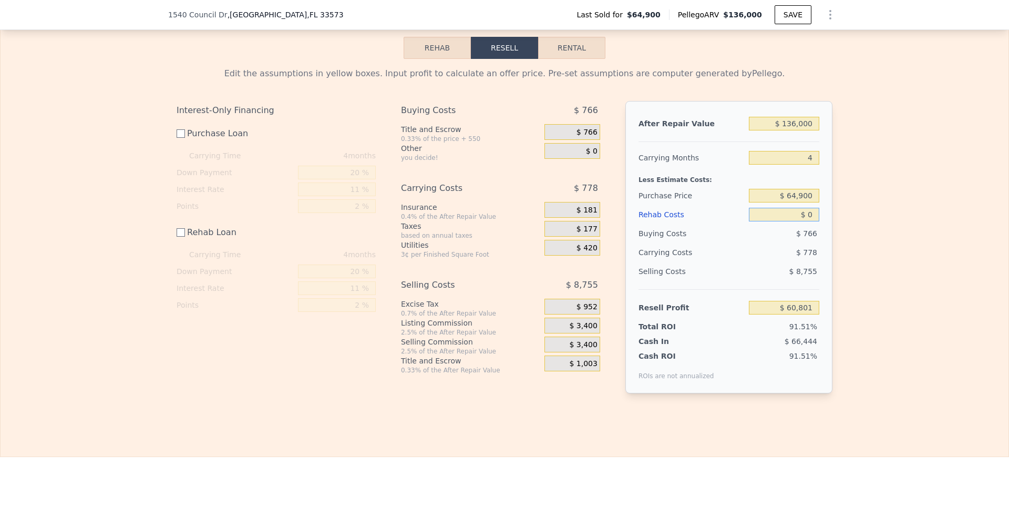
click at [804, 217] on input "$ 0" at bounding box center [784, 215] width 70 height 14
type input "$ 30"
type input "$ 60,771"
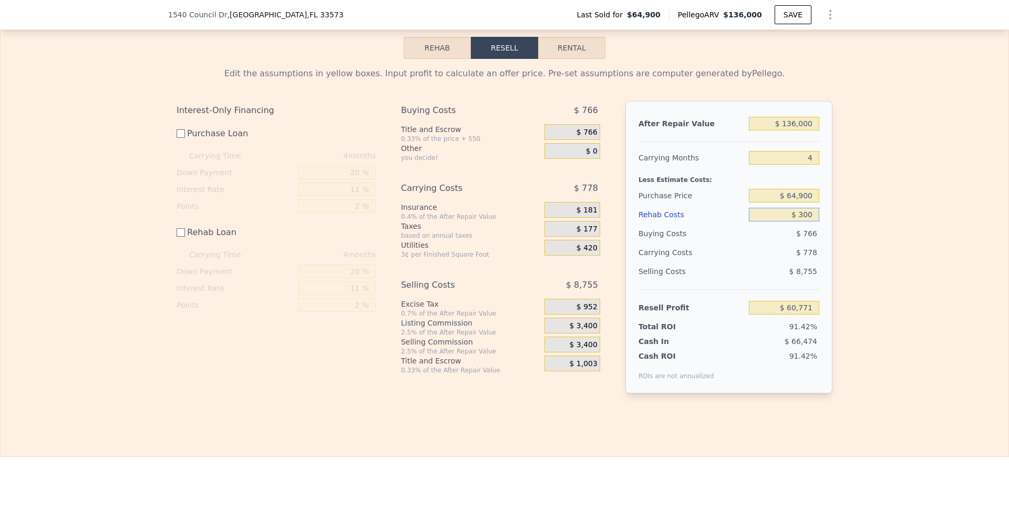
type input "$ 3,000"
type input "$ 57,801"
type input "$ 30,000"
type input "$ 30,801"
type input "$ 30,000"
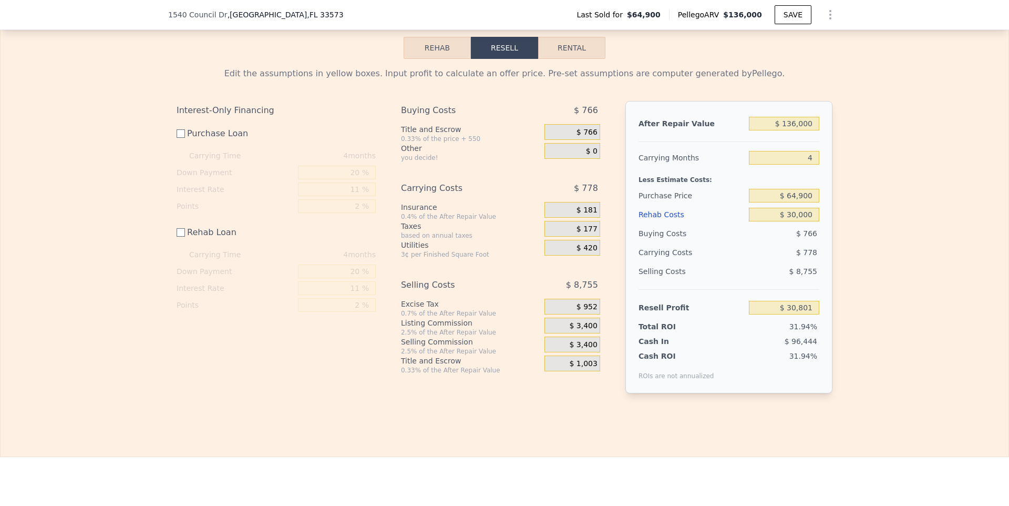
click at [888, 277] on div "Edit the assumptions in yellow boxes. Input profit to calculate an offer price.…" at bounding box center [505, 234] width 1008 height 351
checkbox input "true"
type input "$ 0"
type input "$ 57,859"
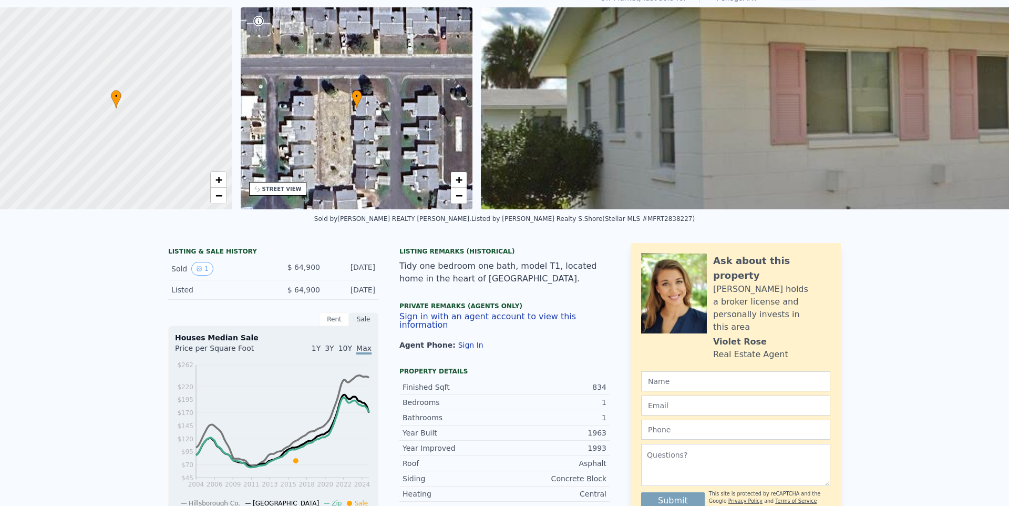
scroll to position [0, 0]
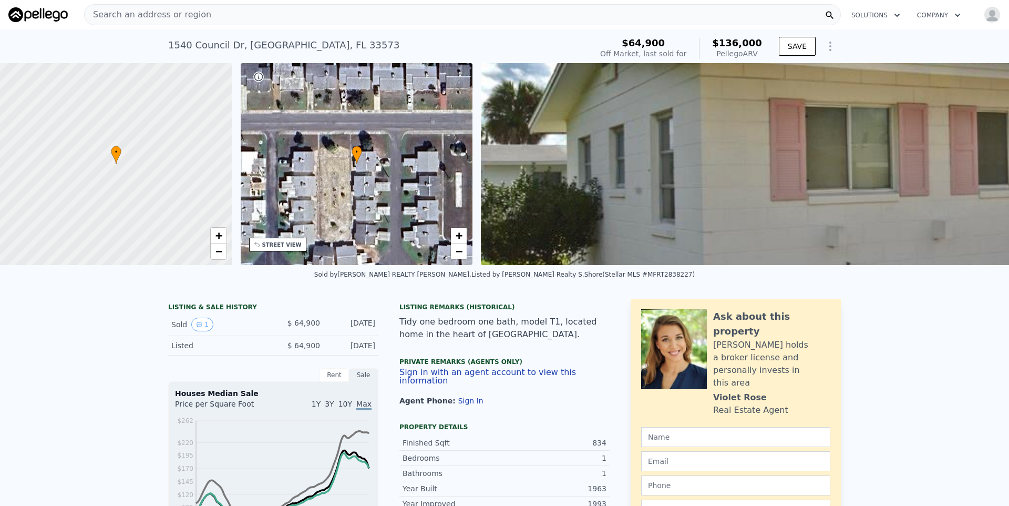
click at [282, 242] on div "STREET VIEW" at bounding box center [281, 245] width 39 height 8
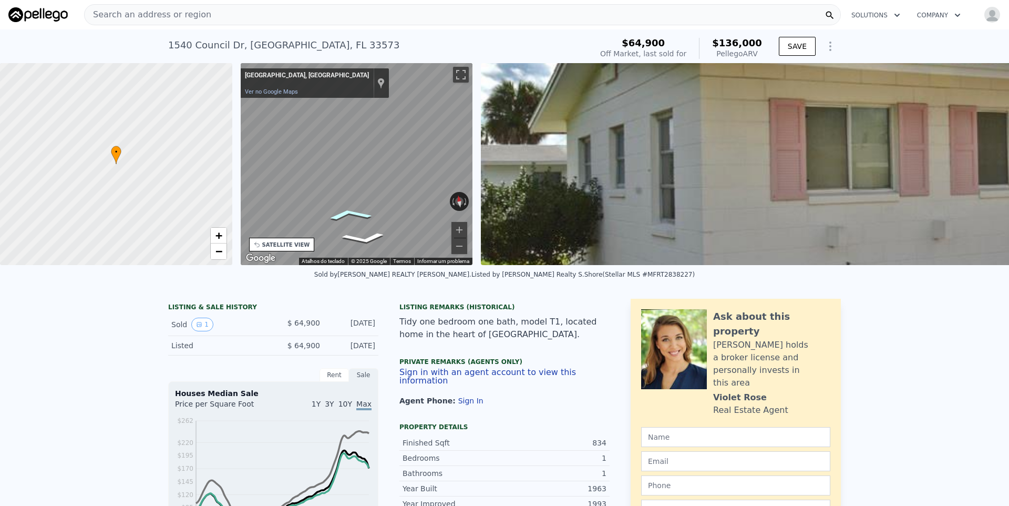
click at [350, 212] on icon "Ir para o norte" at bounding box center [349, 215] width 71 height 18
click at [463, 74] on button "Ativar a visualização em tela cheia" at bounding box center [461, 75] width 16 height 16
drag, startPoint x: 612, startPoint y: 53, endPoint x: 702, endPoint y: 52, distance: 89.4
click at [702, 52] on div "$64,900 Off Market, last sold for $136,000 Pellego ARV" at bounding box center [681, 48] width 170 height 29
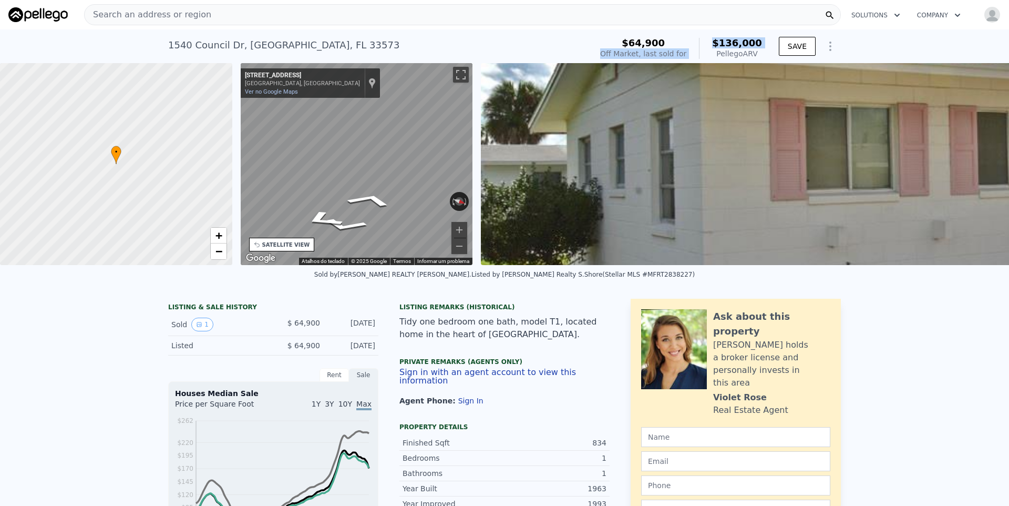
click at [702, 52] on div "$64,900 Off Market, last sold for $136,000 Pellego ARV" at bounding box center [681, 48] width 162 height 21
click at [896, 15] on icon "button" at bounding box center [897, 15] width 5 height 3
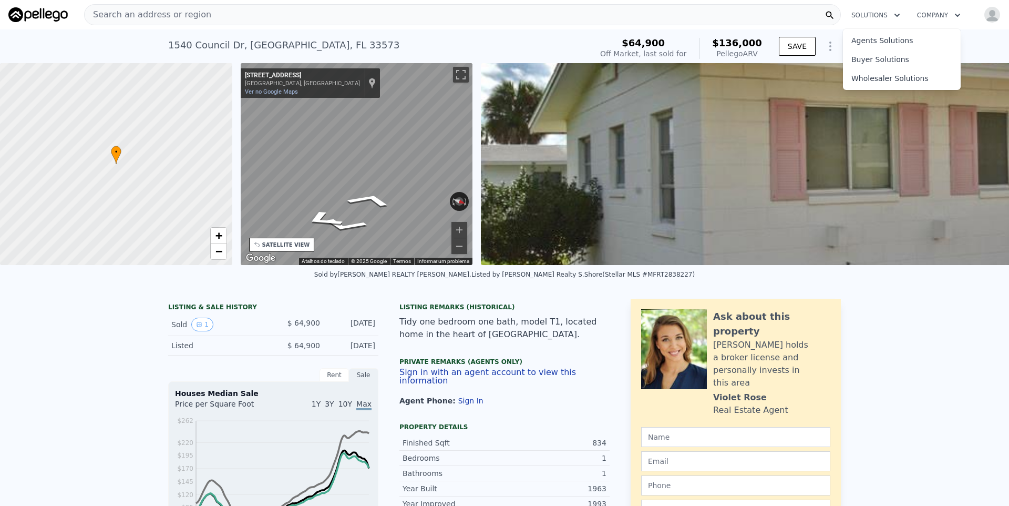
click at [896, 15] on icon "button" at bounding box center [897, 15] width 5 height 3
click at [955, 15] on icon "button" at bounding box center [957, 15] width 11 height 13
click at [837, 44] on button "Show Options" at bounding box center [830, 46] width 21 height 21
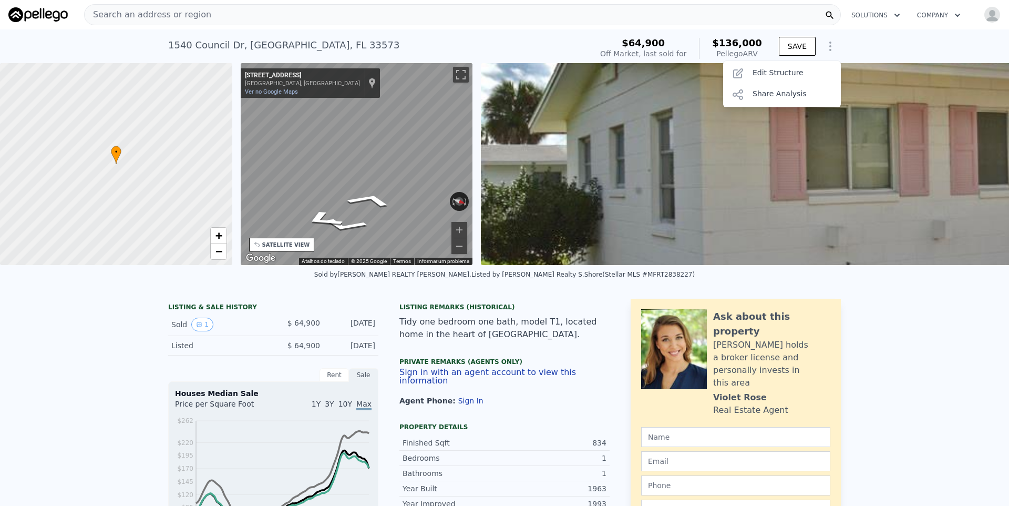
click at [837, 44] on button "Show Options" at bounding box center [830, 46] width 21 height 21
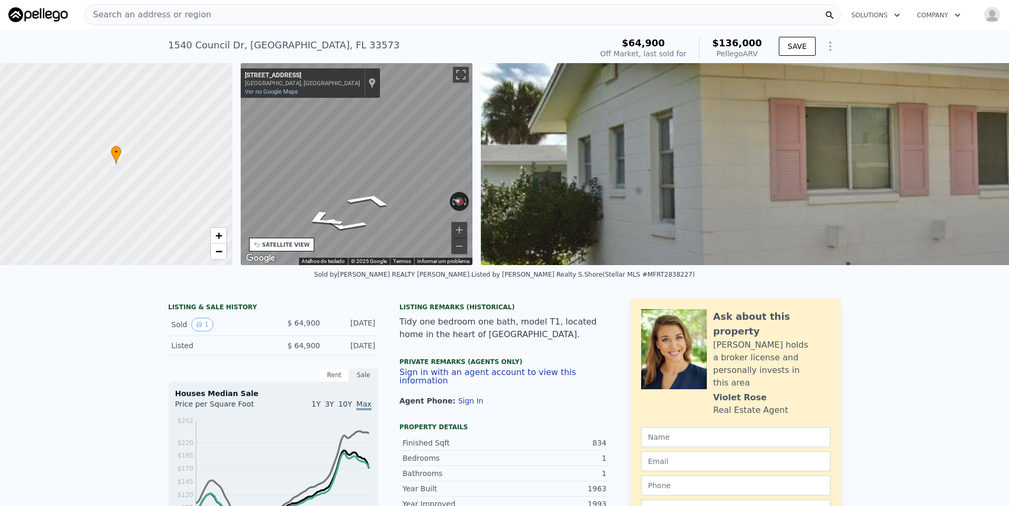
click at [320, 16] on div "Search an address or region" at bounding box center [462, 14] width 757 height 21
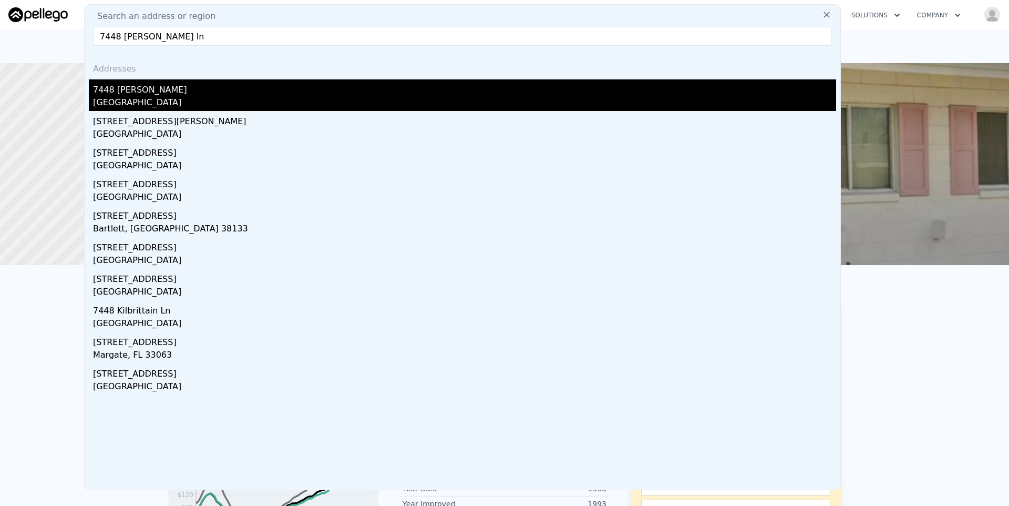
type input "7448 ella ln"
click at [141, 106] on div "Horizon West, FL 34786" at bounding box center [464, 103] width 743 height 15
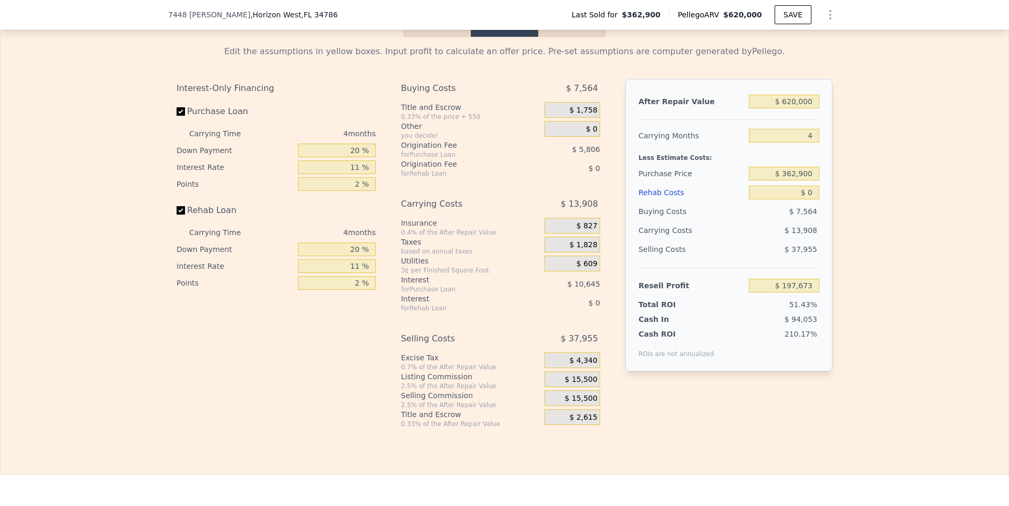
scroll to position [1491, 0]
click at [198, 107] on label "Purchase Loan" at bounding box center [235, 109] width 117 height 19
click at [185, 107] on input "Purchase Loan" at bounding box center [181, 109] width 8 height 8
checkbox input "false"
type input "$ 214,123"
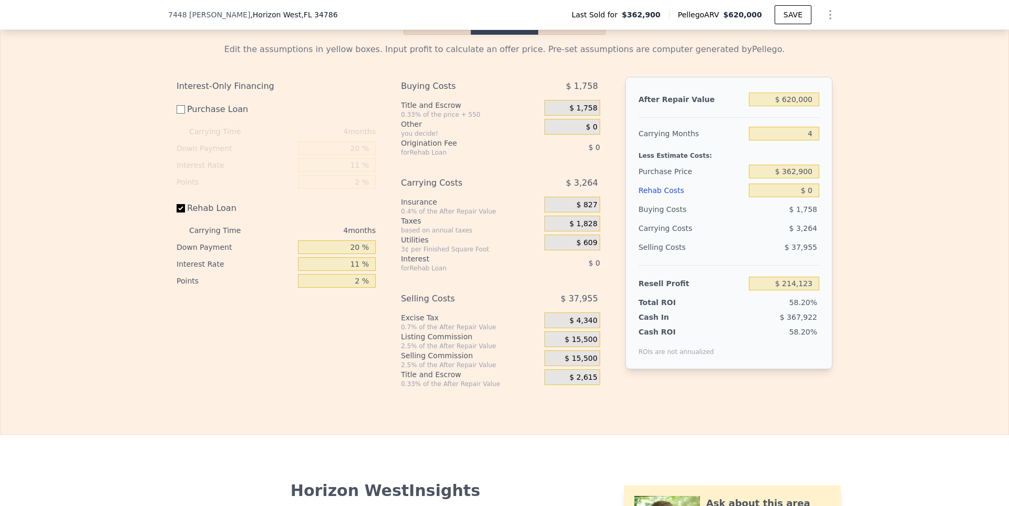
click at [194, 205] on label "Rehab Loan" at bounding box center [235, 208] width 117 height 19
click at [185, 205] on input "Rehab Loan" at bounding box center [181, 208] width 8 height 8
checkbox input "false"
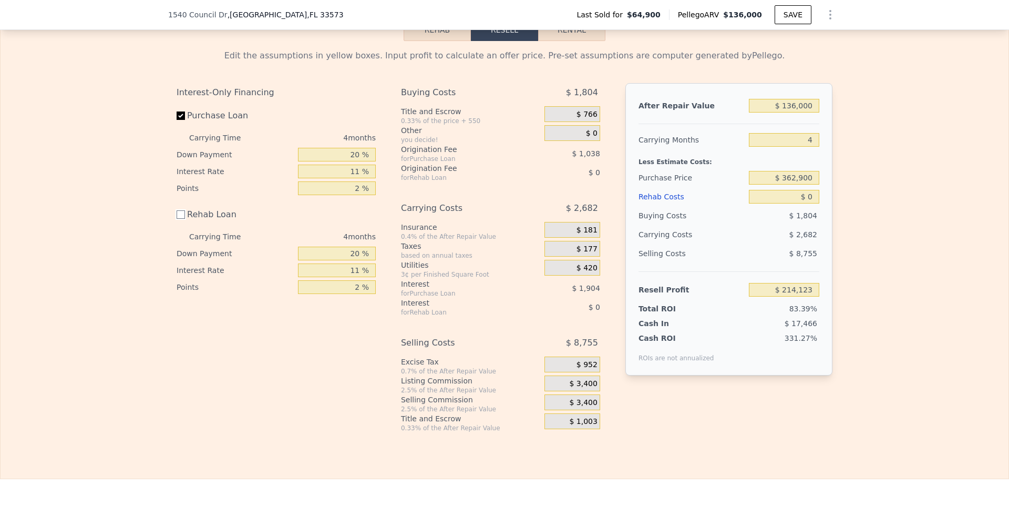
type input "1"
type input "2"
type input "1"
type input "2"
type input "825"
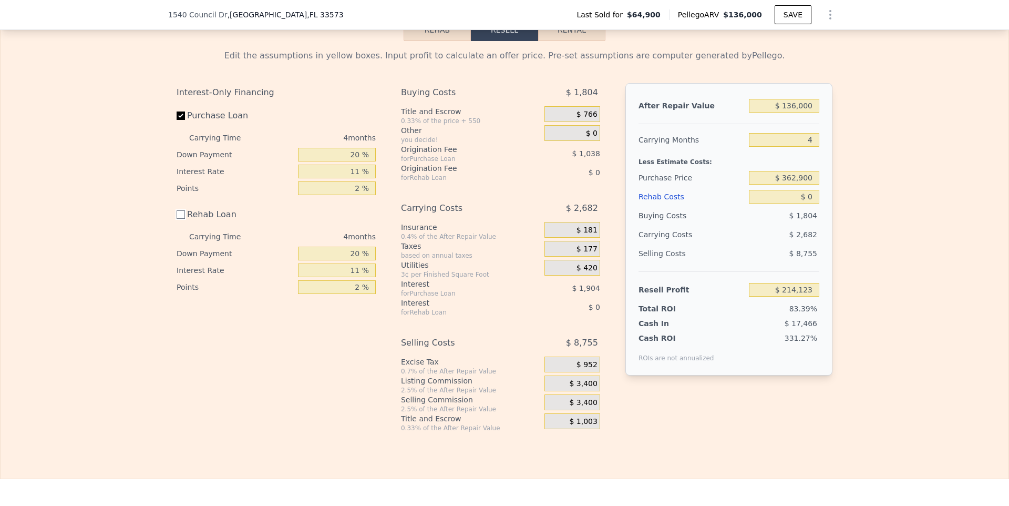
type input "1159"
type input "1674"
type input "2929"
checkbox input "true"
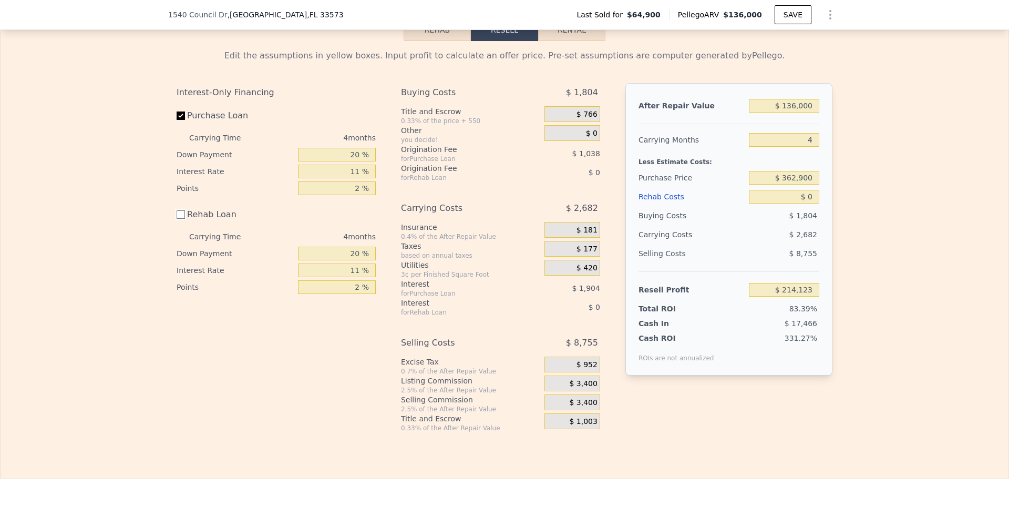
type input "$ 136,000"
type input "$ 57,859"
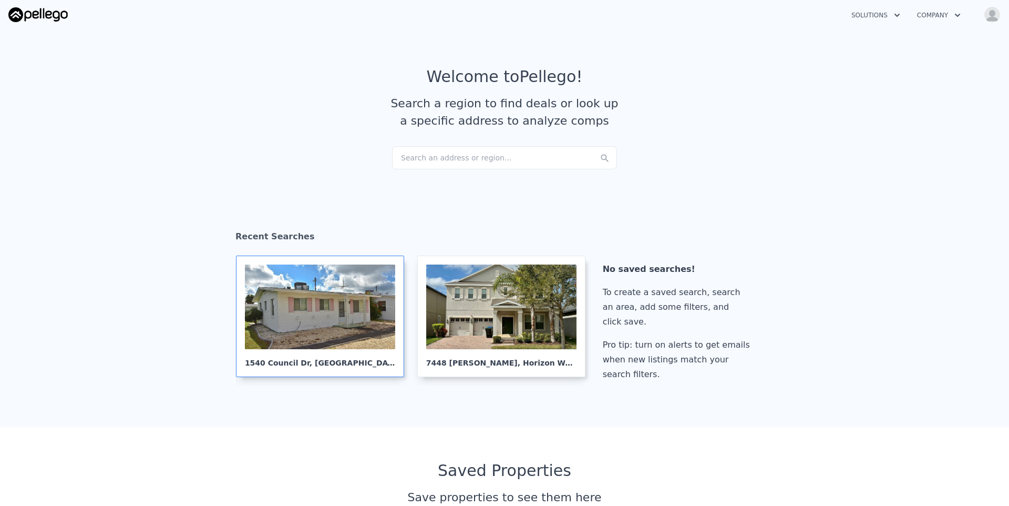
click at [290, 328] on div at bounding box center [320, 306] width 150 height 85
click at [499, 161] on div "Search an address or region..." at bounding box center [504, 157] width 225 height 23
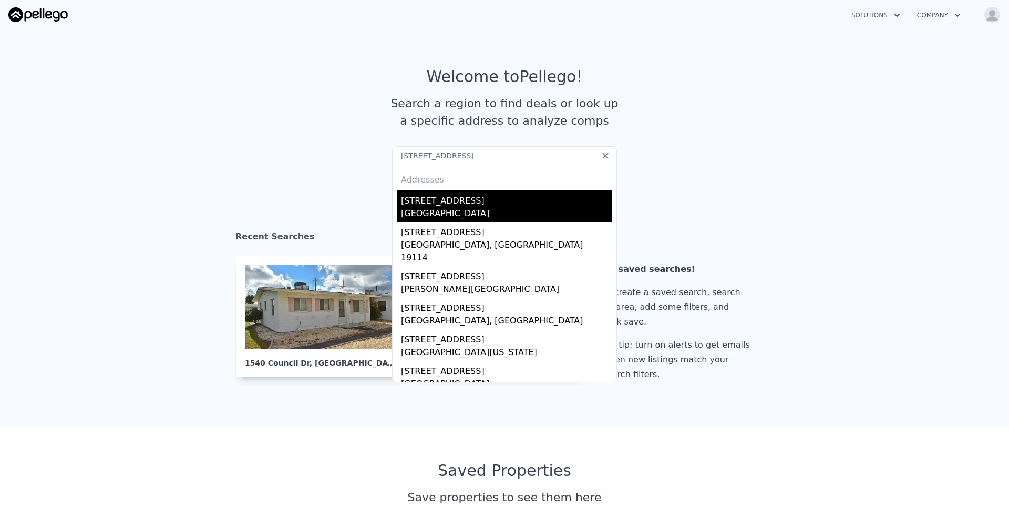
type input "[STREET_ADDRESS]"
click at [465, 204] on div "[STREET_ADDRESS]" at bounding box center [506, 198] width 211 height 17
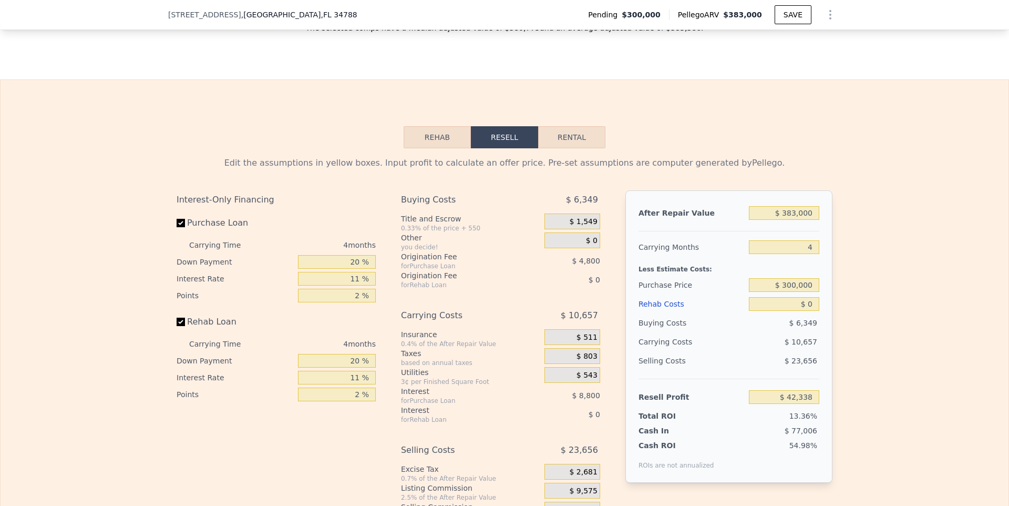
scroll to position [1511, 0]
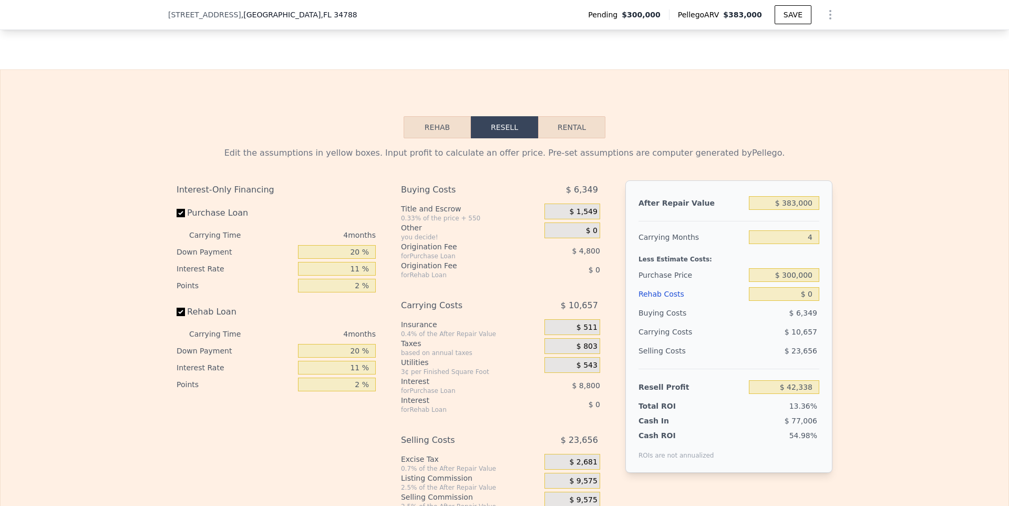
click at [212, 206] on label "Purchase Loan" at bounding box center [235, 212] width 117 height 19
click at [185, 209] on input "Purchase Loan" at bounding box center [181, 213] width 8 height 8
checkbox input "false"
type input "$ 55,938"
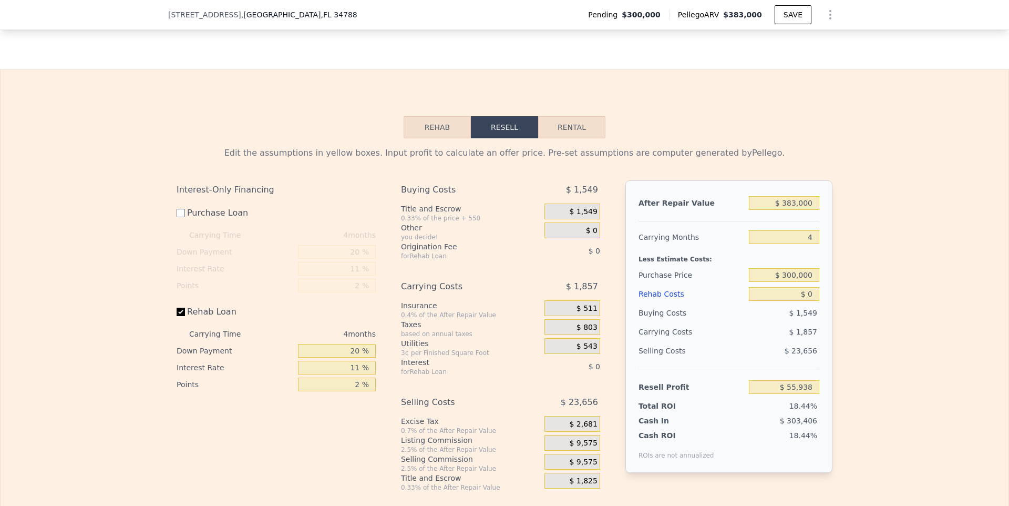
click at [217, 310] on label "Rehab Loan" at bounding box center [235, 311] width 117 height 19
click at [185, 310] on input "Rehab Loan" at bounding box center [181, 312] width 8 height 8
checkbox input "false"
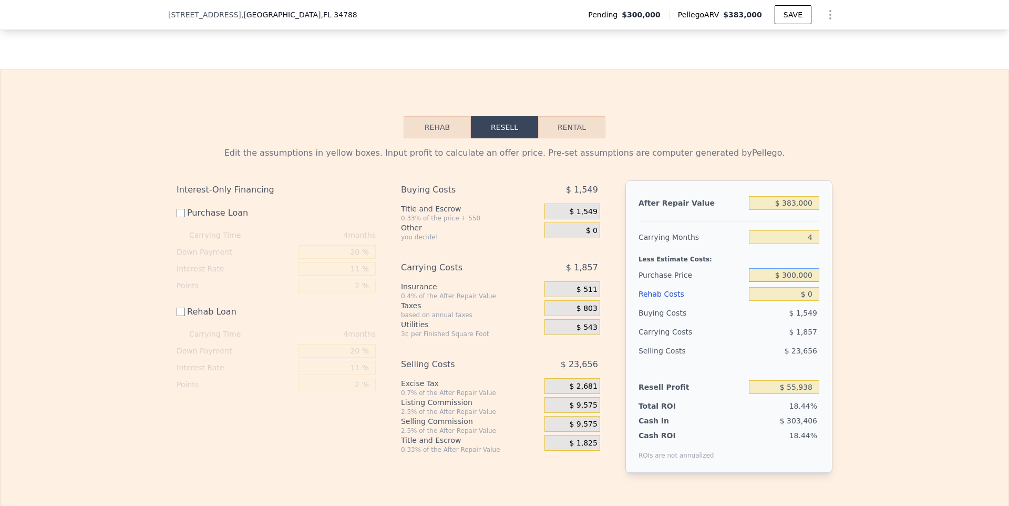
click at [793, 273] on input "$ 300,000" at bounding box center [784, 275] width 70 height 14
type input "$ 240,000"
type input "$ 116,138"
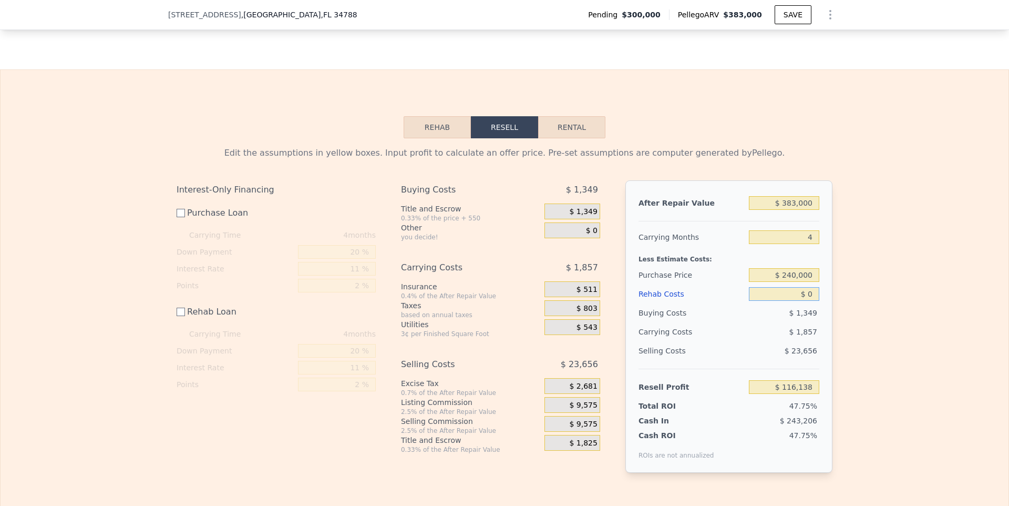
type input "$ 7"
type input "$ 116,131"
type input "$ 70"
type input "$ 116,068"
type input "$ 700"
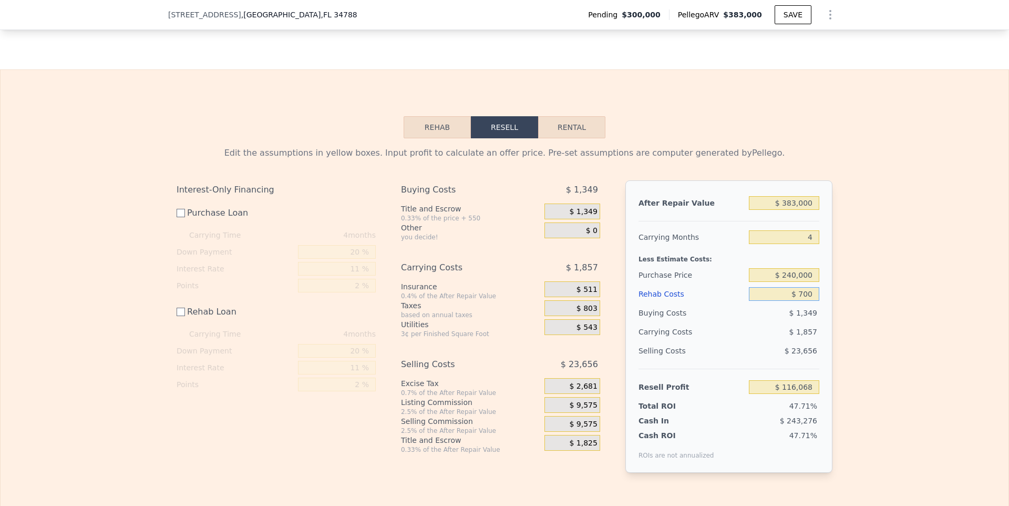
type input "$ 115,438"
type input "$ 7,000"
type input "$ 109,138"
type input "$ 70,000"
type input "$ 46,138"
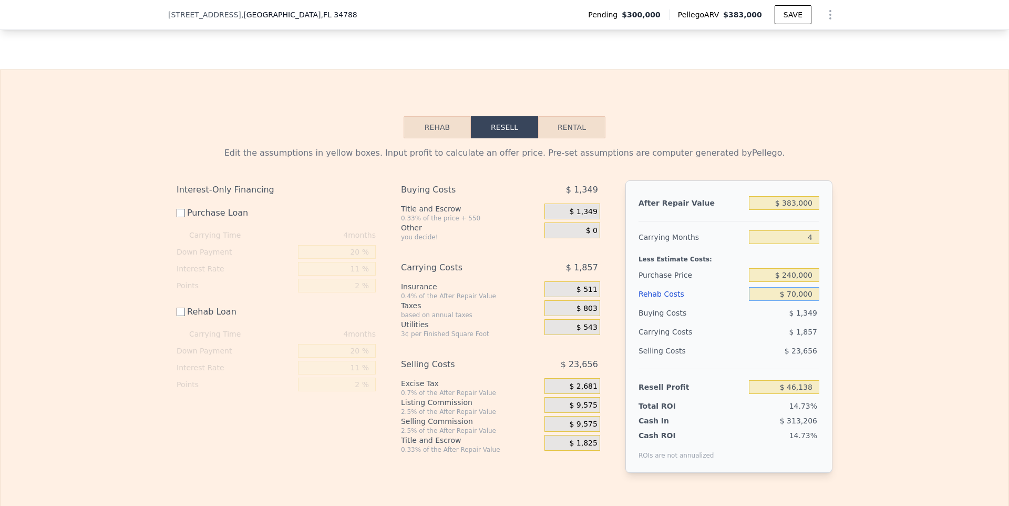
type input "$ 70,000"
click at [884, 307] on div "Edit the assumptions in yellow boxes. Input profit to calculate an offer price.…" at bounding box center [505, 313] width 1008 height 351
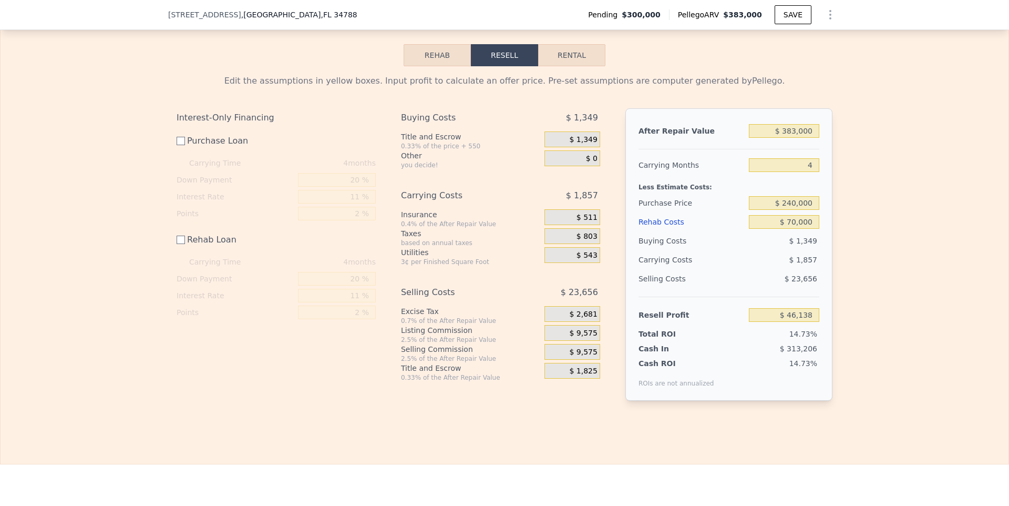
scroll to position [1584, 0]
click at [810, 160] on input "4" at bounding box center [784, 164] width 70 height 14
type input "5"
type input "$ 45,674"
type input "5"
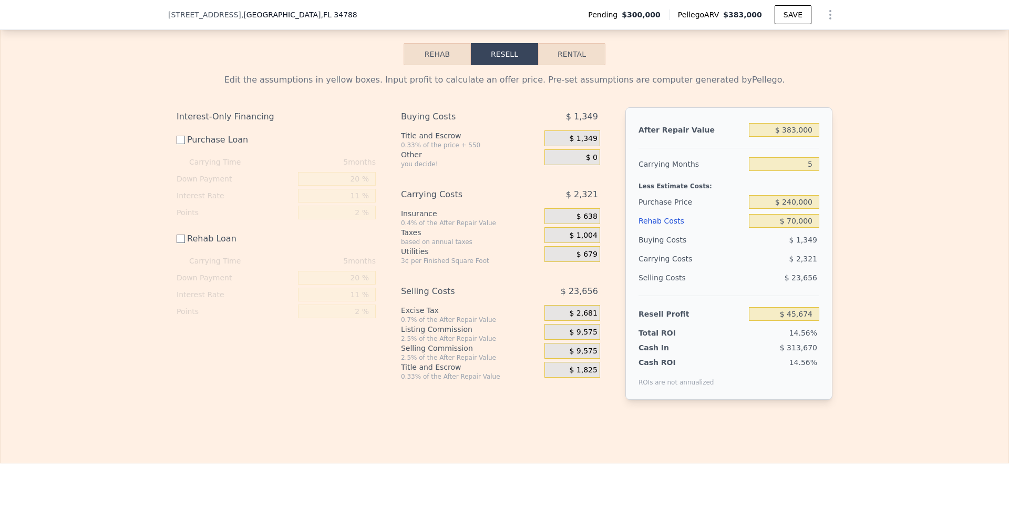
click at [900, 282] on div "Edit the assumptions in yellow boxes. Input profit to calculate an offer price.…" at bounding box center [505, 240] width 1008 height 351
click at [789, 123] on input "$ 383,000" at bounding box center [784, 130] width 70 height 14
type input "$ 4"
type input "-$ 313,578"
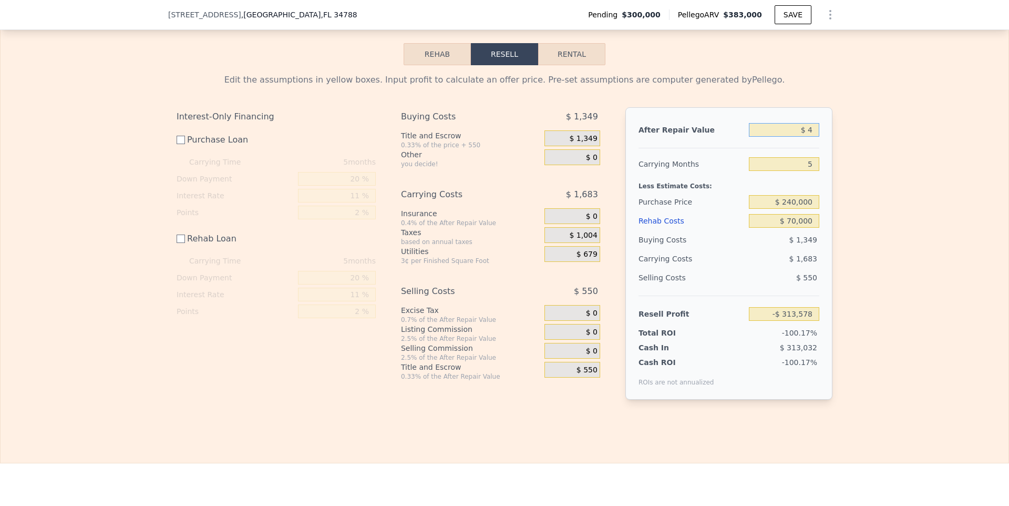
type input "$ 40"
type input "-$ 313,544"
type input "$ 400"
type input "-$ 313,207"
type input "$ 4,000"
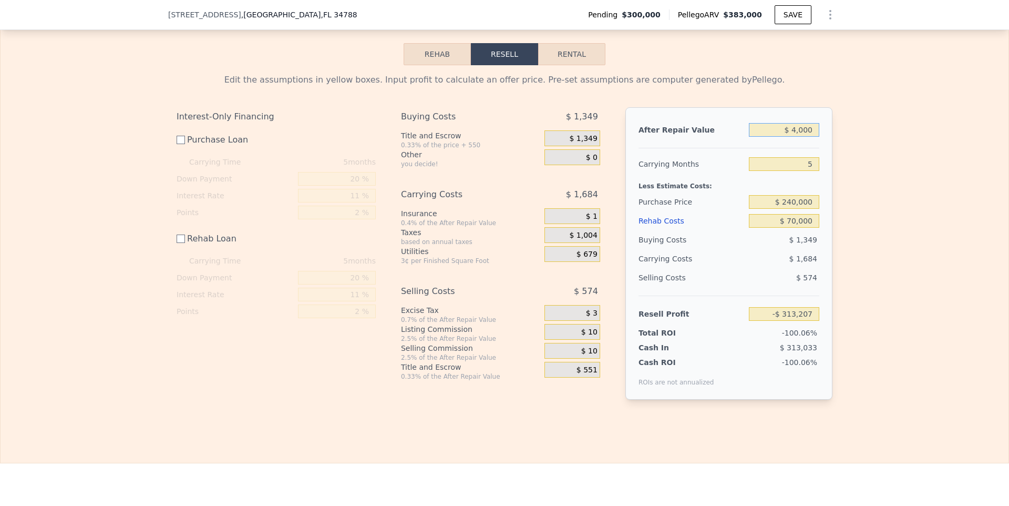
type input "-$ 309,830"
type input "$ 40,000"
type input "-$ 276,062"
type input "$ 400,000"
type input "$ 61,619"
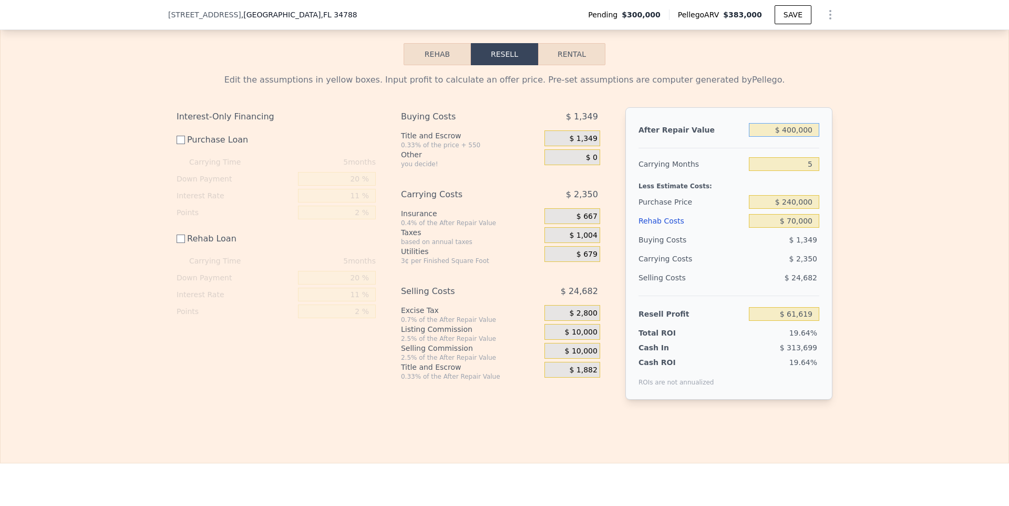
type input "$ 400,000"
click at [903, 288] on div "Edit the assumptions in yellow boxes. Input profit to calculate an offer price.…" at bounding box center [505, 240] width 1008 height 351
click at [794, 218] on input "$ 70,000" at bounding box center [784, 221] width 70 height 14
type input "$ 76,000"
type input "$ 55,619"
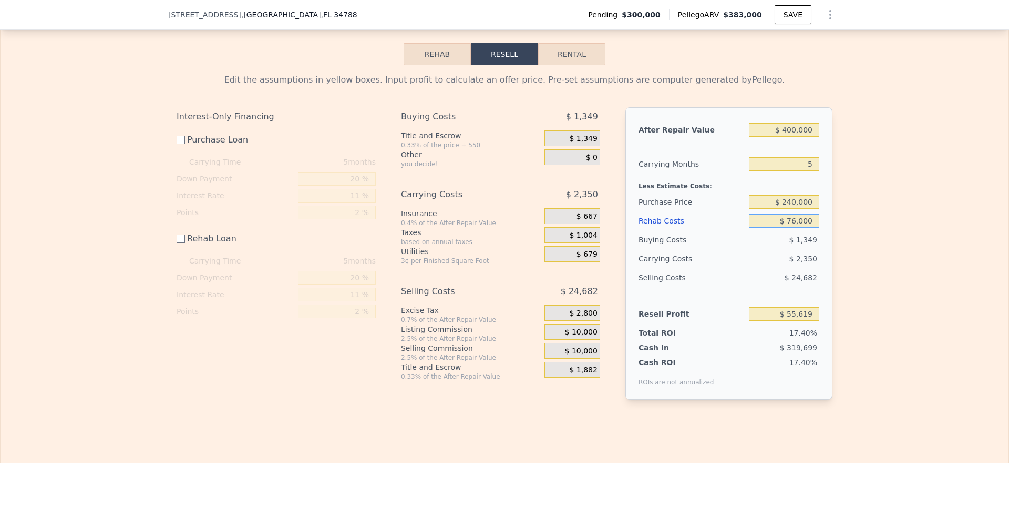
type input "$ 7,000"
type input "$ 124,619"
type input "$ 75,000"
type input "$ 56,619"
type input "$ 75,000"
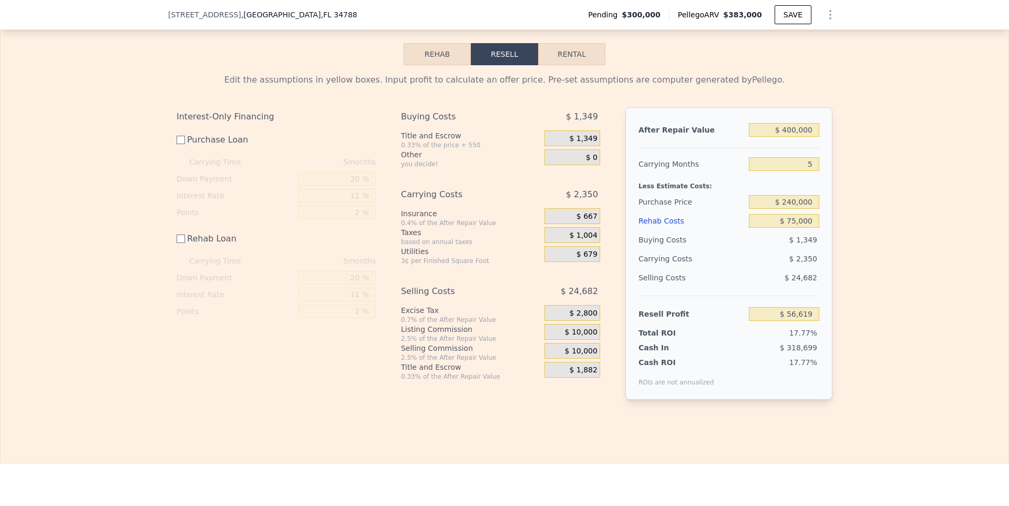
click at [917, 305] on div "Edit the assumptions in yellow boxes. Input profit to calculate an offer price.…" at bounding box center [505, 240] width 1008 height 351
click at [873, 374] on div "Edit the assumptions in yellow boxes. Input profit to calculate an offer price.…" at bounding box center [505, 240] width 1008 height 351
checkbox input "true"
type input "$ 383,000"
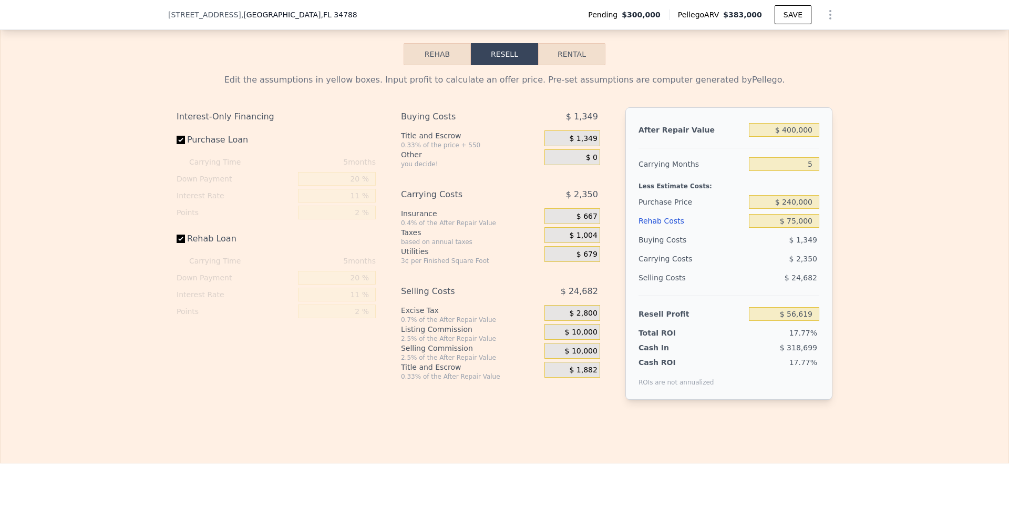
type input "4"
type input "$ 0"
type input "$ 42,338"
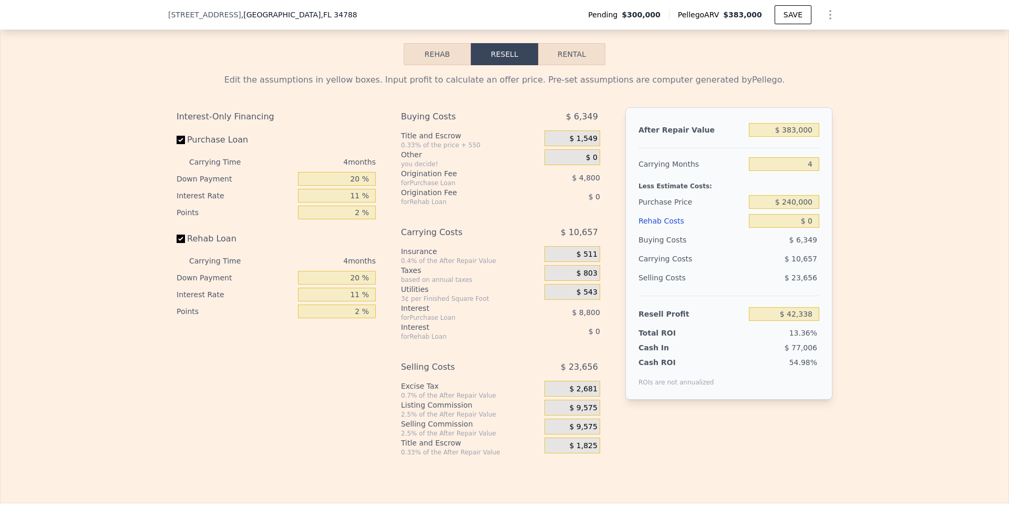
click at [185, 136] on label "Purchase Loan" at bounding box center [235, 139] width 117 height 19
click at [185, 136] on input "Purchase Loan" at bounding box center [181, 140] width 8 height 8
checkbox input "false"
type input "$ 55,938"
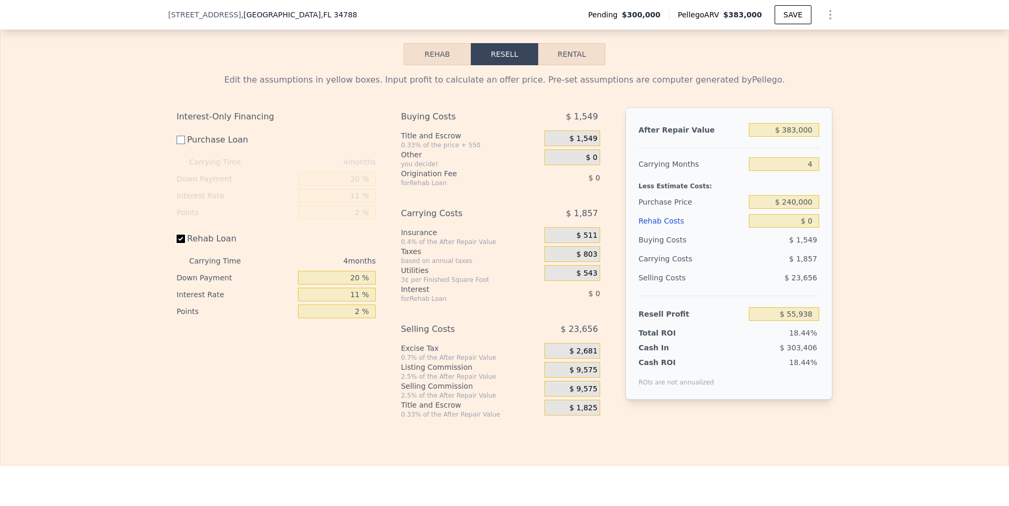
click at [180, 234] on input "Rehab Loan" at bounding box center [181, 238] width 8 height 8
checkbox input "false"
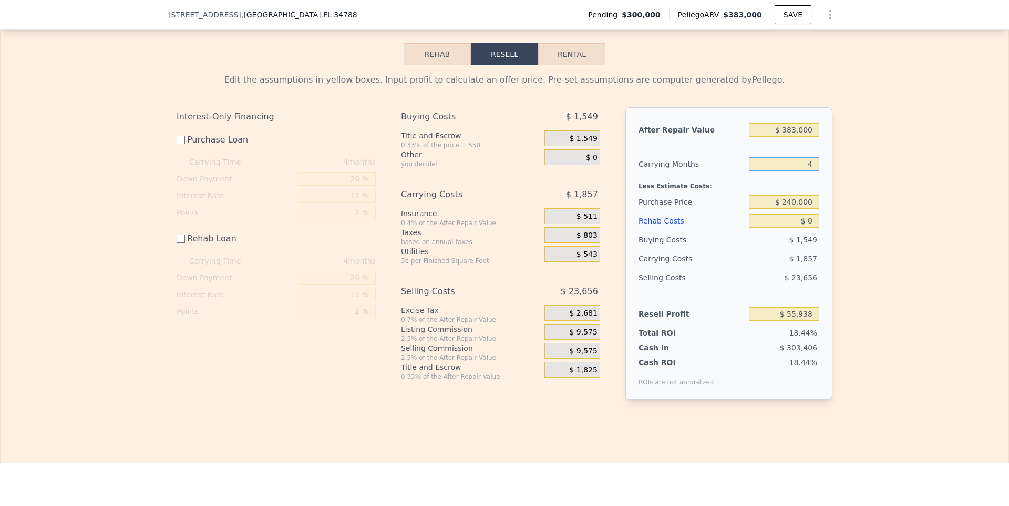
click at [810, 158] on input "4" at bounding box center [784, 164] width 70 height 14
type input "5"
type input "$ 55,474"
type input "5"
type input "$ 115,674"
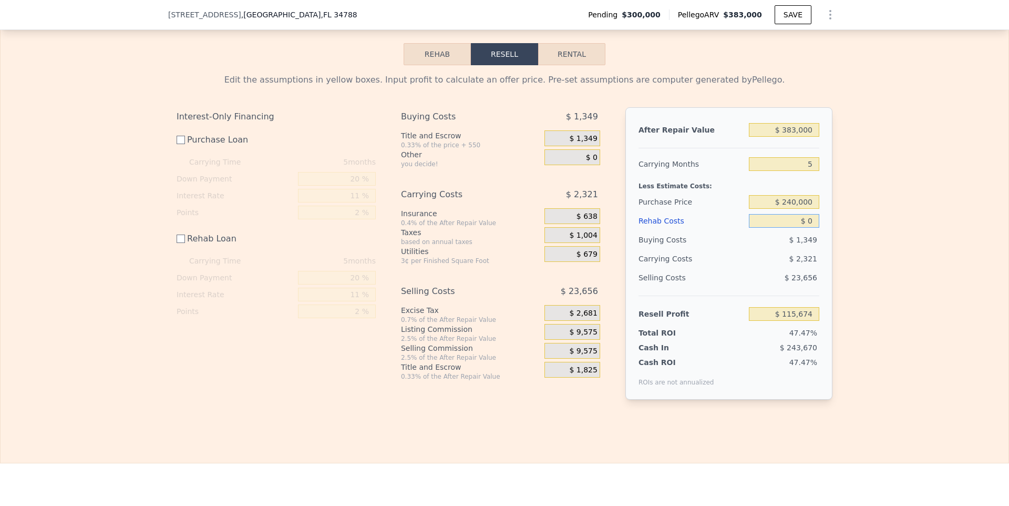
type input "$ 7"
type input "$ 115,667"
type input "$ 75"
type input "$ 115,599"
type input "$ 750"
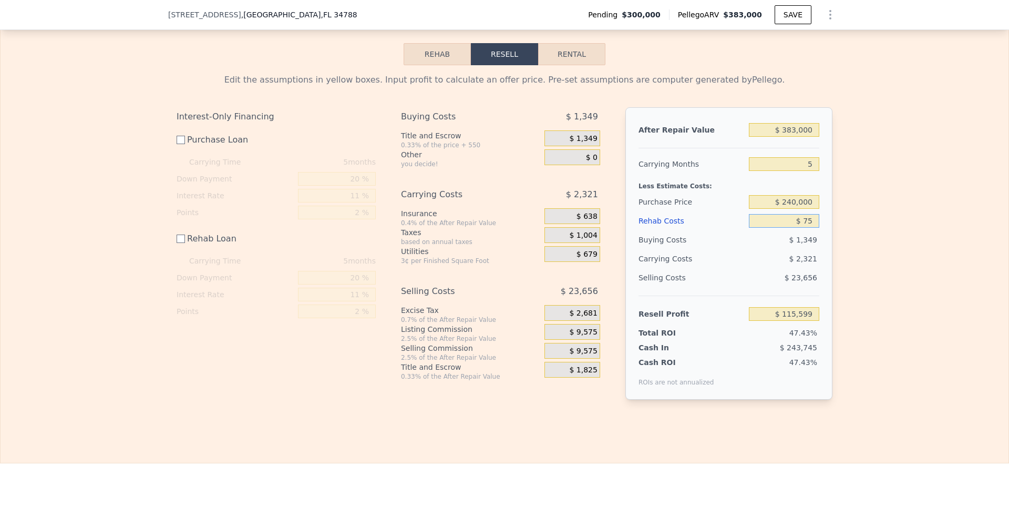
type input "$ 114,924"
type input "$ 7,500"
type input "$ 108,174"
type input "$ 75,000"
type input "$ 40,674"
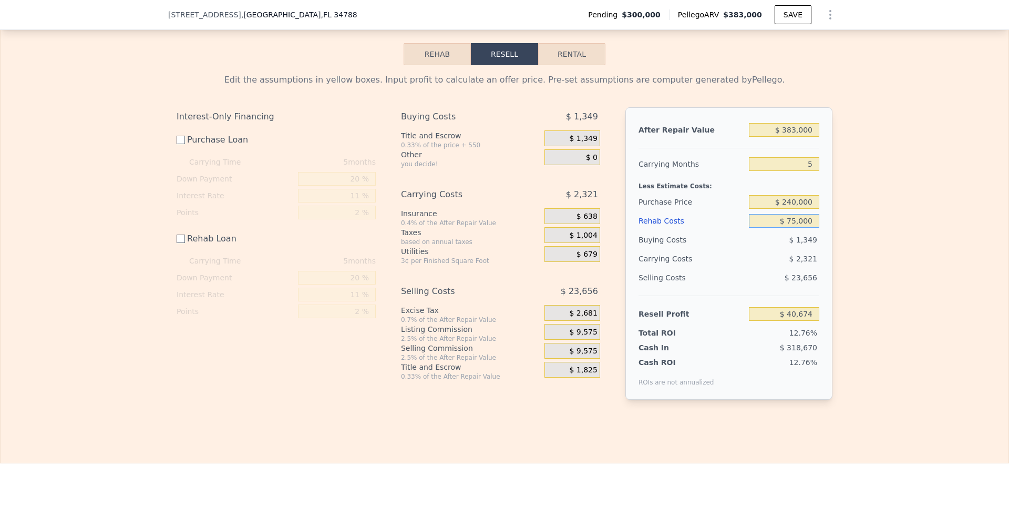
type input "$ 75,000"
click at [883, 211] on div "Edit the assumptions in yellow boxes. Input profit to calculate an offer price.…" at bounding box center [505, 240] width 1008 height 351
checkbox input "true"
type input "4"
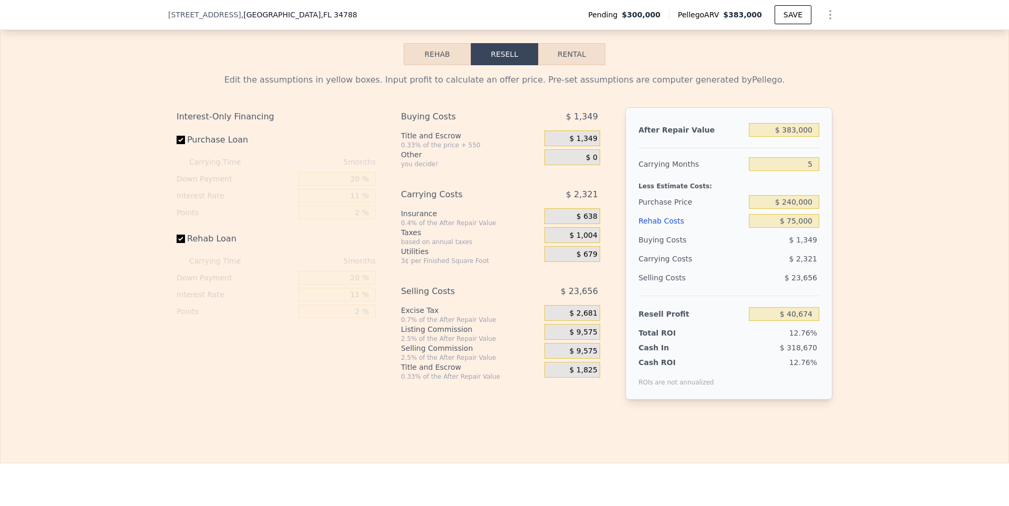
type input "$ 0"
type input "$ 42,338"
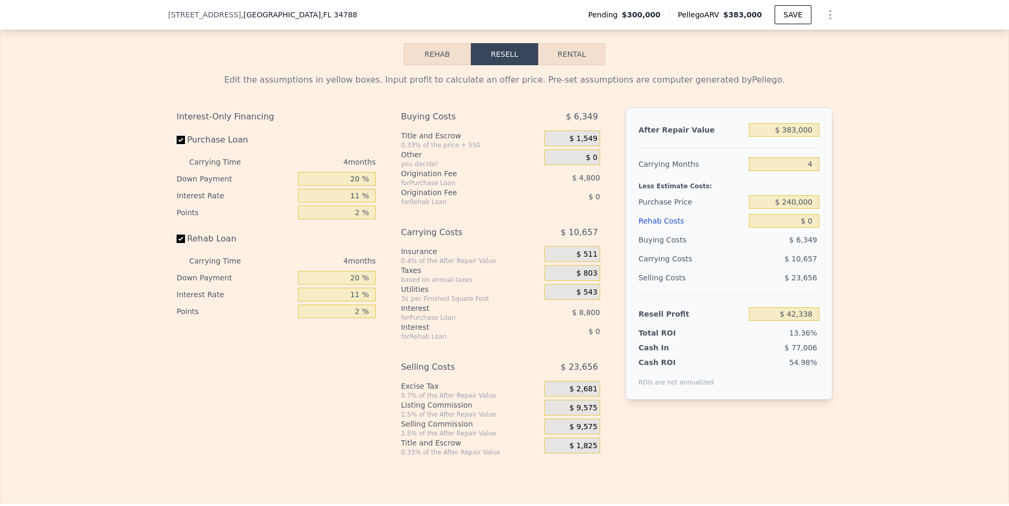
click at [181, 137] on input "Purchase Loan" at bounding box center [181, 140] width 8 height 8
checkbox input "false"
type input "$ 55,938"
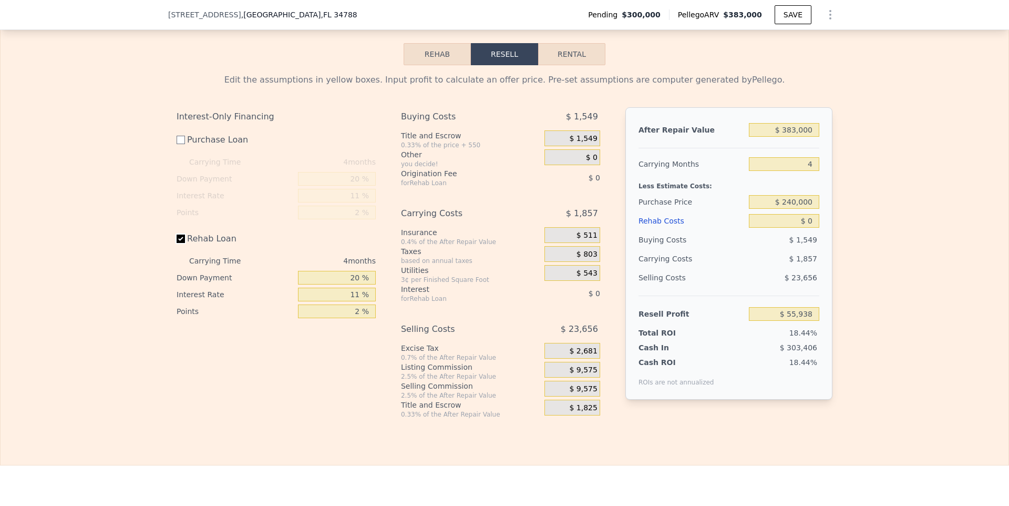
click at [180, 236] on input "Rehab Loan" at bounding box center [181, 238] width 8 height 8
checkbox input "false"
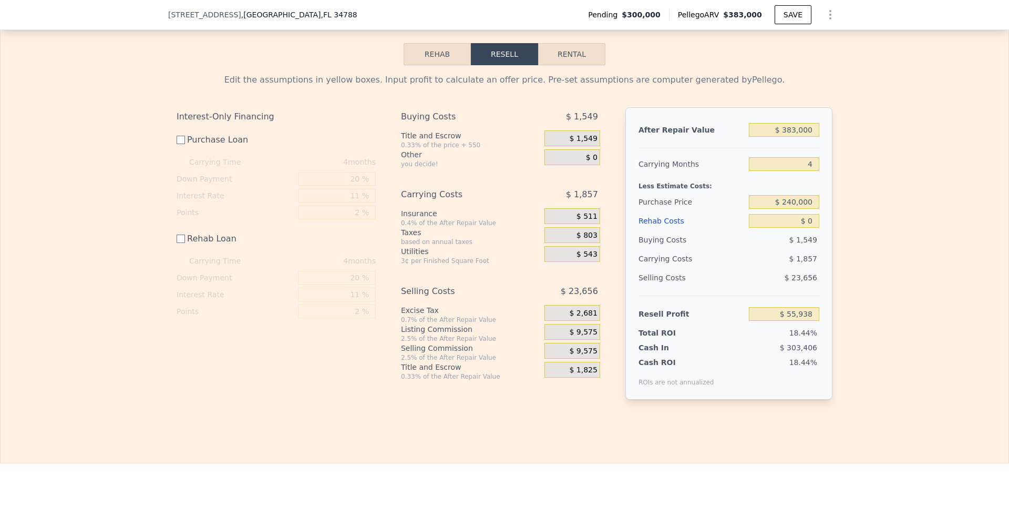
click at [589, 135] on span "$ 1,549" at bounding box center [583, 138] width 28 height 9
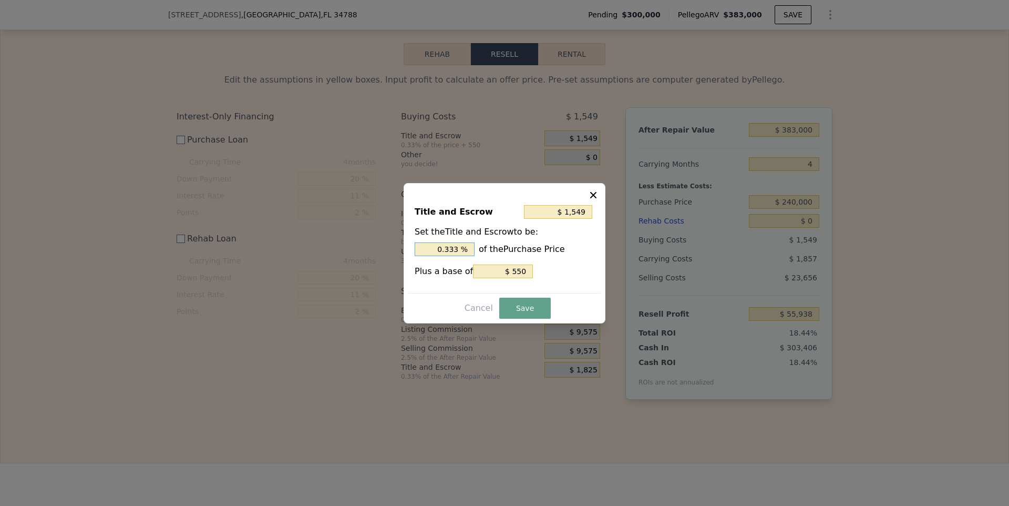
click at [466, 250] on input "0.333 %" at bounding box center [445, 249] width 60 height 14
click at [453, 249] on input "0.333 %" at bounding box center [445, 249] width 60 height 14
click at [465, 248] on input "0.333 %" at bounding box center [445, 249] width 60 height 14
click at [455, 270] on span "Plus a base of" at bounding box center [444, 271] width 58 height 10
click at [563, 218] on div "$ 1,549" at bounding box center [559, 211] width 70 height 19
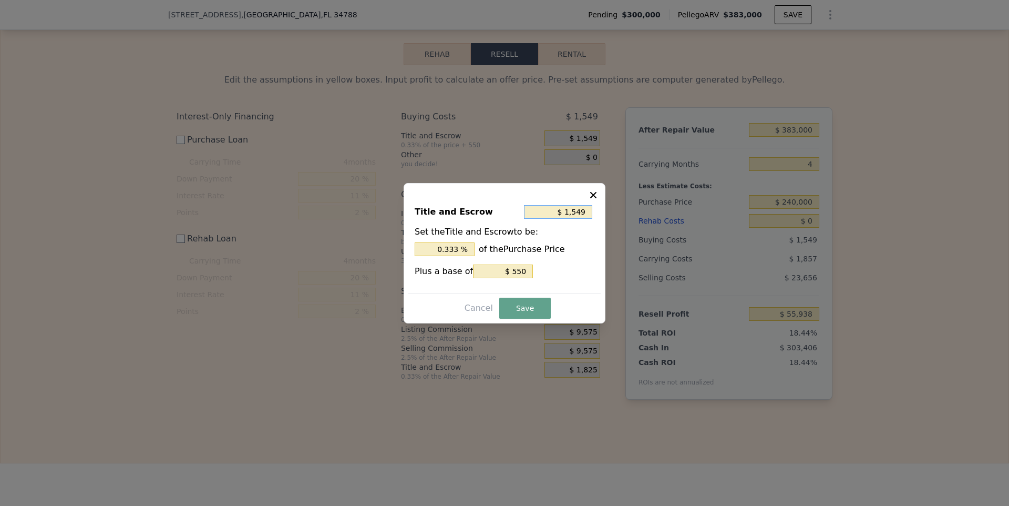
click at [578, 214] on input "$ 1,549" at bounding box center [558, 212] width 68 height 14
click at [479, 309] on button "Cancel" at bounding box center [478, 308] width 37 height 17
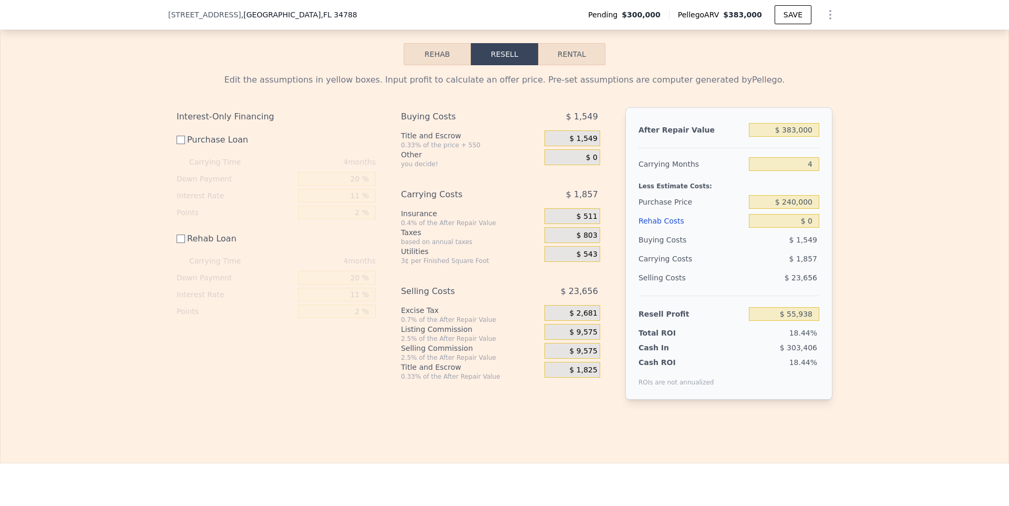
click at [589, 158] on span "$ 0" at bounding box center [592, 157] width 12 height 9
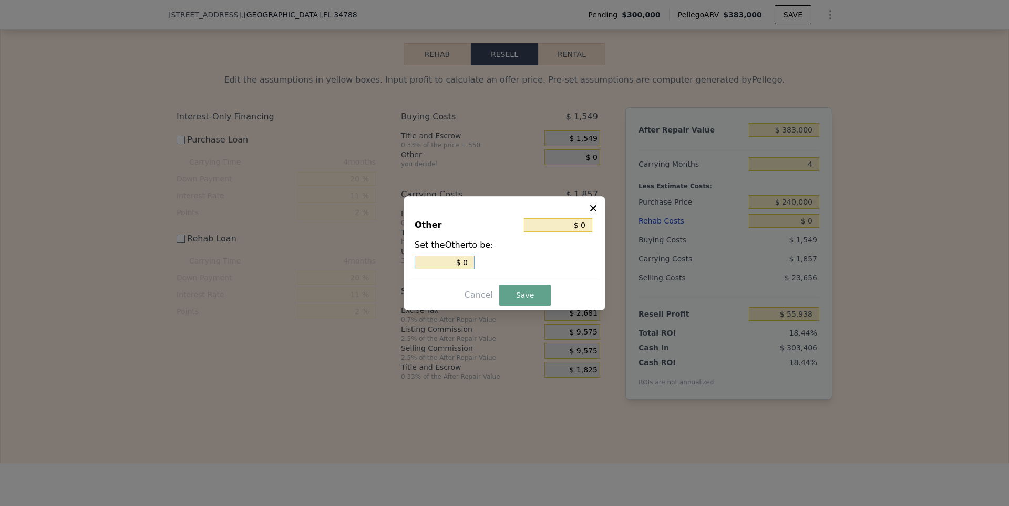
click at [447, 267] on input "$ 0" at bounding box center [445, 262] width 60 height 14
type input "$ 40"
type input "$ 400"
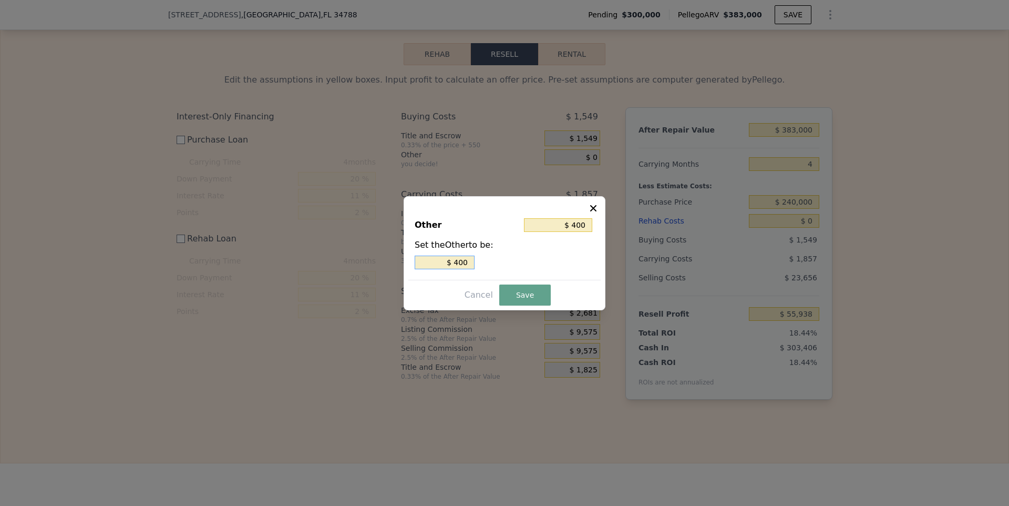
type input "$ 4,000"
click at [528, 298] on button "Save" at bounding box center [525, 294] width 52 height 21
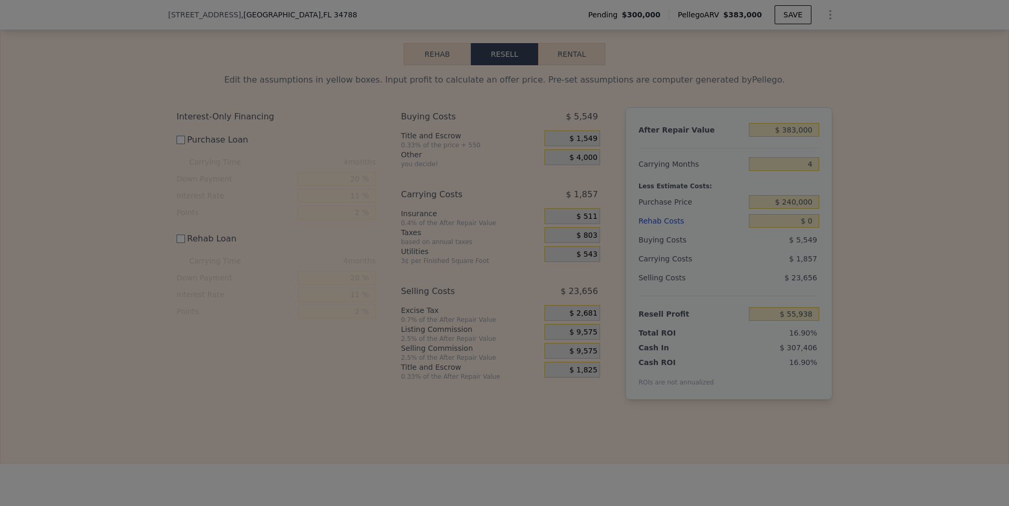
type input "$ 51,938"
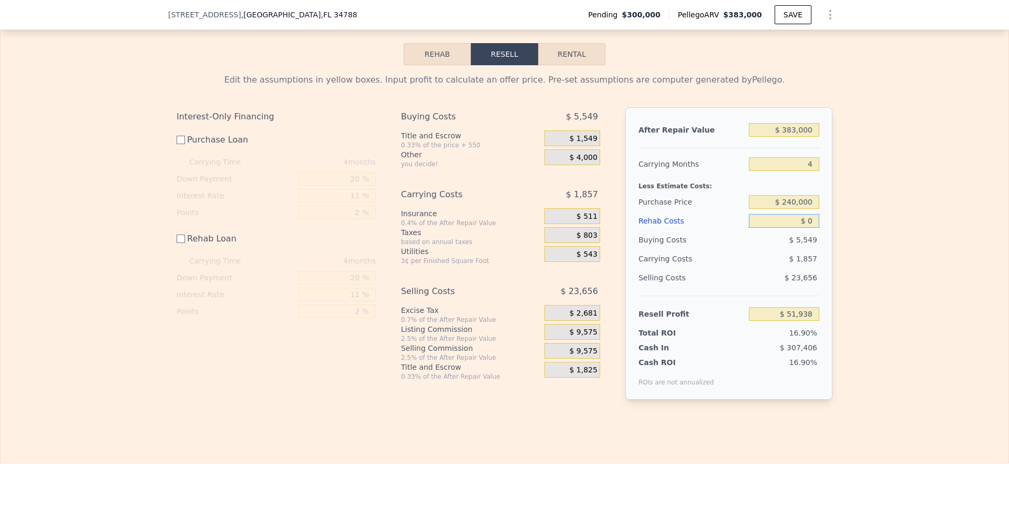
click at [811, 220] on input "$ 0" at bounding box center [784, 221] width 70 height 14
type input "$ 7"
type input "$ 51,931"
type input "$ 70"
type input "$ 51,868"
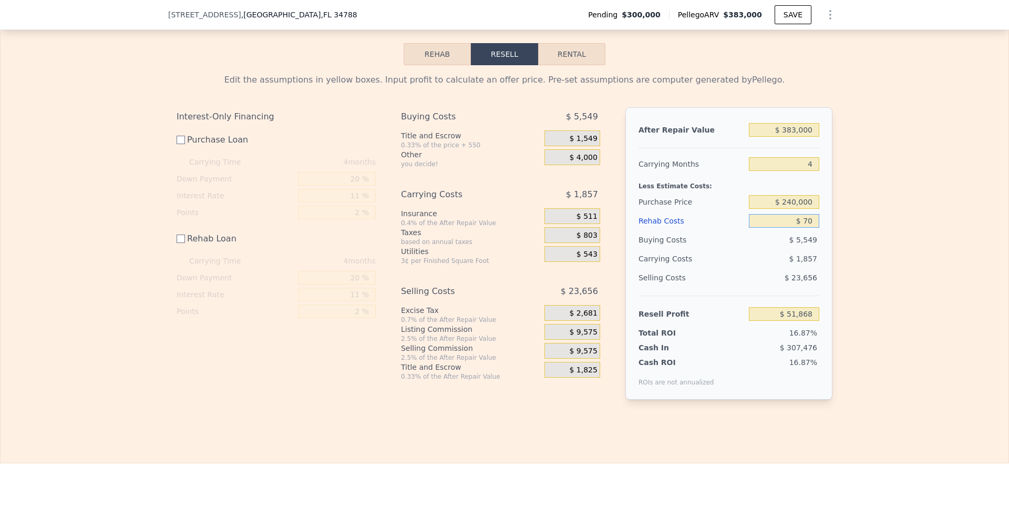
type input "$ 700"
type input "$ 51,238"
type input "$ 7,000"
type input "$ 44,938"
type input "$ 70,000"
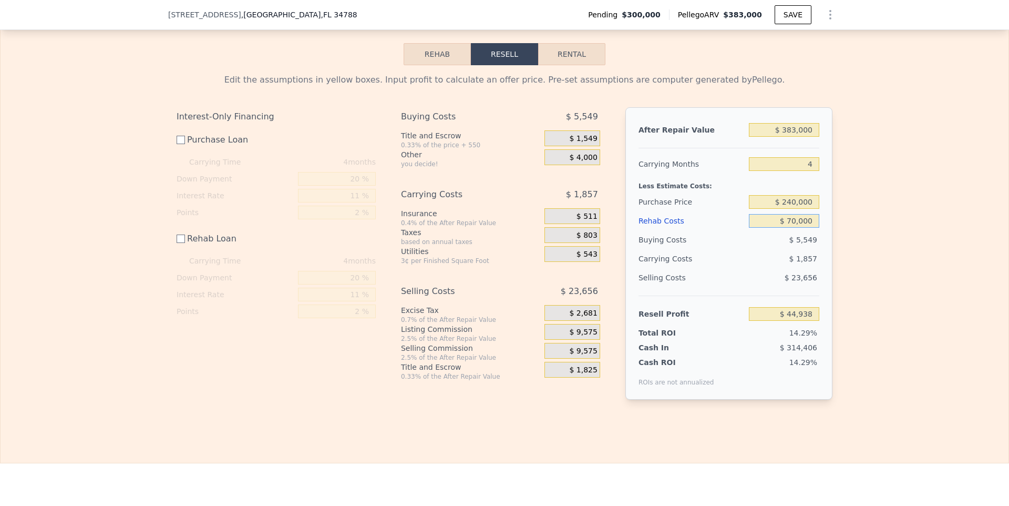
type input "-$ 18,062"
type input "$ 70,000"
click at [819, 244] on div "$ 5,549" at bounding box center [784, 239] width 71 height 19
click at [801, 312] on input "-$ 18,062" at bounding box center [784, 314] width 70 height 14
type input "$ 300,000"
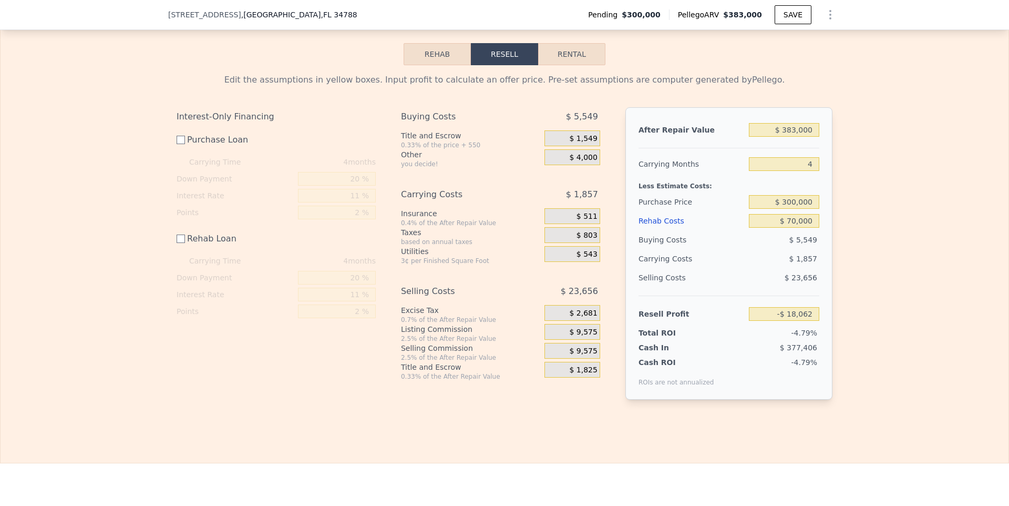
click at [578, 157] on span "$ 4,000" at bounding box center [583, 157] width 28 height 9
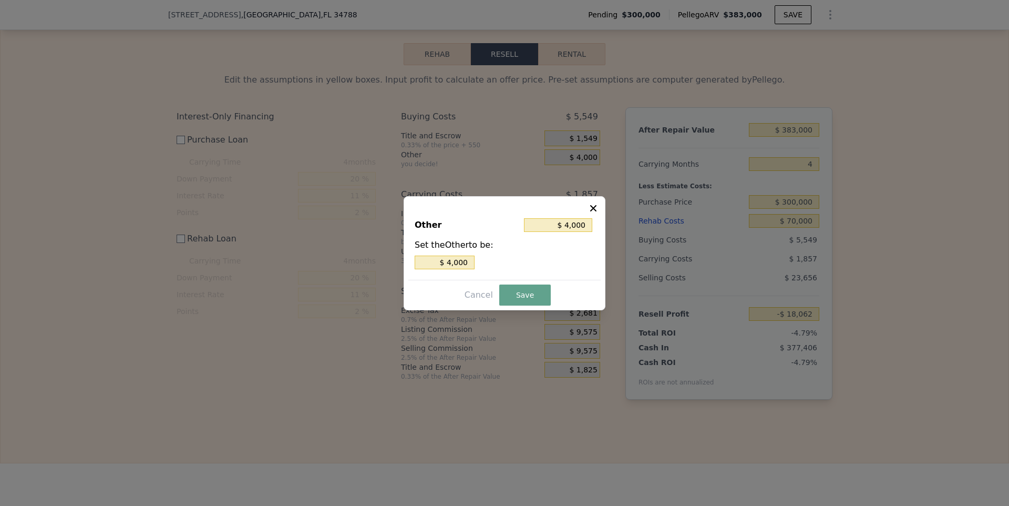
click at [579, 213] on div "Other $ 4,000 Set the Other to be: $ 4,000" at bounding box center [504, 244] width 192 height 70
click at [578, 221] on input "$ 4,000" at bounding box center [558, 225] width 68 height 14
type input "$ 0"
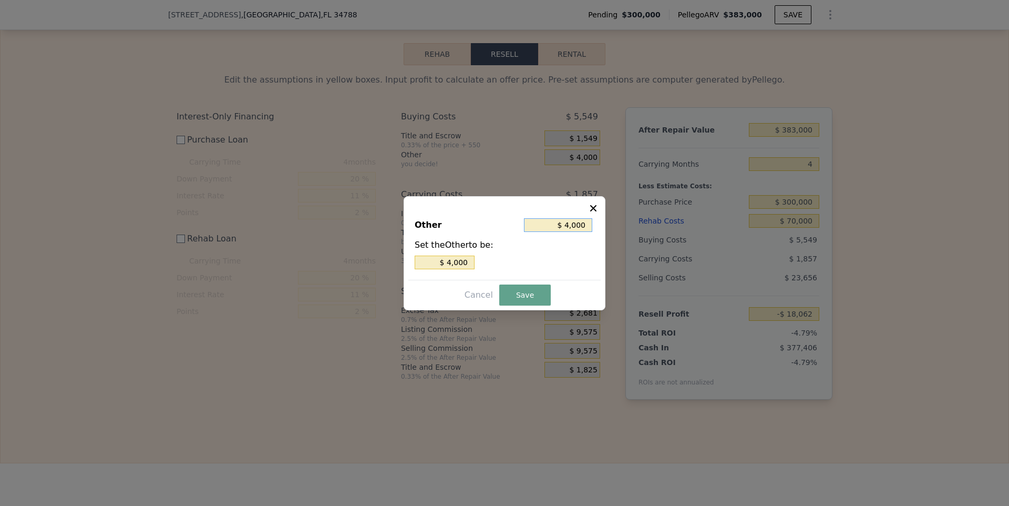
type input "$ 0"
click at [537, 291] on button "Save" at bounding box center [525, 294] width 52 height 21
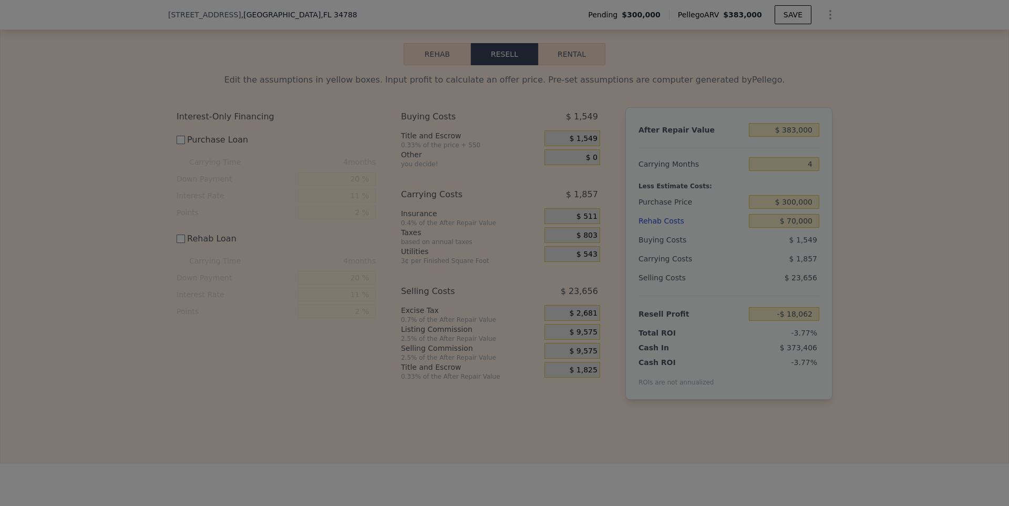
type input "-$ 14,062"
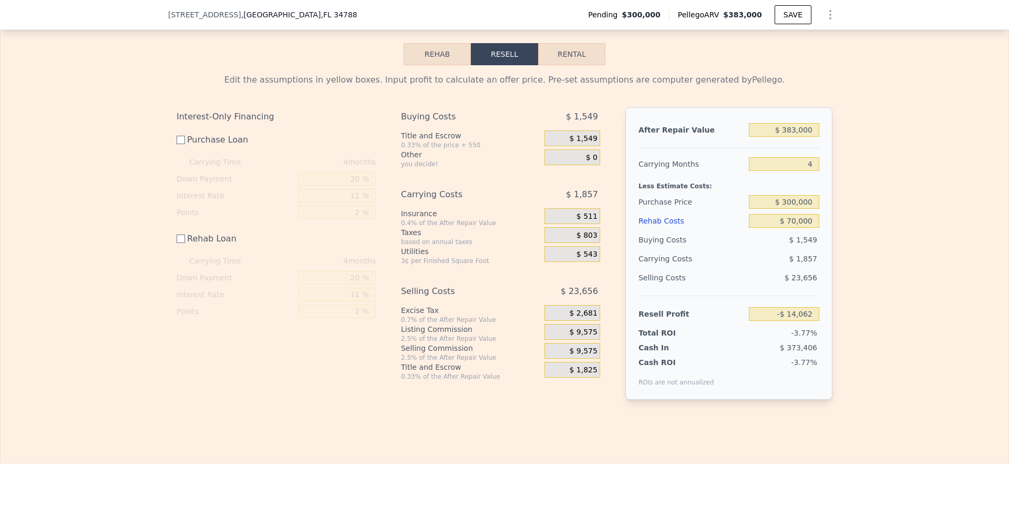
click at [565, 197] on div "$ 1,857" at bounding box center [561, 194] width 78 height 19
click at [593, 134] on span "$ 1,549" at bounding box center [583, 138] width 28 height 9
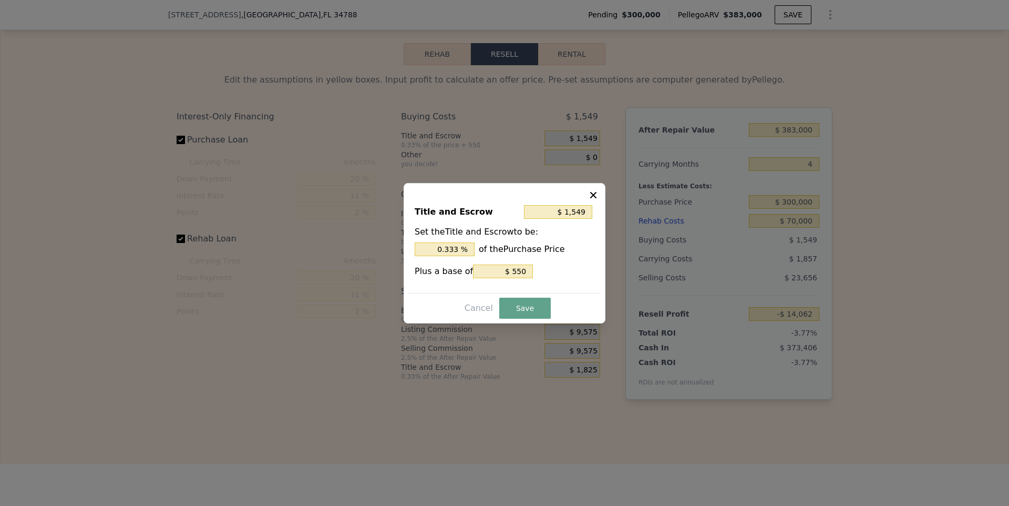
checkbox input "true"
type input "$ 0"
type input "$ 42,338"
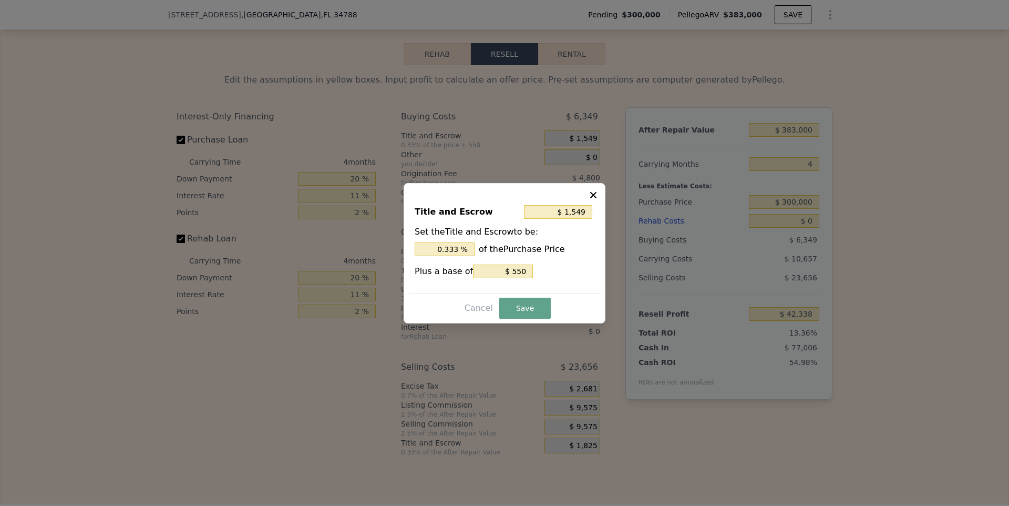
click at [592, 197] on icon at bounding box center [593, 195] width 11 height 11
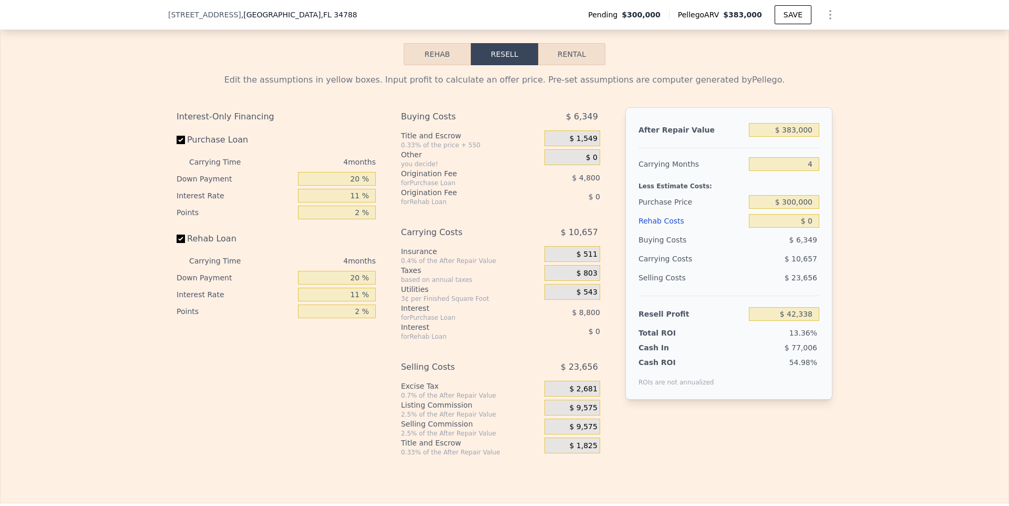
click at [227, 140] on label "Purchase Loan" at bounding box center [235, 139] width 117 height 19
click at [185, 140] on input "Purchase Loan" at bounding box center [181, 140] width 8 height 8
checkbox input "false"
type input "$ 55,938"
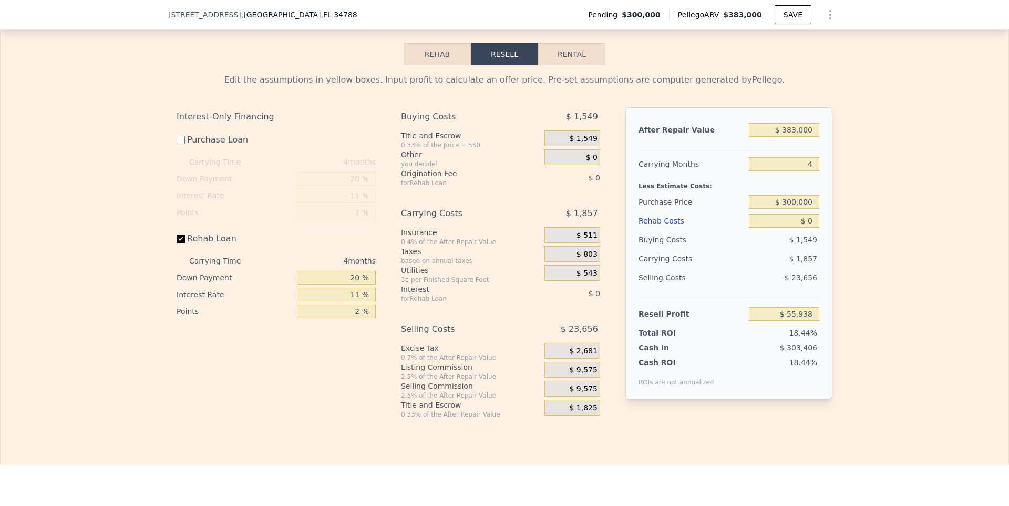
click at [214, 234] on label "Rehab Loan" at bounding box center [235, 238] width 117 height 19
click at [185, 234] on input "Rehab Loan" at bounding box center [181, 238] width 8 height 8
checkbox input "false"
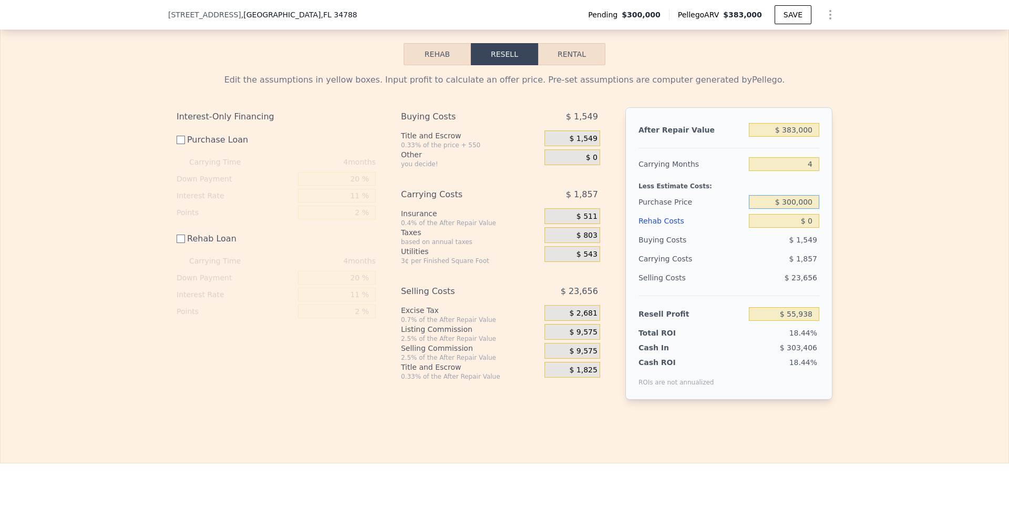
click at [790, 202] on input "$ 300,000" at bounding box center [784, 202] width 70 height 14
type input "$ 240,000"
type input "$ 116,138"
type input "$ 7"
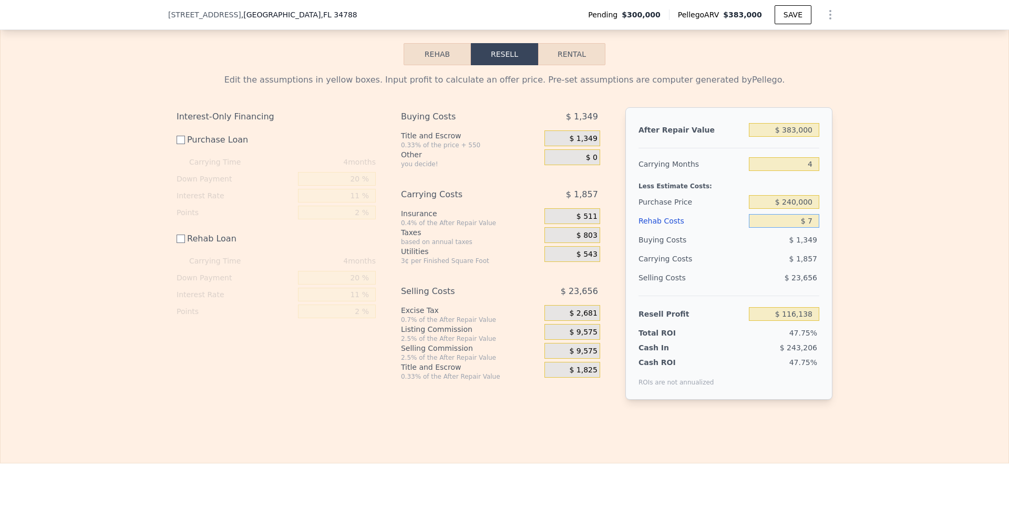
type input "$ 116,131"
type input "$ 70"
type input "$ 116,068"
type input "$ 700"
type input "$ 115,438"
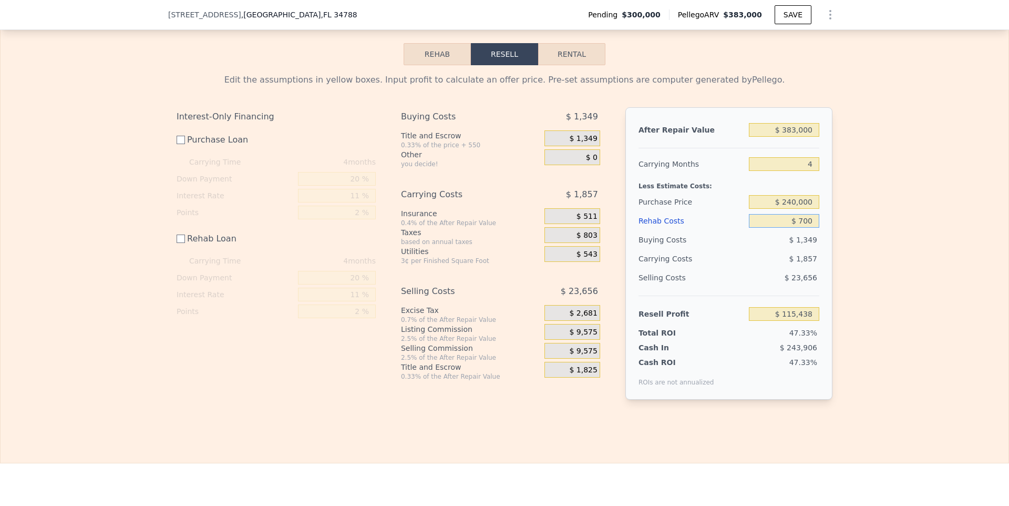
type input "$ 7,000"
type input "$ 109,138"
type input "$ 70,000"
type input "$ 46,138"
type input "$ 70,000"
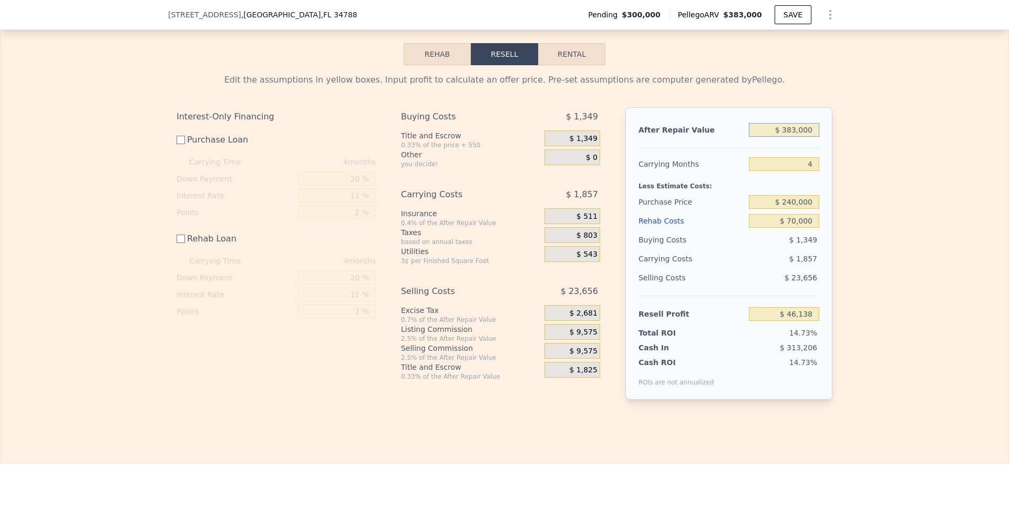
click at [798, 128] on input "$ 383,000" at bounding box center [784, 130] width 70 height 14
type input "$ 4"
type input "-$ 313,241"
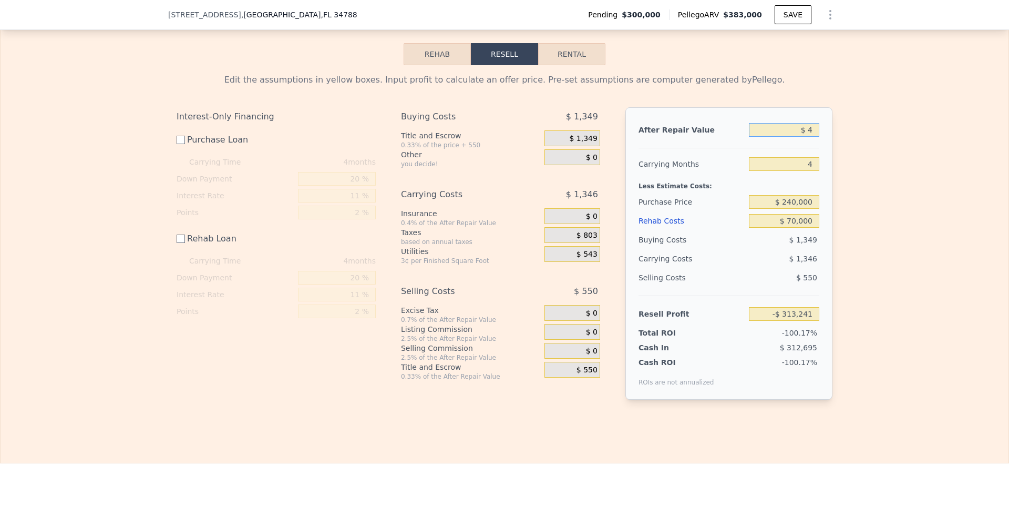
type input "$ 40"
type input "-$ 313,207"
type input "$ 400"
type input "-$ 312,870"
type input "$ 4,000"
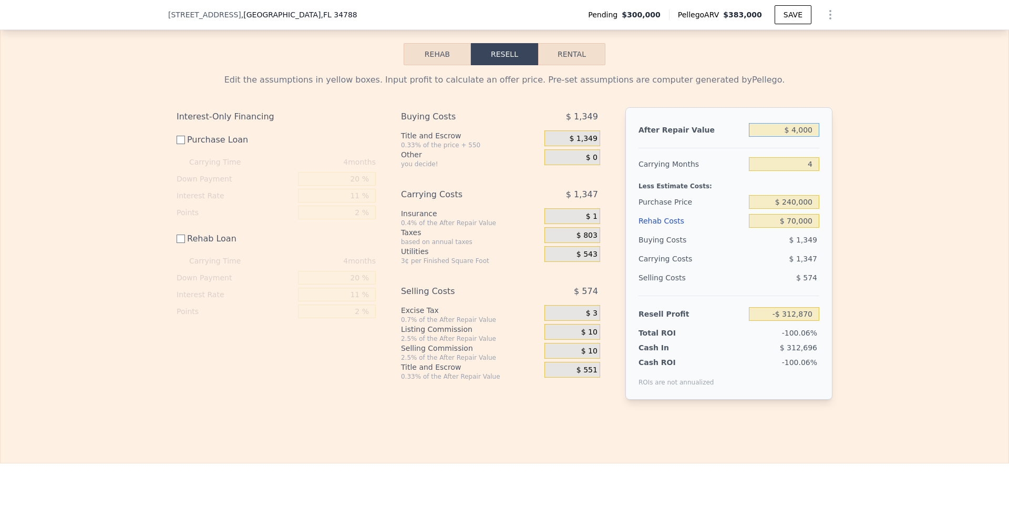
type input "-$ 309,491"
type input "$ 40,000"
type input "-$ 275,711"
type input "$ 400,000"
type input "$ 62,090"
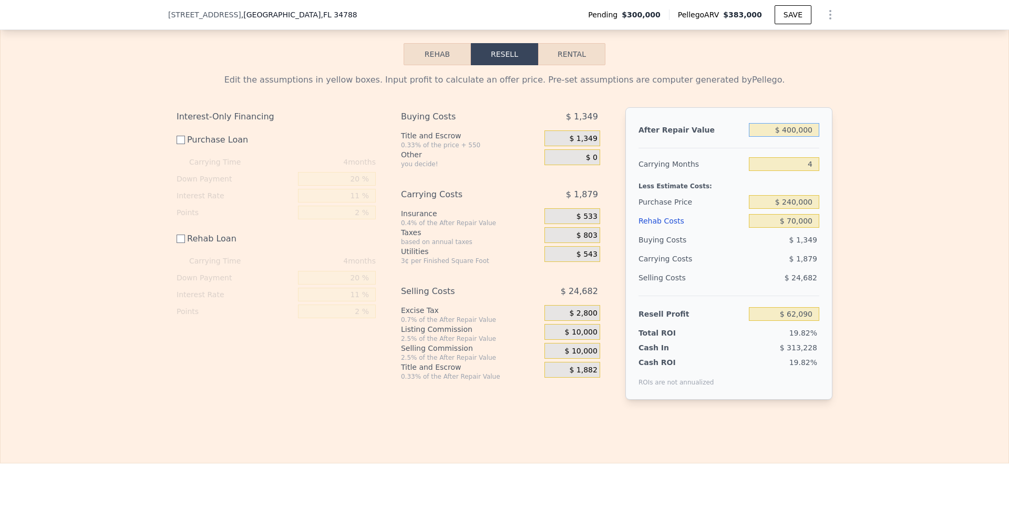
type input "$ 400,000"
click at [845, 297] on div "Edit the assumptions in yellow boxes. Input profit to calculate an offer price.…" at bounding box center [505, 240] width 1008 height 351
checkbox input "true"
type input "$ 383,000"
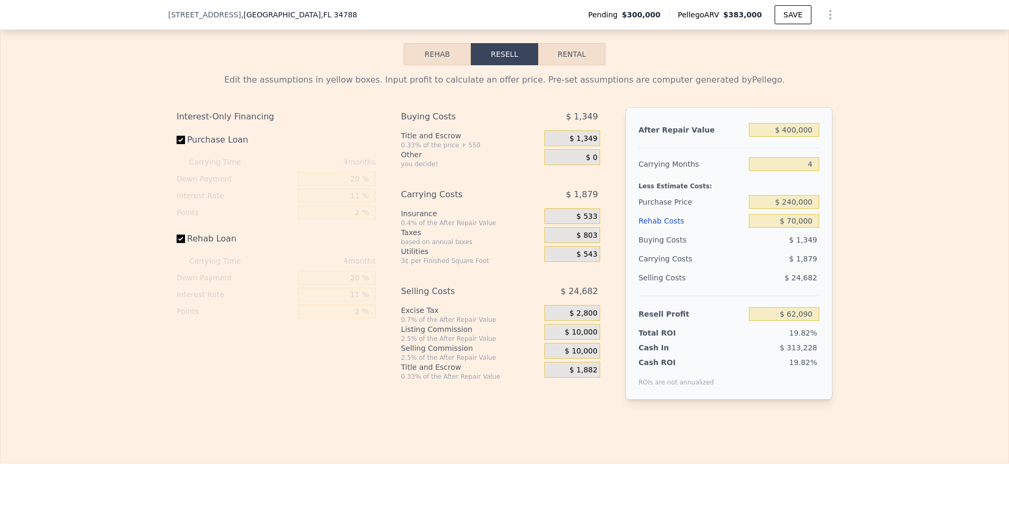
type input "$ 0"
type input "$ 42,338"
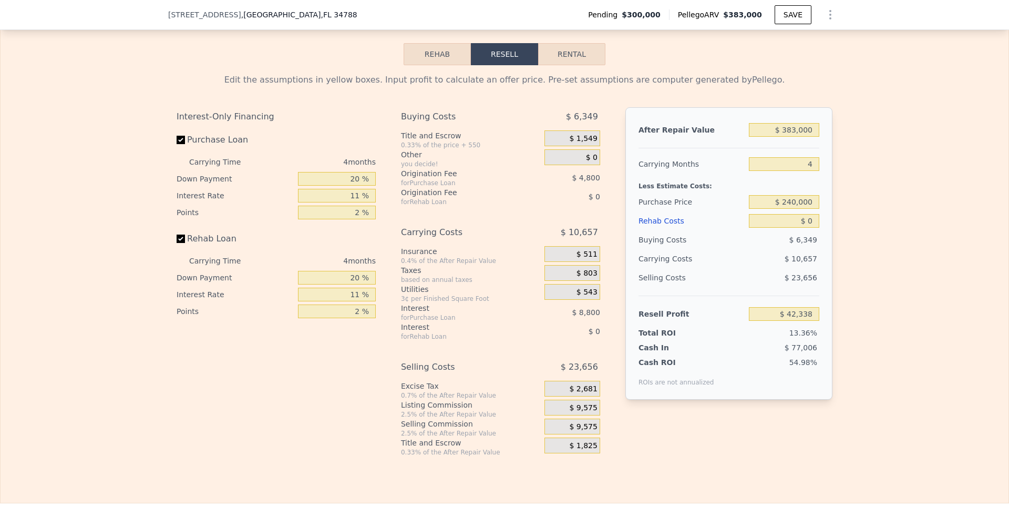
click at [228, 137] on label "Purchase Loan" at bounding box center [235, 139] width 117 height 19
click at [185, 137] on input "Purchase Loan" at bounding box center [181, 140] width 8 height 8
checkbox input "false"
type input "$ 55,938"
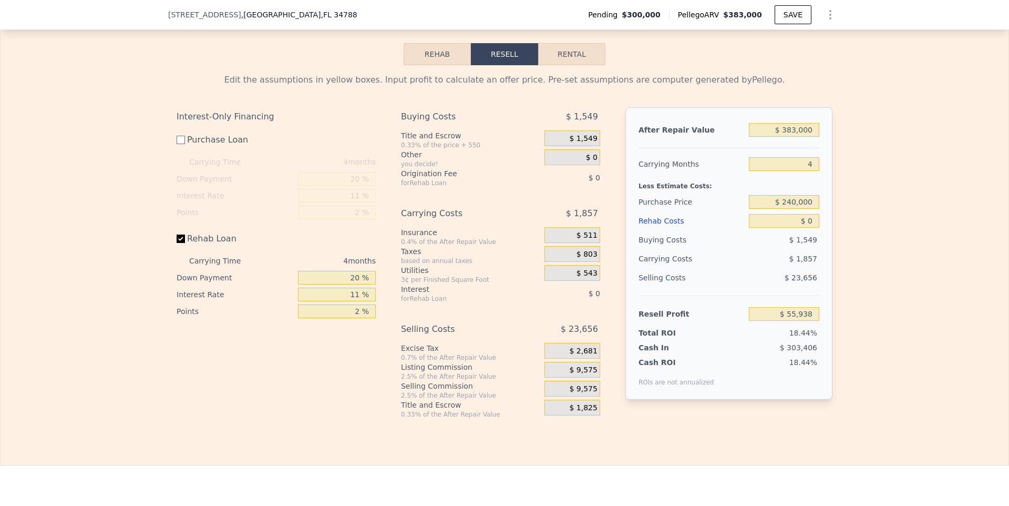
click at [210, 237] on label "Rehab Loan" at bounding box center [235, 238] width 117 height 19
click at [185, 237] on input "Rehab Loan" at bounding box center [181, 238] width 8 height 8
checkbox input "false"
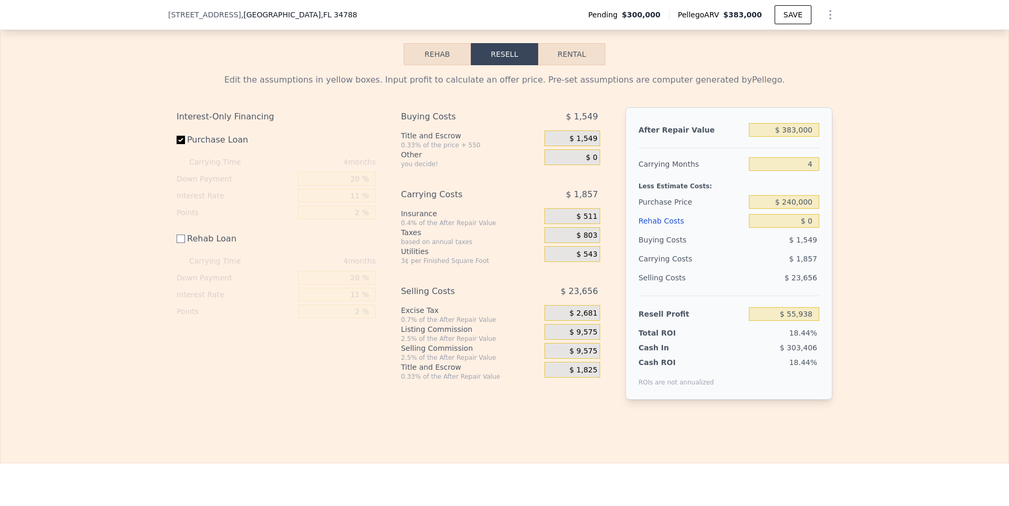
checkbox input "true"
type input "$ 42,338"
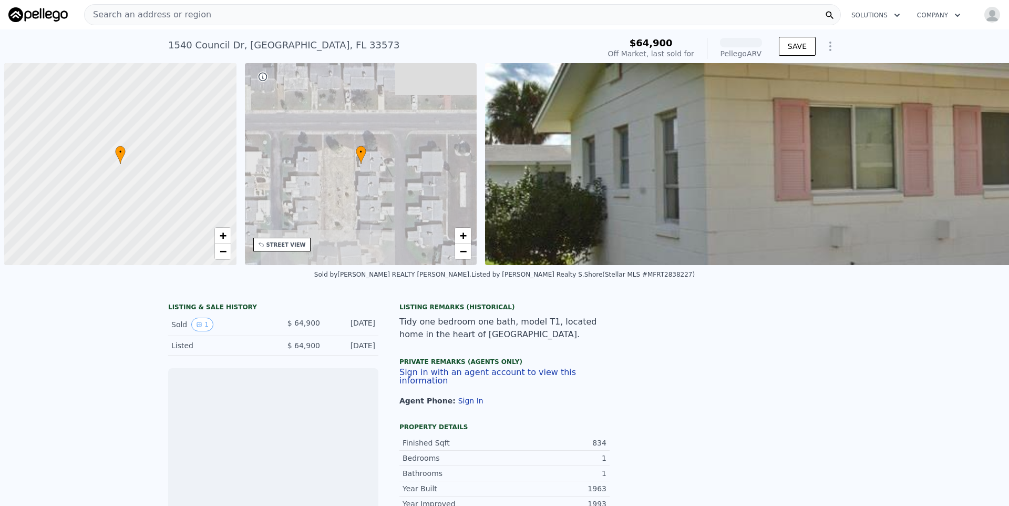
scroll to position [0, 4]
